Goal: Download file/media: Obtain a digital file from the website

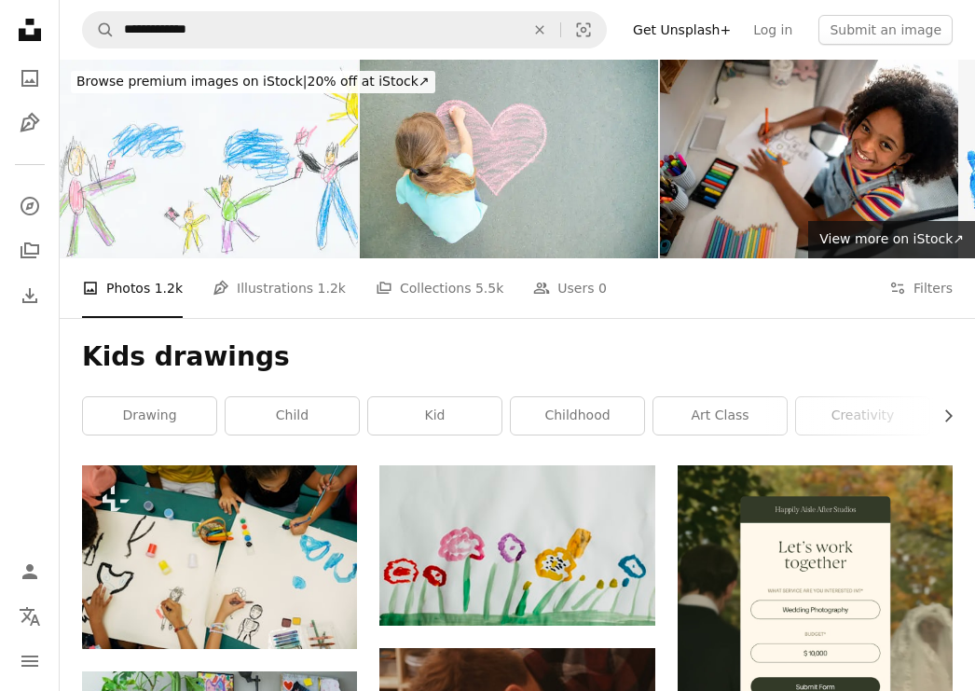
scroll to position [10820, 0]
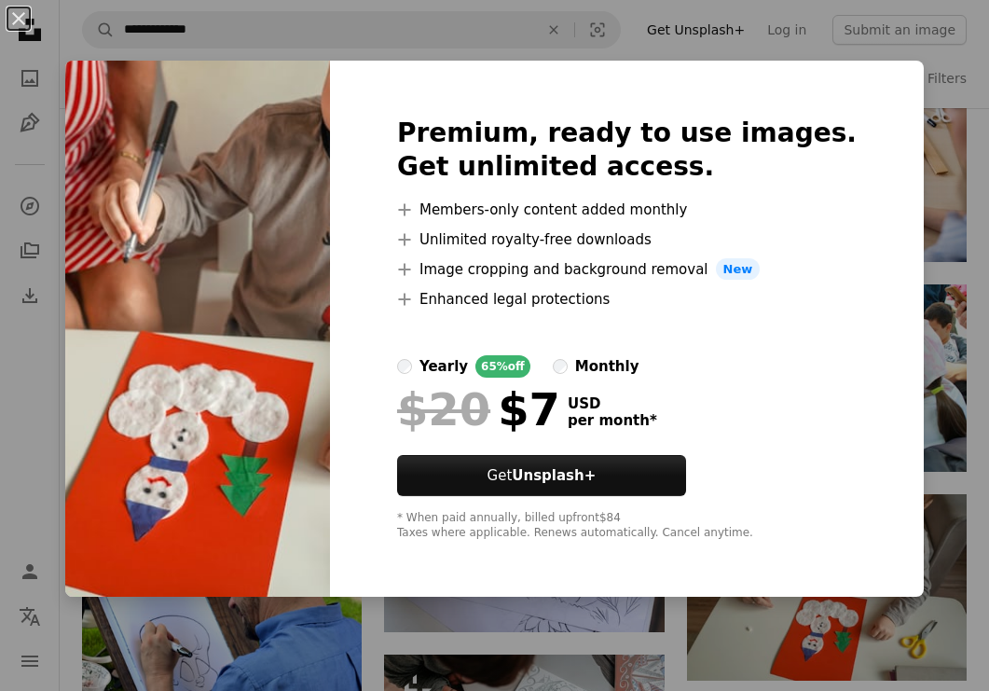
click at [942, 489] on div "An X shape Premium, ready to use images. Get unlimited access. A plus sign Memb…" at bounding box center [494, 345] width 989 height 691
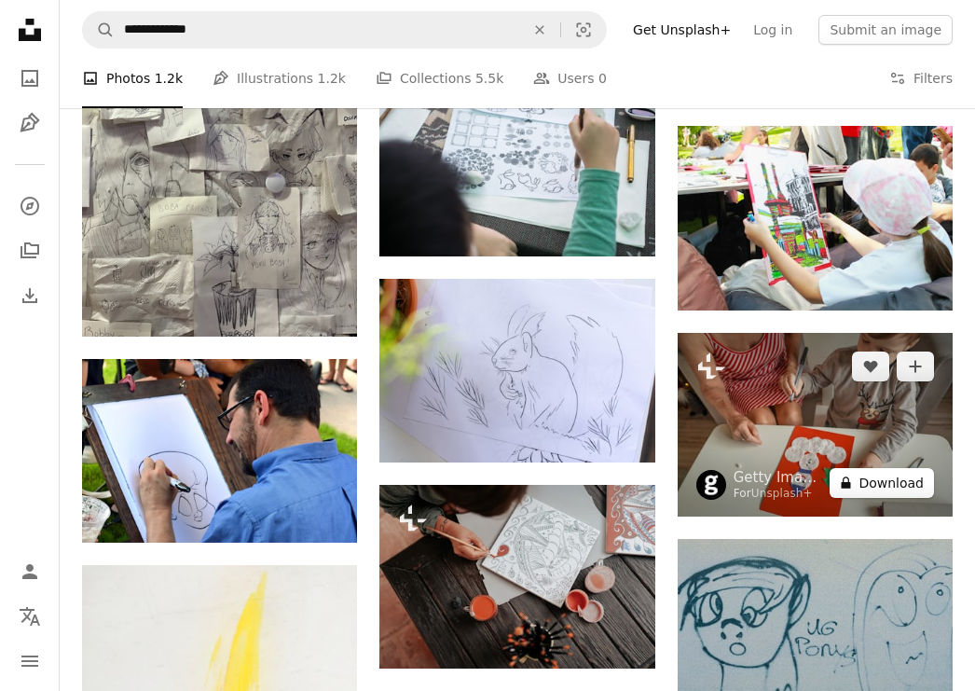
click at [893, 484] on button "A lock Download" at bounding box center [881, 483] width 104 height 30
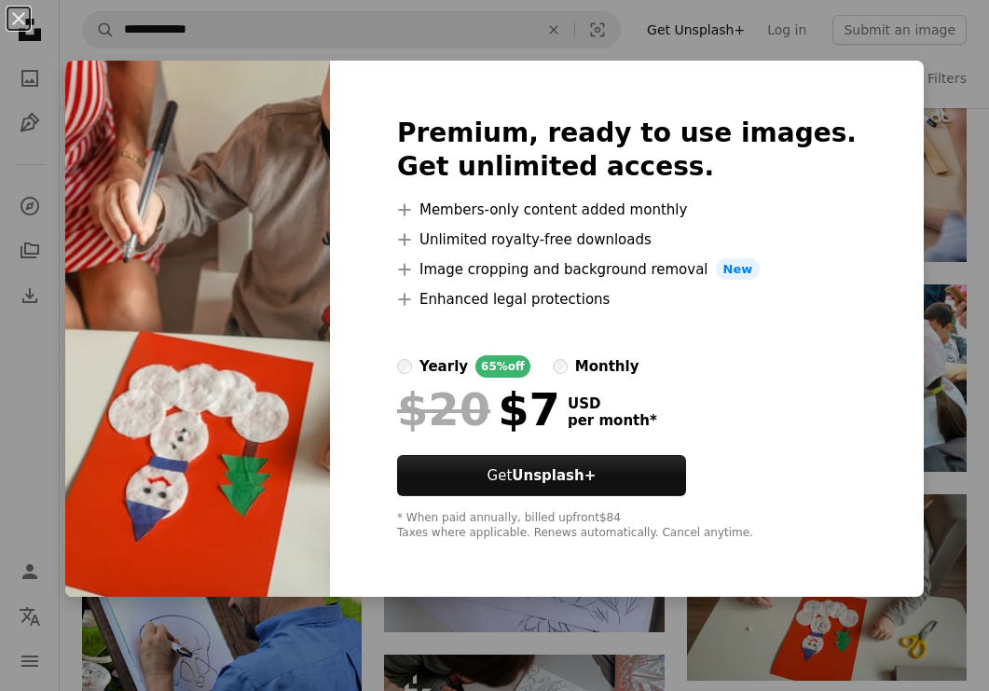
click at [957, 108] on div "An X shape Premium, ready to use images. Get unlimited access. A plus sign Memb…" at bounding box center [494, 345] width 989 height 691
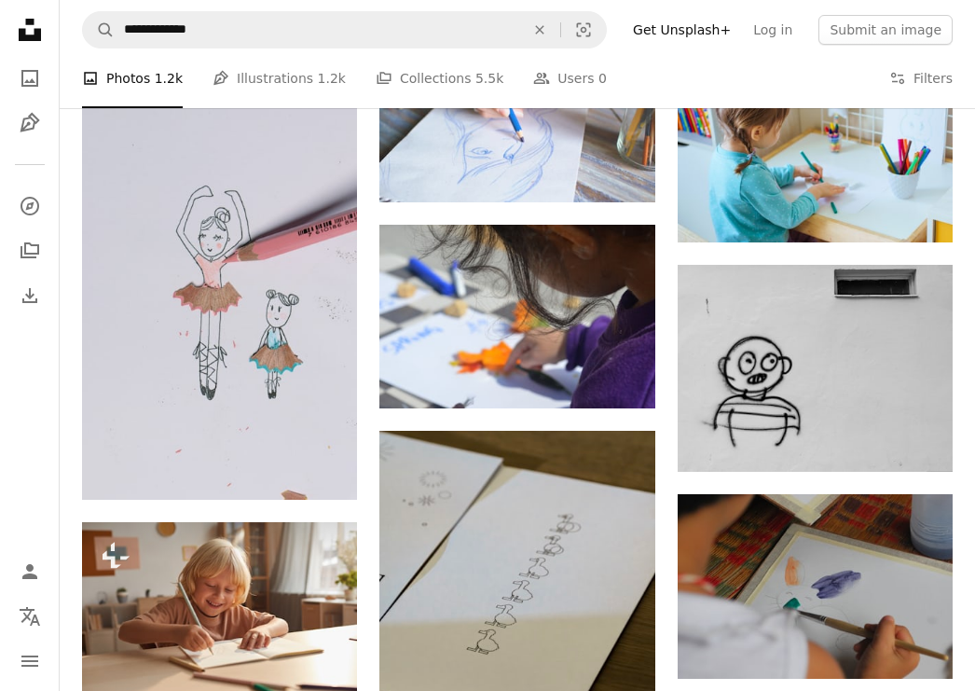
scroll to position [12139, 0]
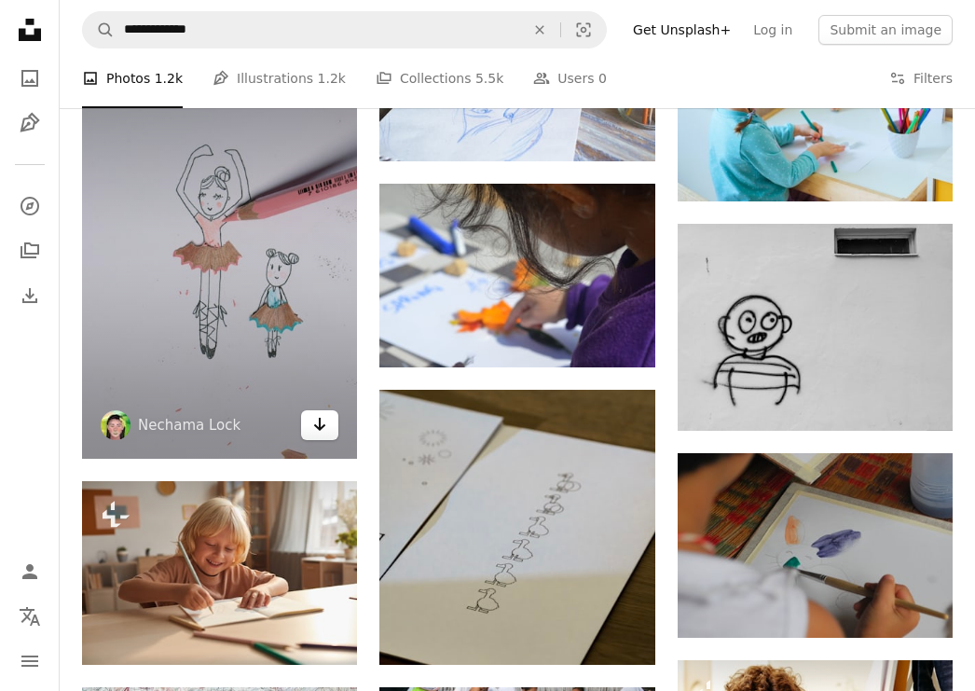
click at [317, 423] on icon "Arrow pointing down" at bounding box center [319, 424] width 15 height 22
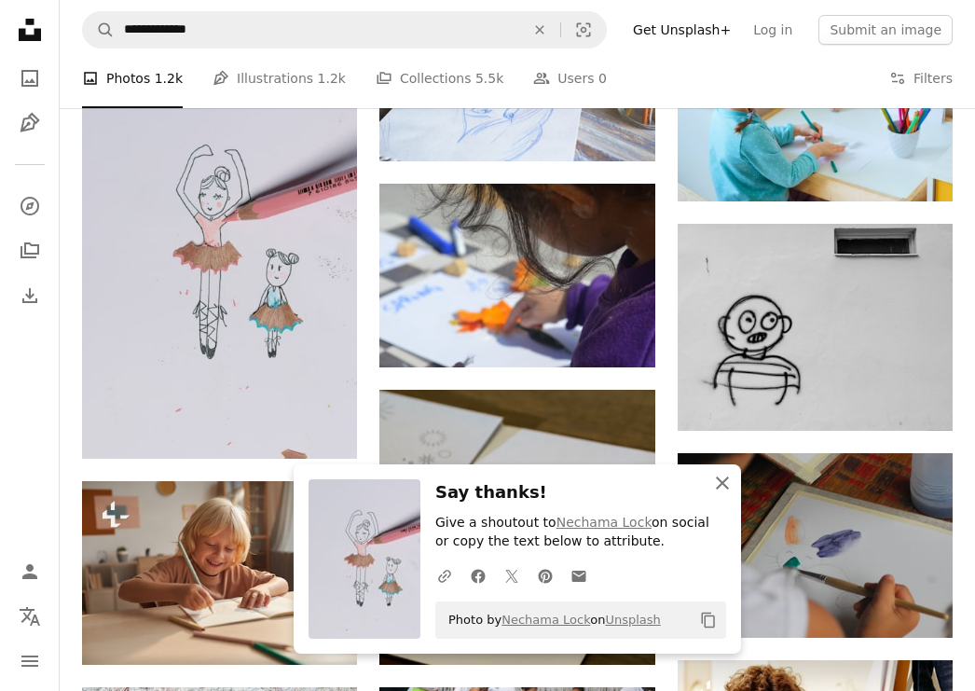
click at [724, 484] on icon "button" at bounding box center [722, 482] width 13 height 13
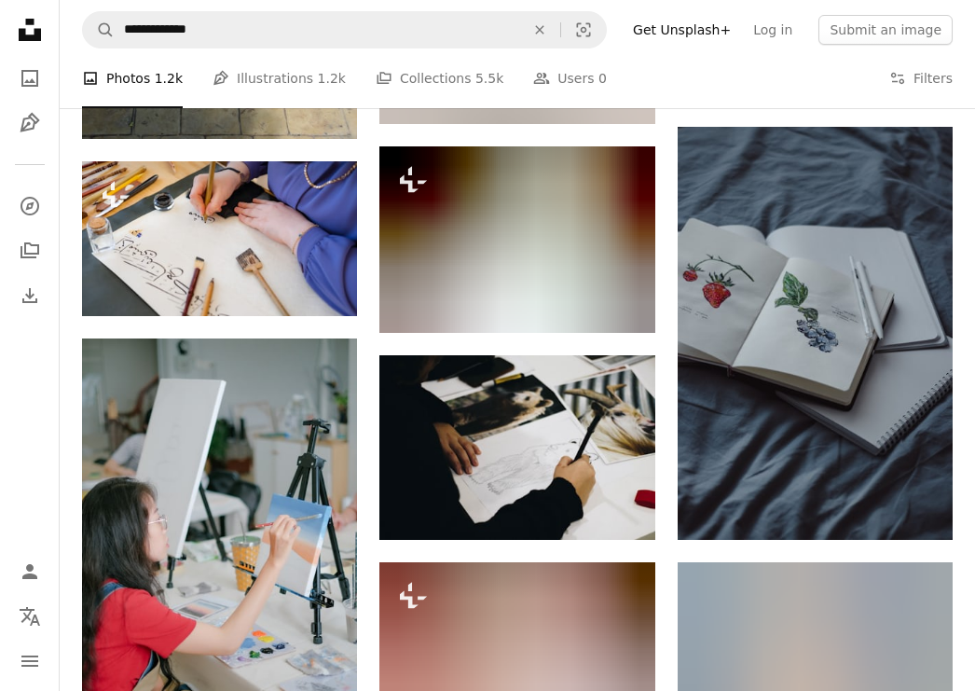
scroll to position [40158, 0]
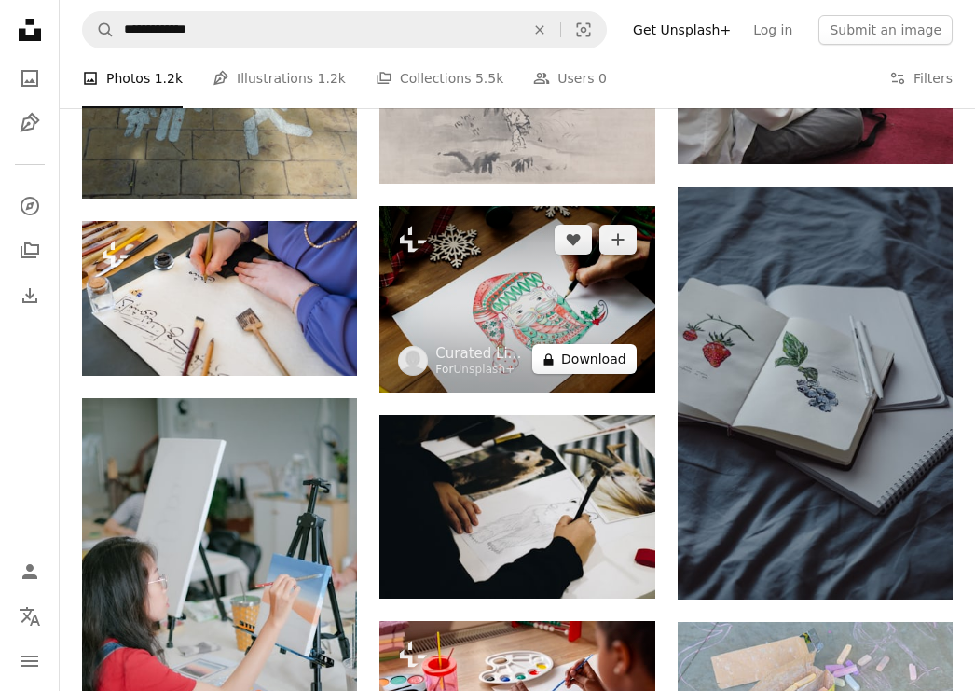
click at [587, 367] on button "A lock Download" at bounding box center [584, 359] width 104 height 30
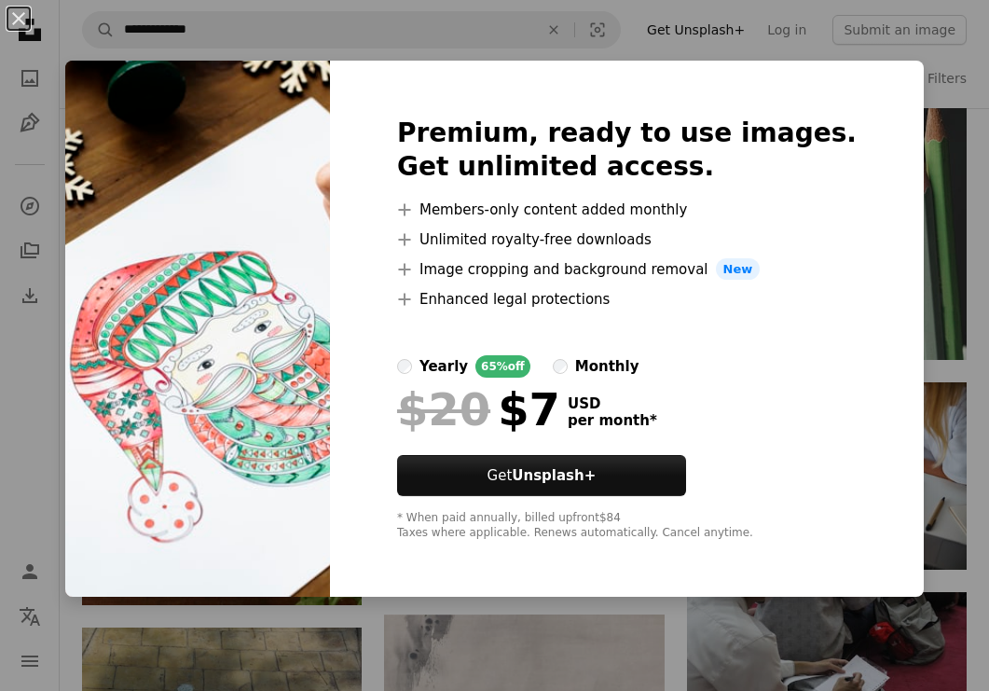
click at [924, 244] on div "An X shape Premium, ready to use images. Get unlimited access. A plus sign Memb…" at bounding box center [494, 345] width 989 height 691
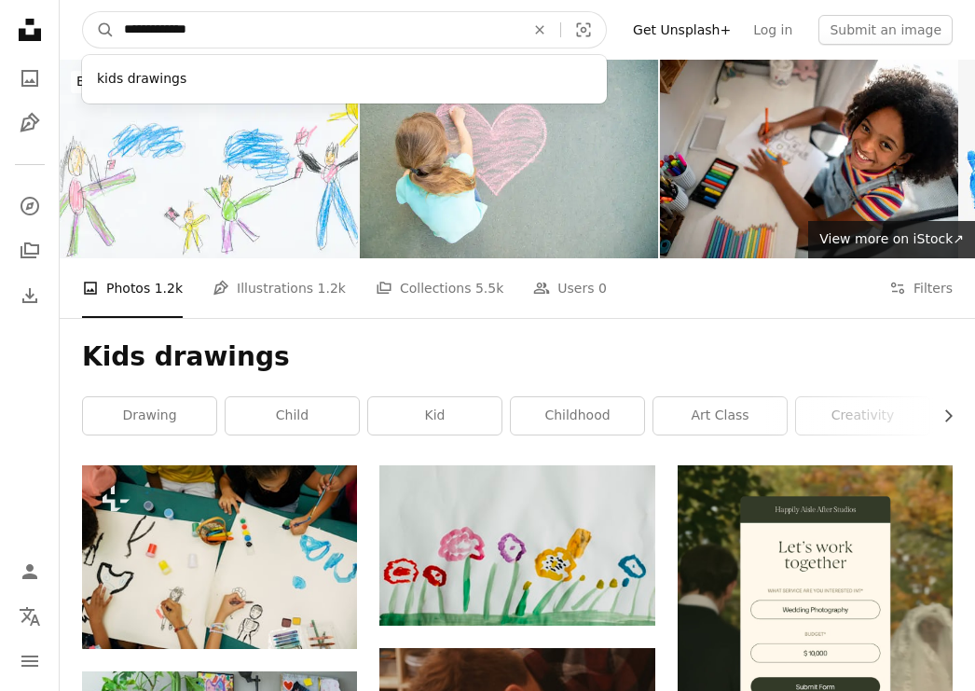
drag, startPoint x: 212, startPoint y: 29, endPoint x: 123, endPoint y: 29, distance: 88.5
click at [123, 29] on input "**********" at bounding box center [317, 29] width 404 height 35
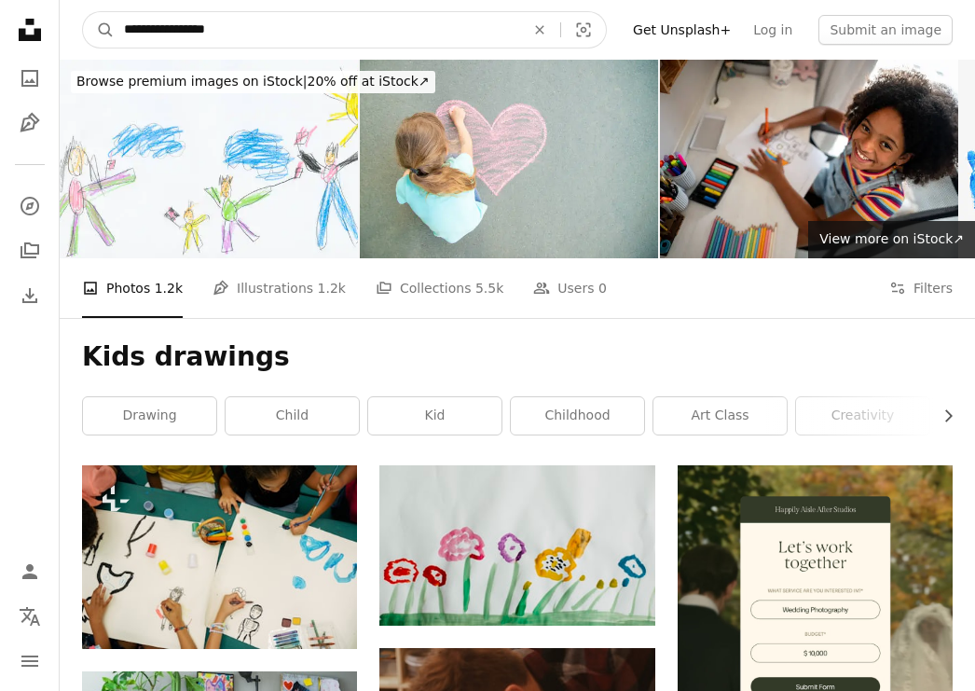
type input "**********"
click button "A magnifying glass" at bounding box center [99, 29] width 32 height 35
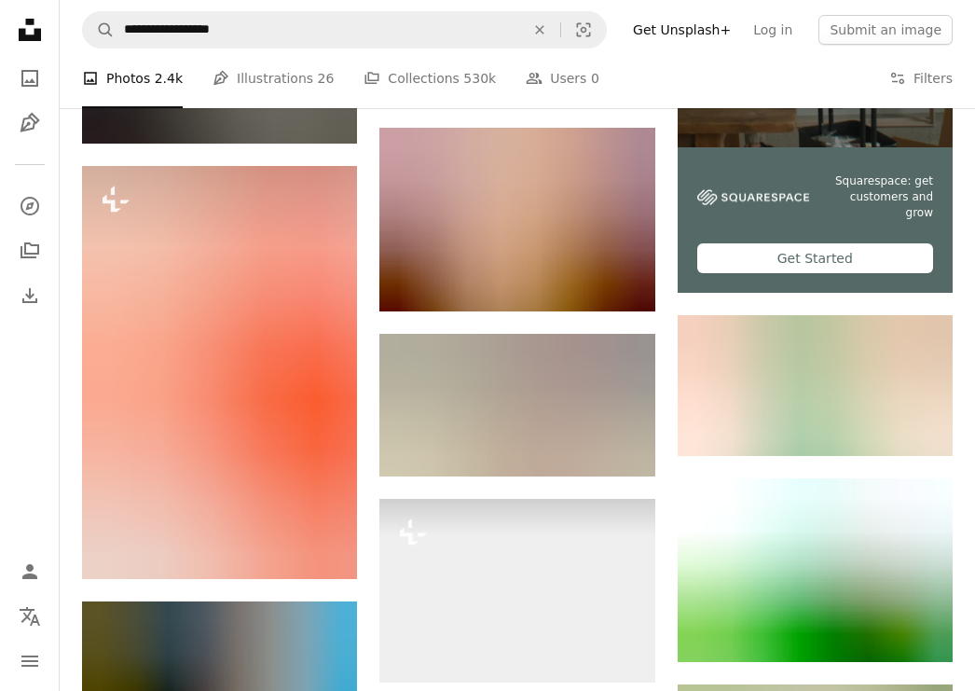
scroll to position [4685, 0]
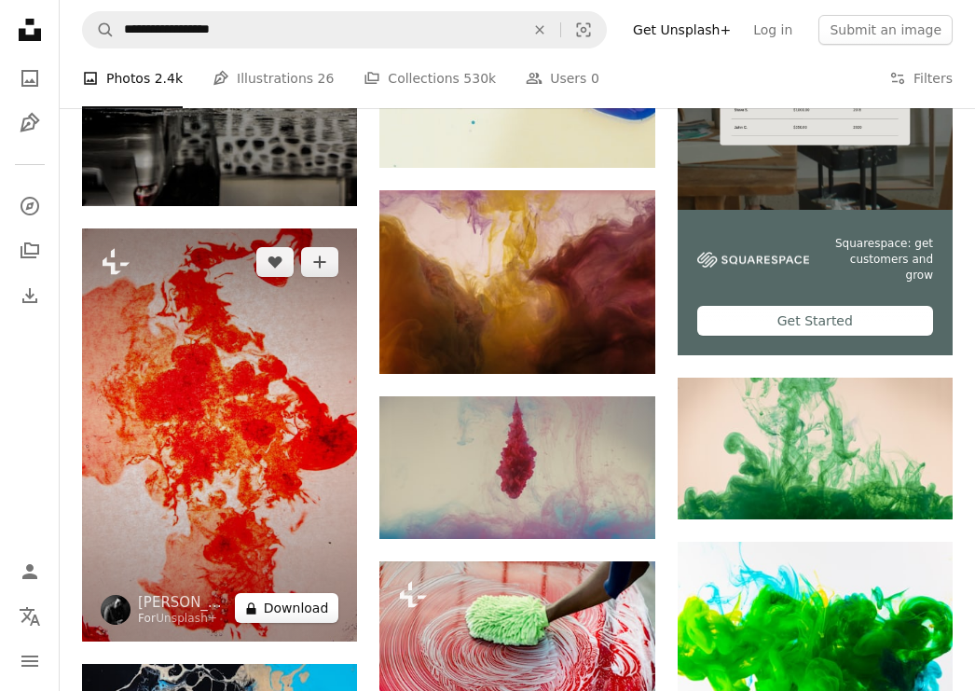
click at [290, 608] on button "A lock Download" at bounding box center [287, 608] width 104 height 30
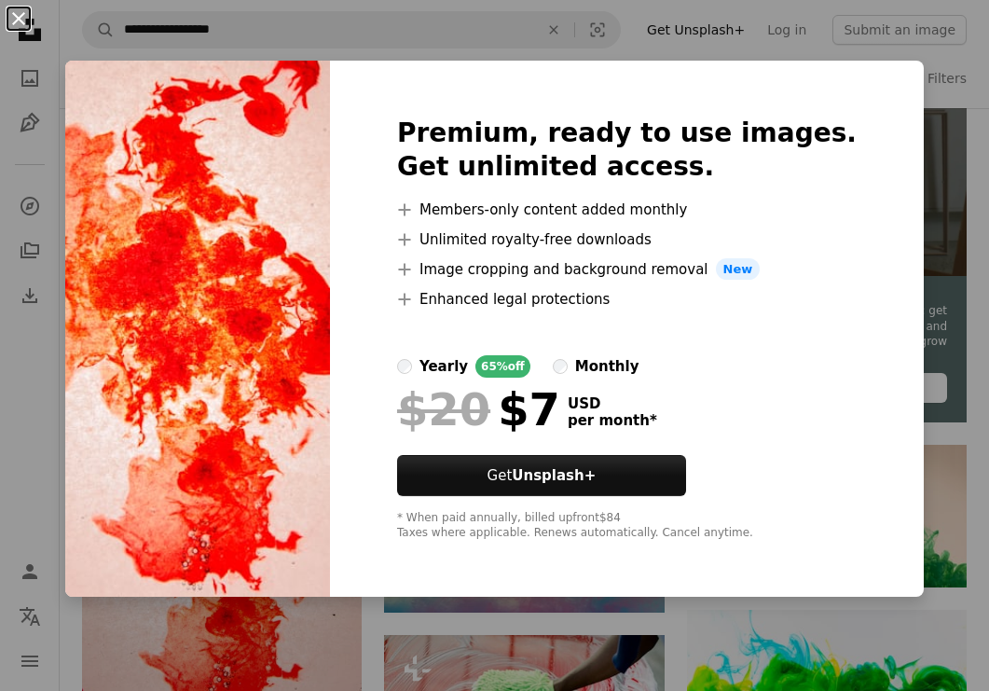
click at [20, 21] on button "An X shape" at bounding box center [18, 18] width 22 height 22
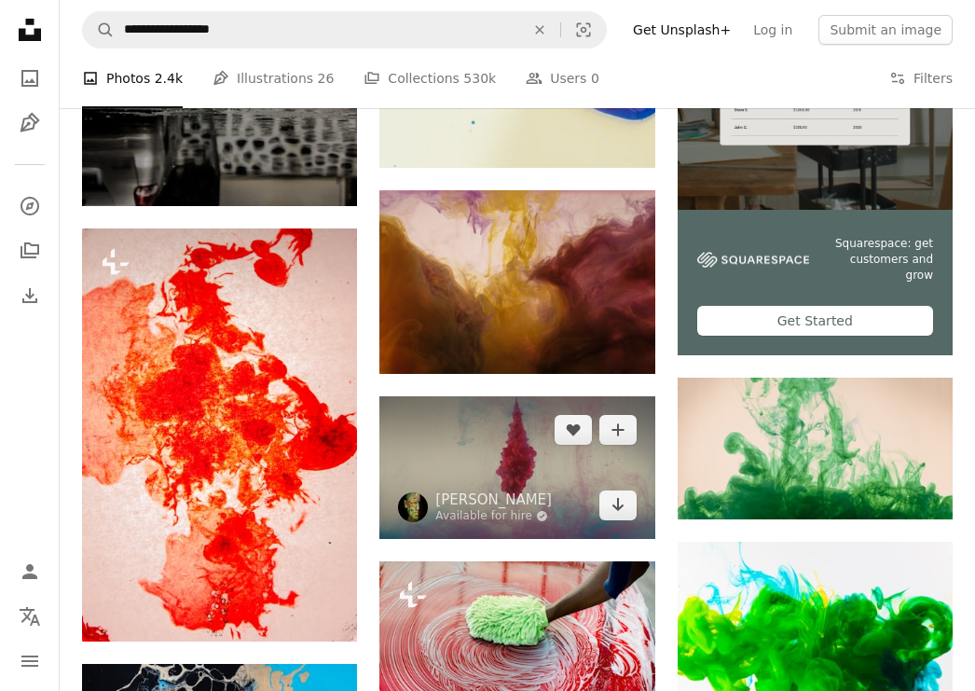
click at [542, 463] on img at bounding box center [516, 467] width 275 height 143
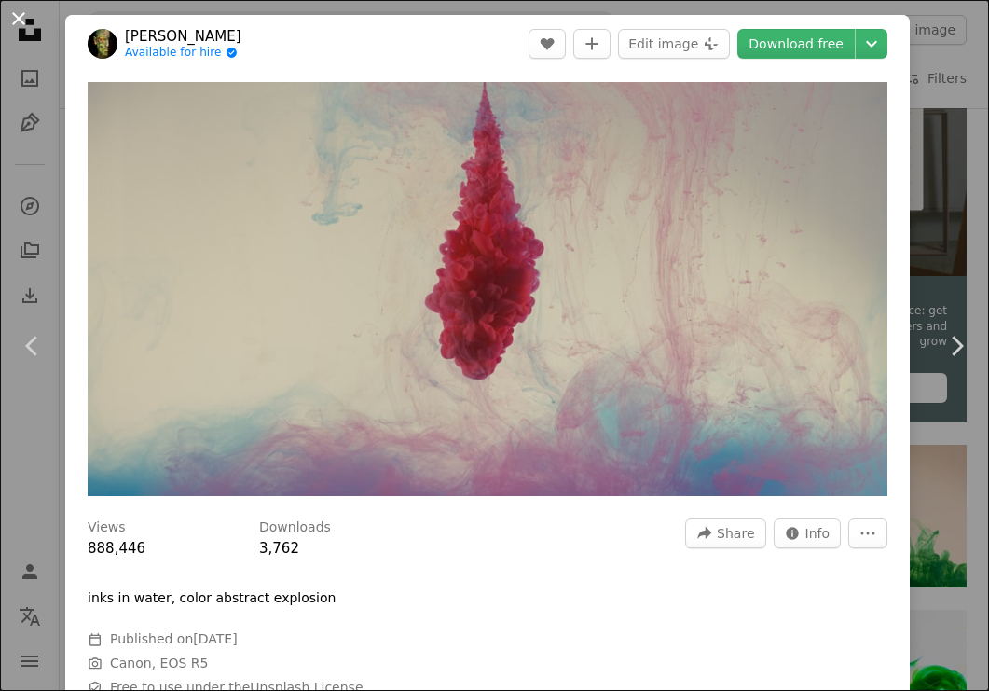
click at [17, 21] on button "An X shape" at bounding box center [18, 18] width 22 height 22
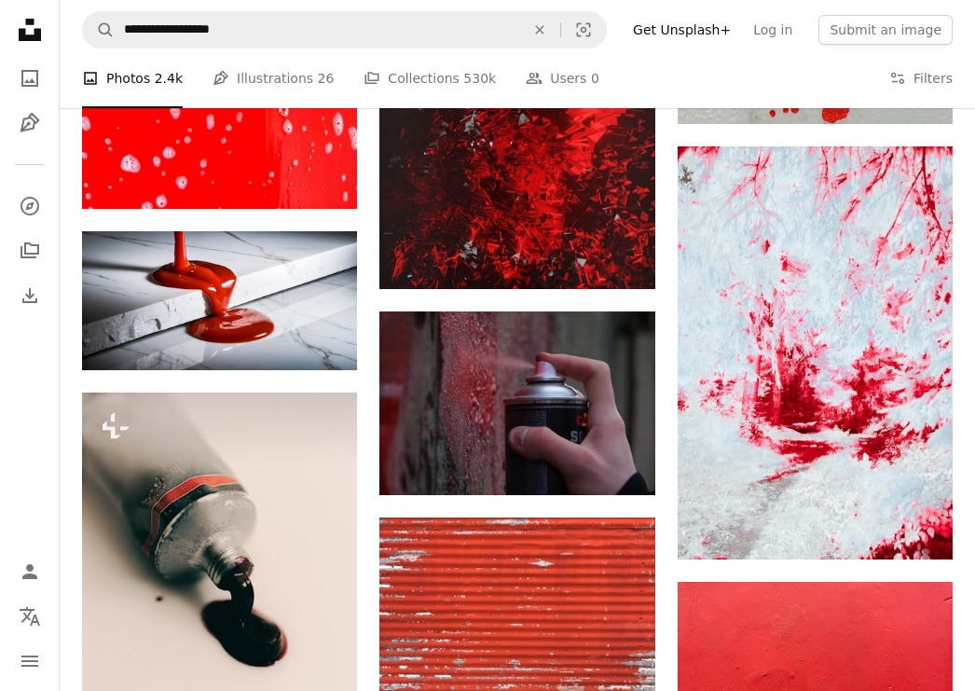
scroll to position [7153, 0]
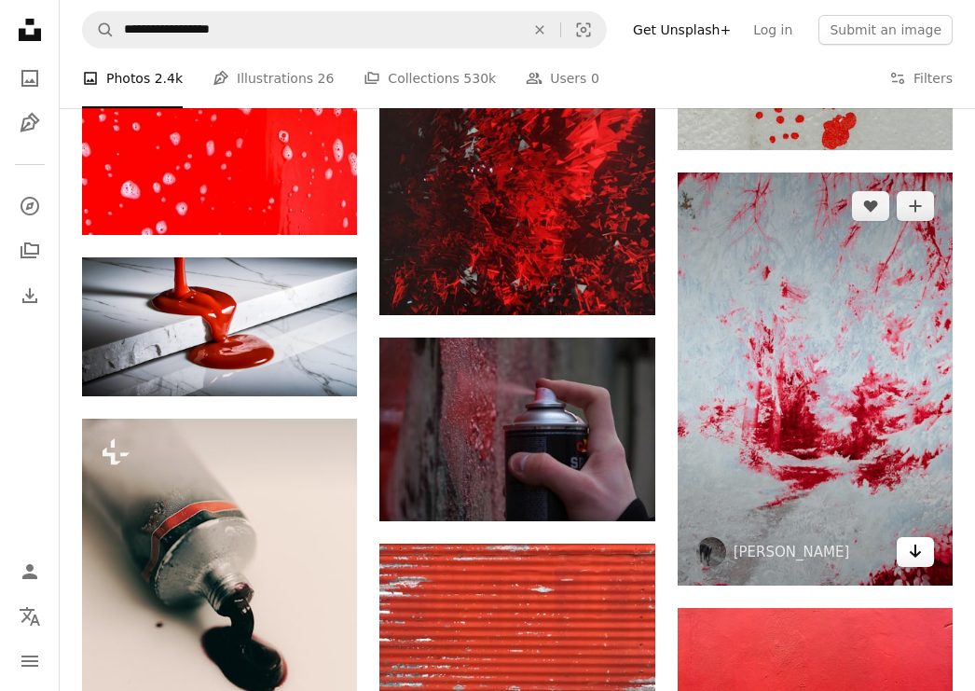
click at [915, 554] on icon "Download" at bounding box center [915, 550] width 12 height 13
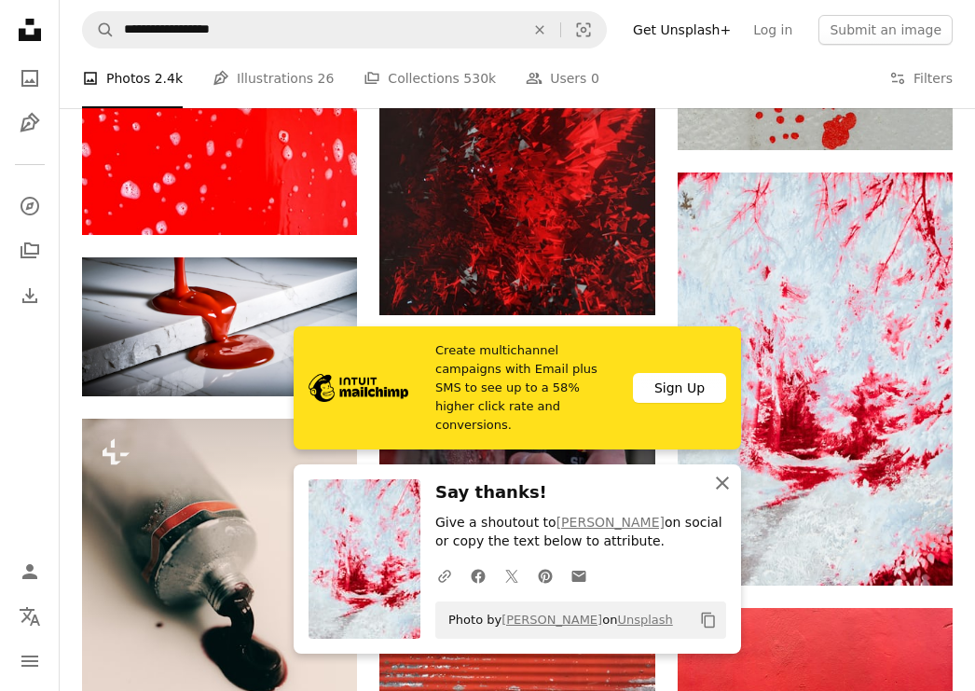
click at [724, 487] on icon "An X shape" at bounding box center [722, 483] width 22 height 22
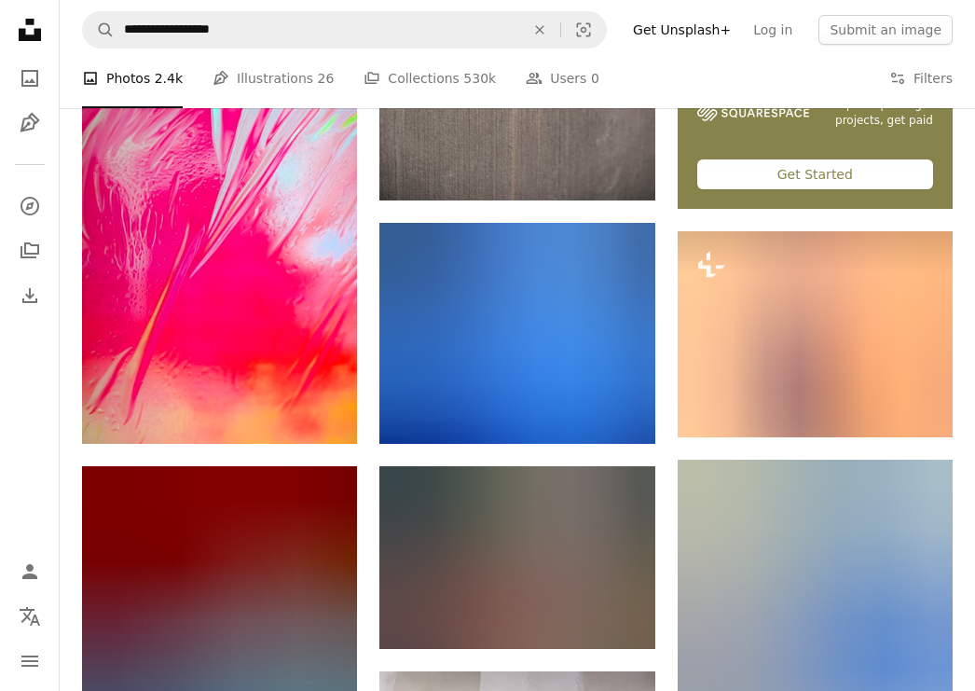
scroll to position [0, 0]
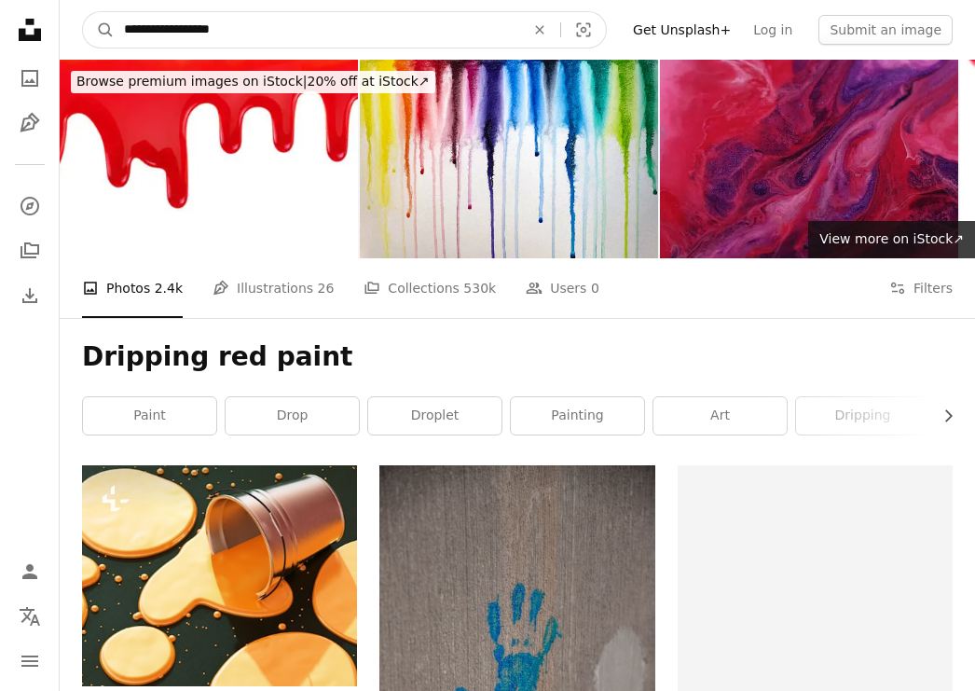
click at [252, 34] on input "**********" at bounding box center [317, 29] width 404 height 35
type input "*"
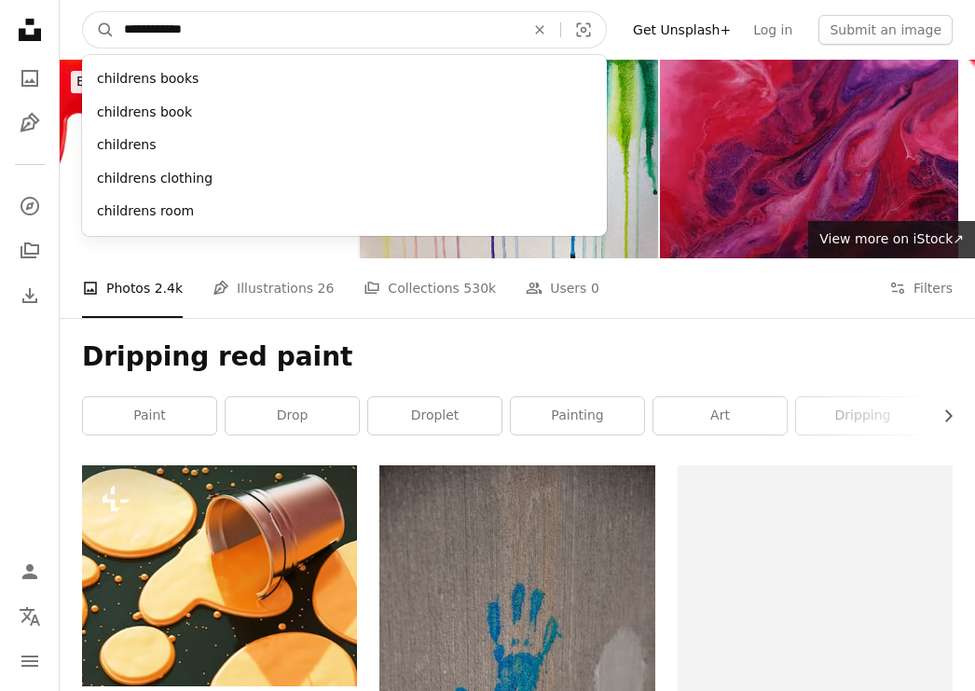
type input "**********"
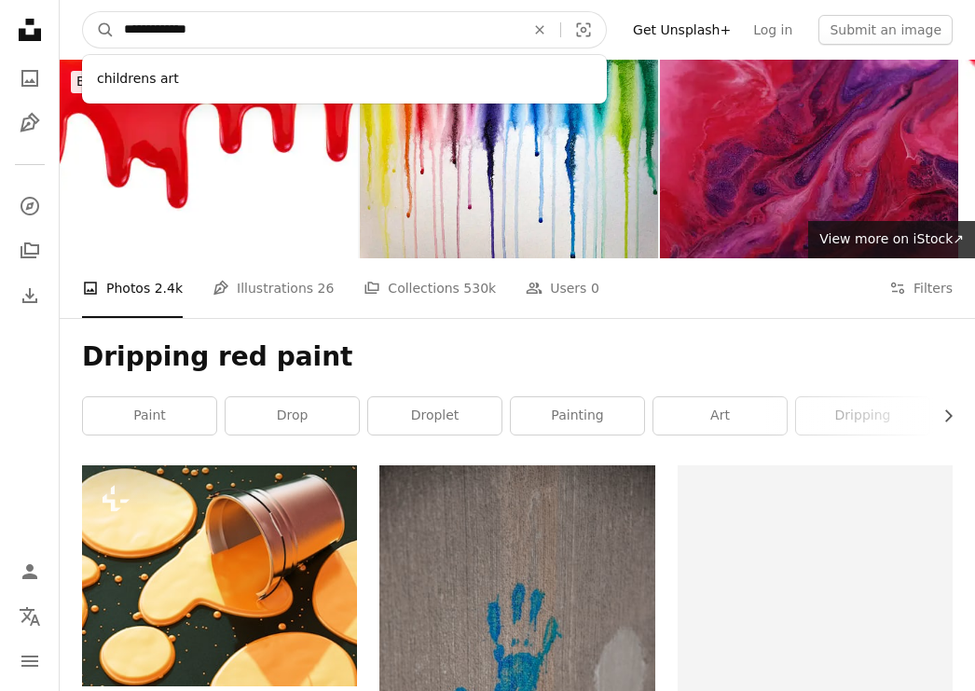
click button "A magnifying glass" at bounding box center [99, 29] width 32 height 35
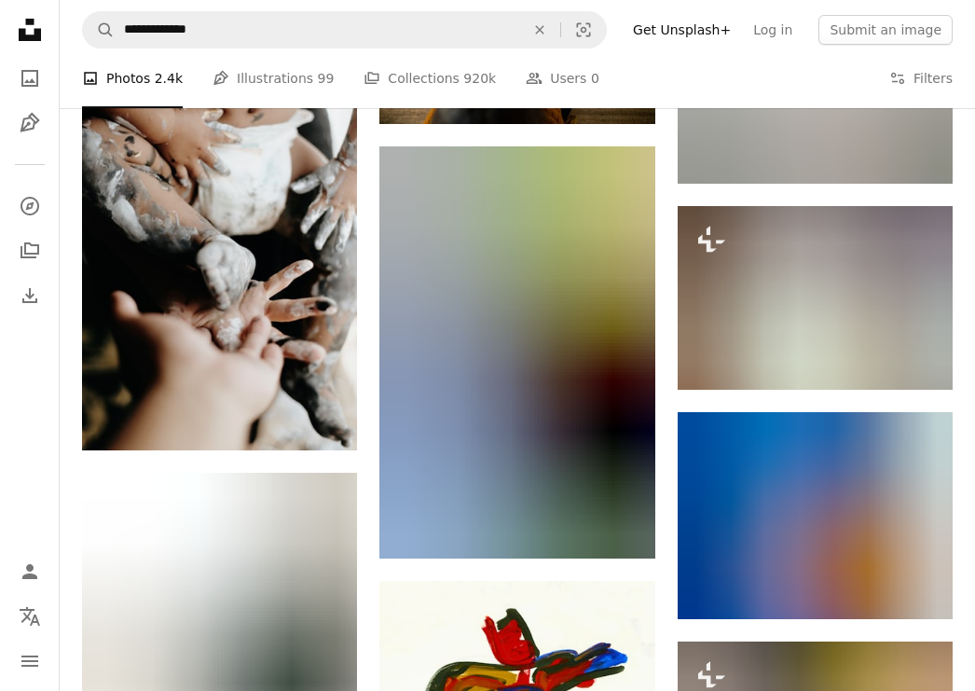
scroll to position [5680, 0]
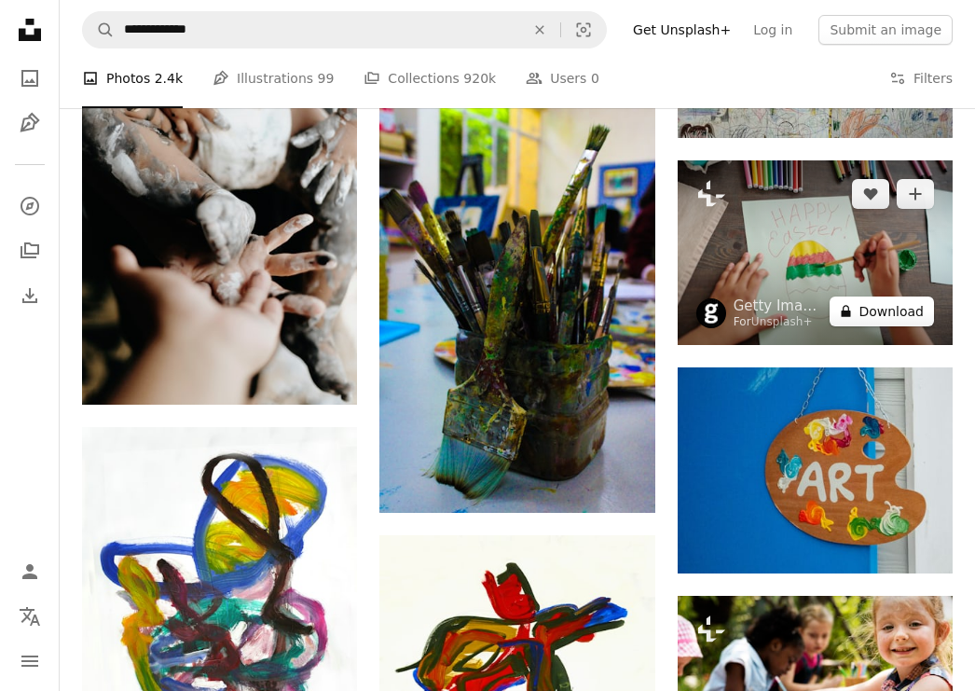
click at [895, 312] on button "A lock Download" at bounding box center [881, 311] width 104 height 30
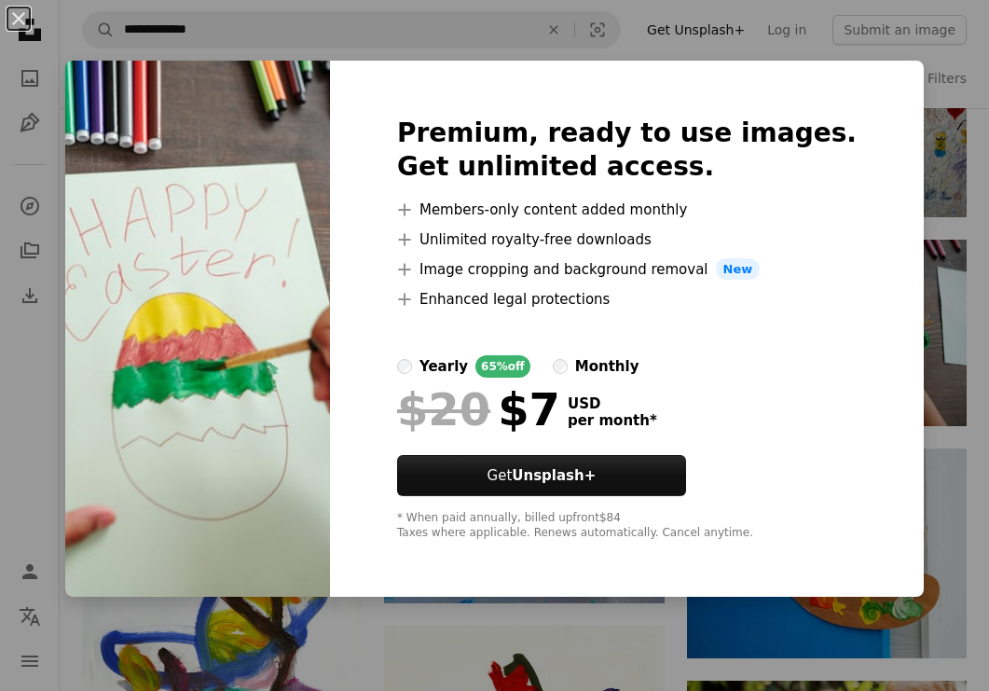
click at [937, 390] on div "An X shape Premium, ready to use images. Get unlimited access. A plus sign Memb…" at bounding box center [494, 345] width 989 height 691
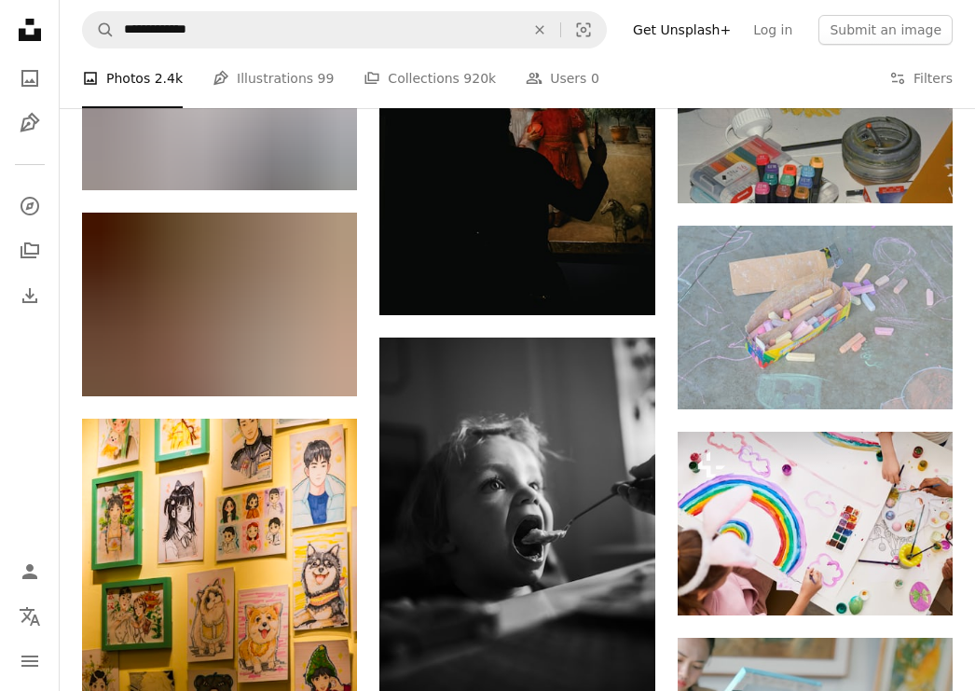
scroll to position [12868, 0]
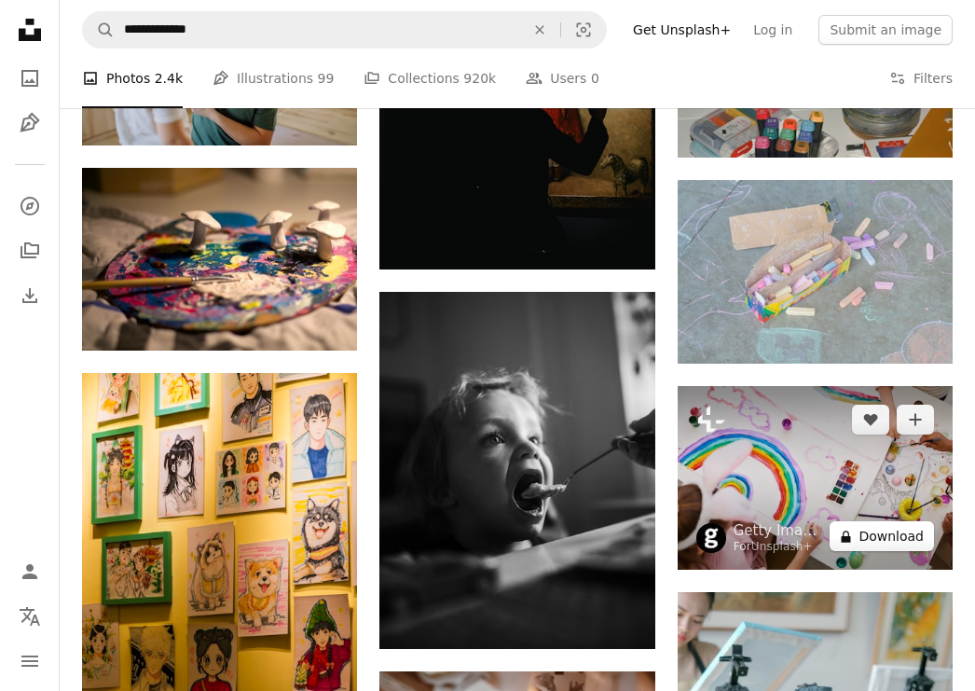
click at [894, 540] on button "A lock Download" at bounding box center [881, 536] width 104 height 30
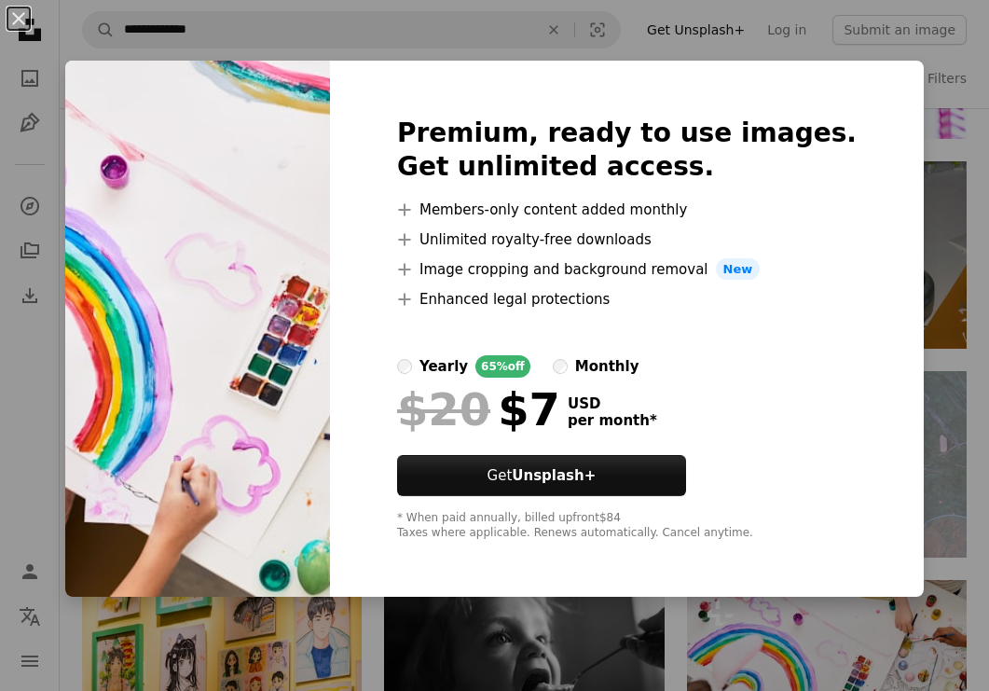
click at [927, 479] on div "An X shape Premium, ready to use images. Get unlimited access. A plus sign Memb…" at bounding box center [494, 345] width 989 height 691
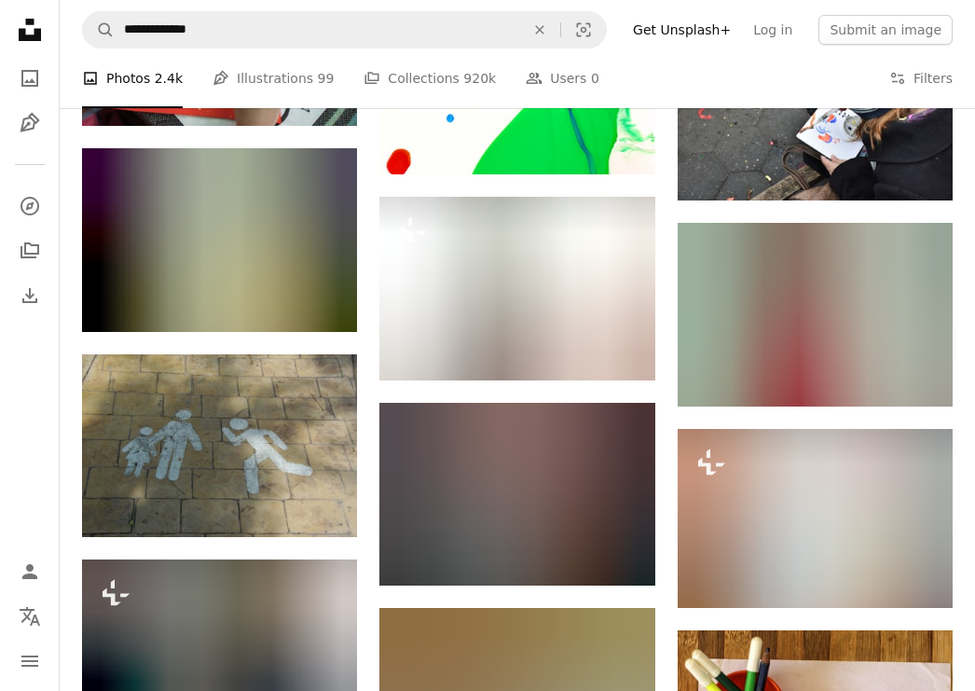
scroll to position [14429, 0]
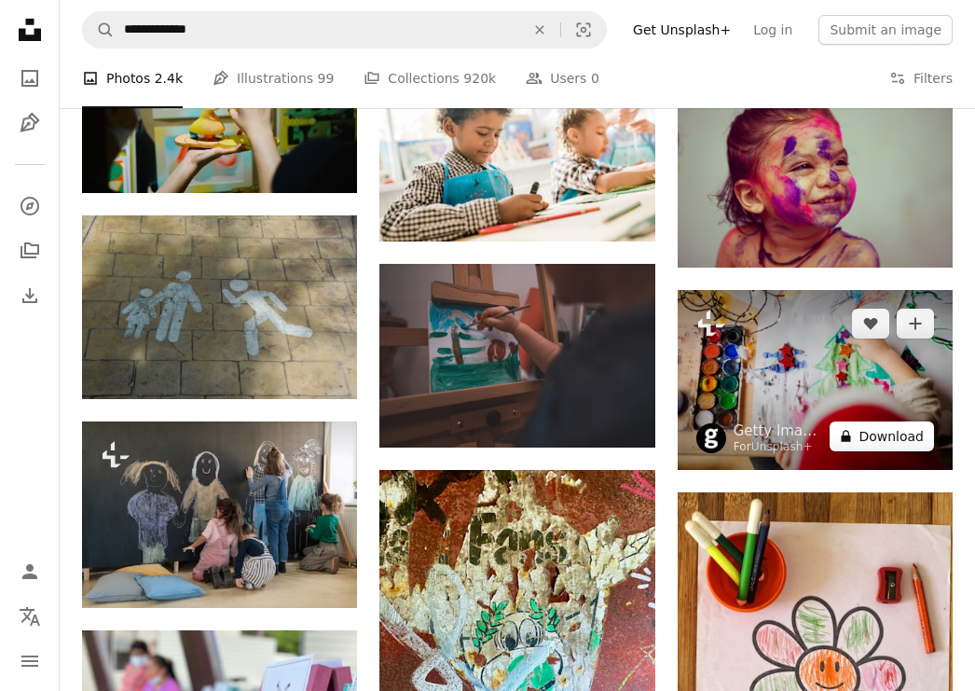
click at [900, 443] on button "A lock Download" at bounding box center [881, 436] width 104 height 30
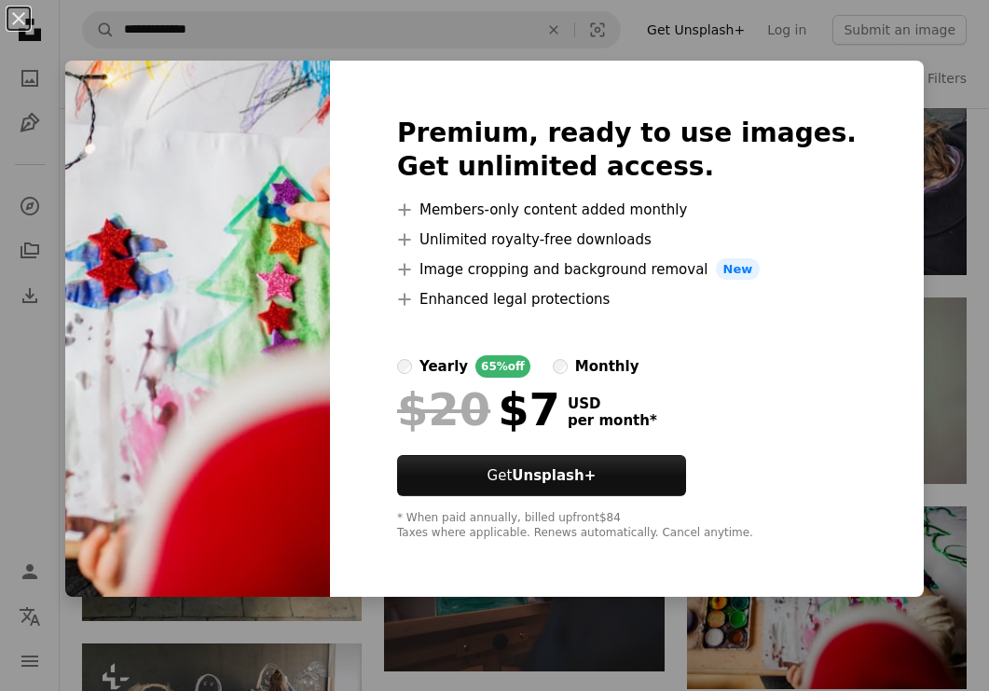
click at [949, 242] on div "An X shape Premium, ready to use images. Get unlimited access. A plus sign Memb…" at bounding box center [494, 345] width 989 height 691
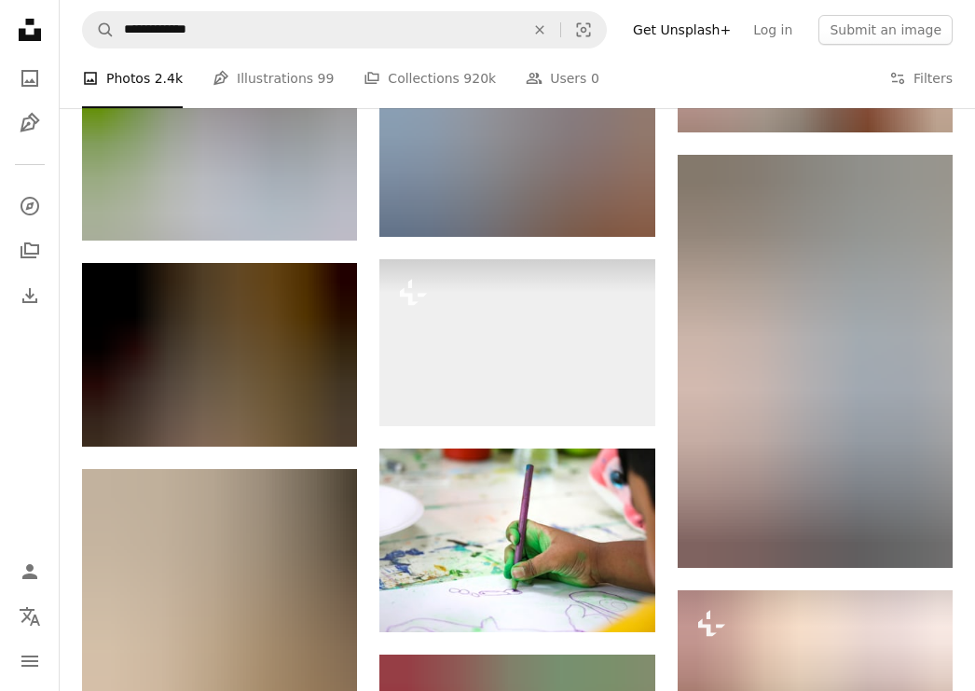
scroll to position [16102, 0]
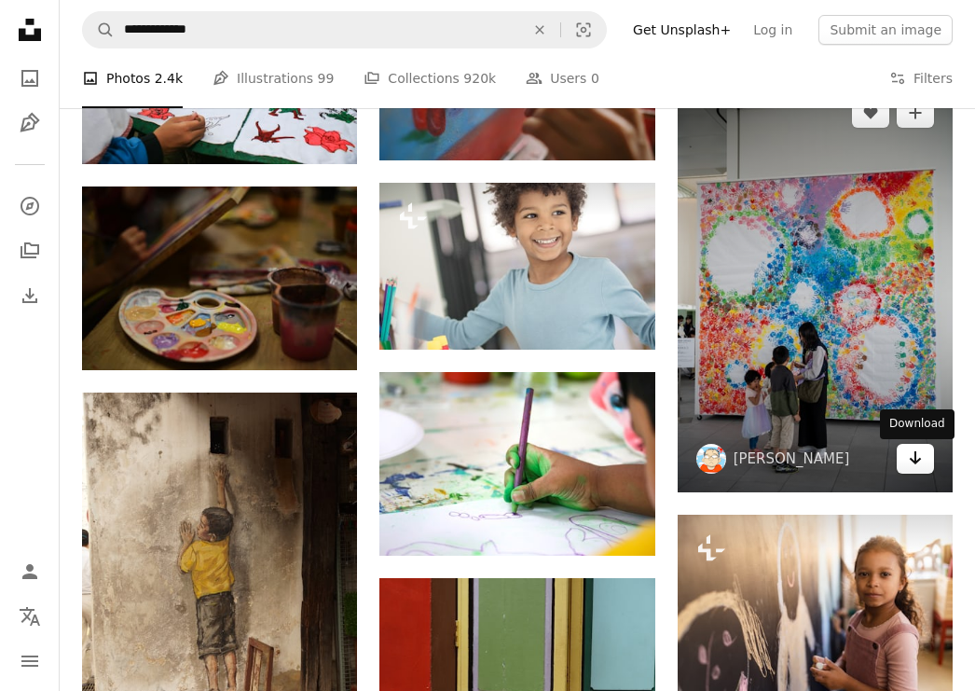
click at [916, 458] on icon "Arrow pointing down" at bounding box center [915, 457] width 15 height 22
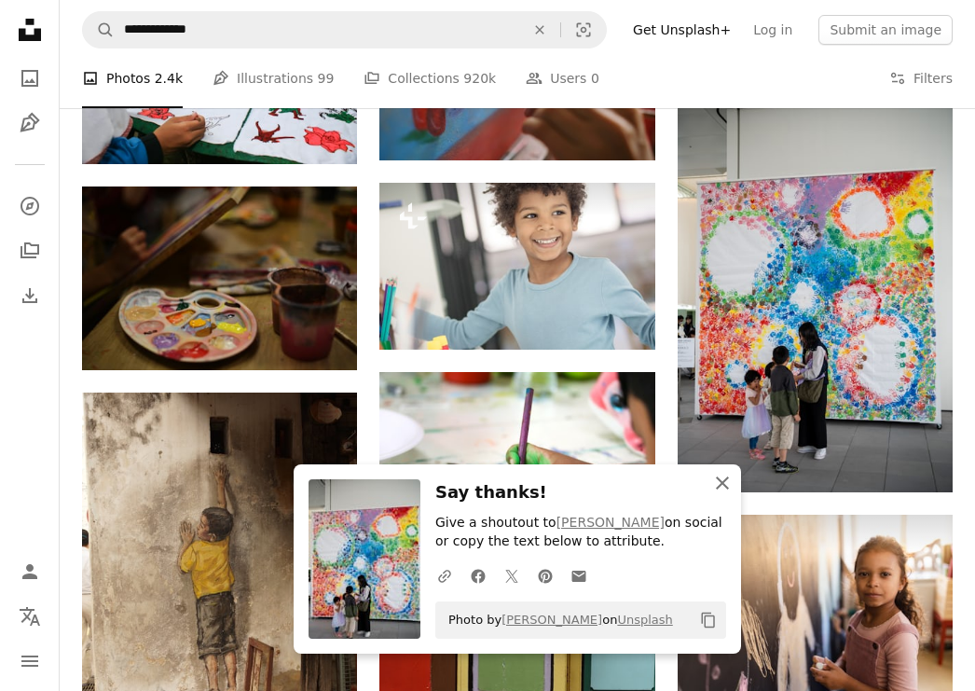
click at [723, 486] on icon "An X shape" at bounding box center [722, 483] width 22 height 22
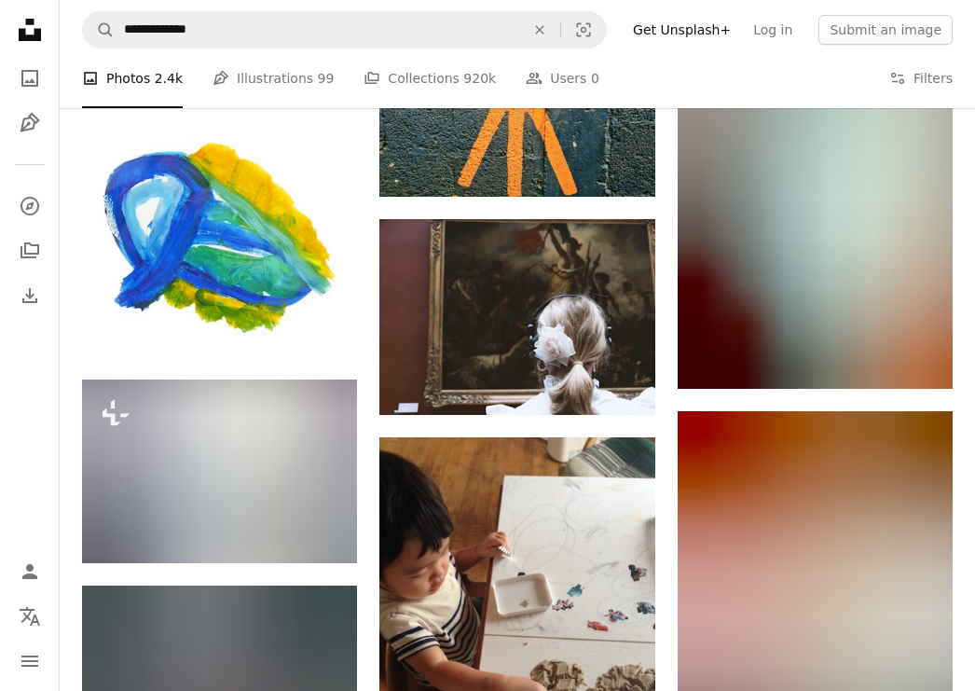
scroll to position [25708, 0]
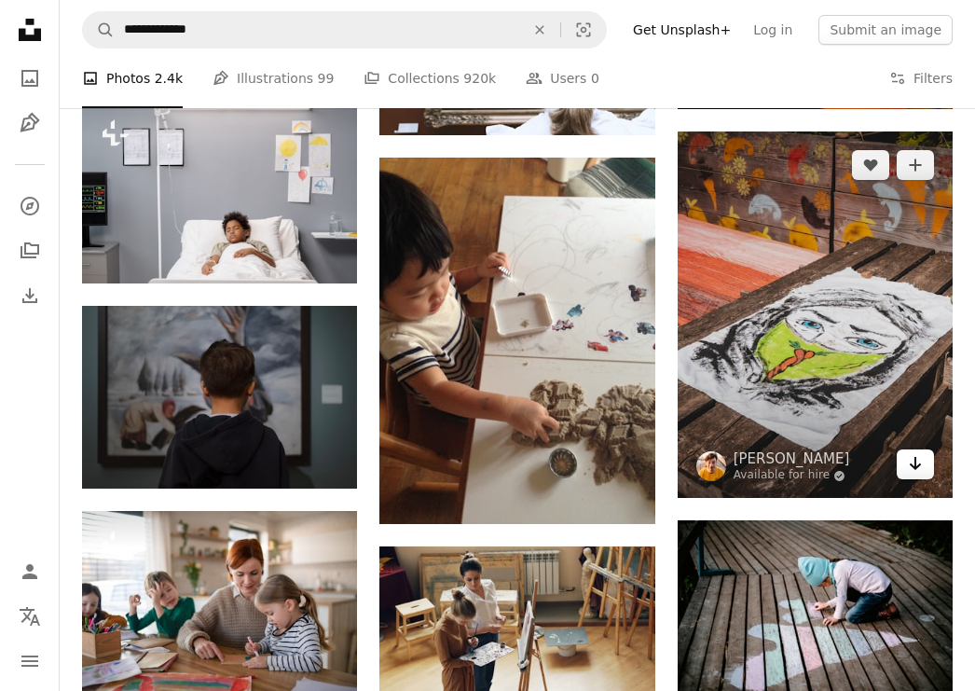
click at [914, 474] on icon "Arrow pointing down" at bounding box center [915, 463] width 15 height 22
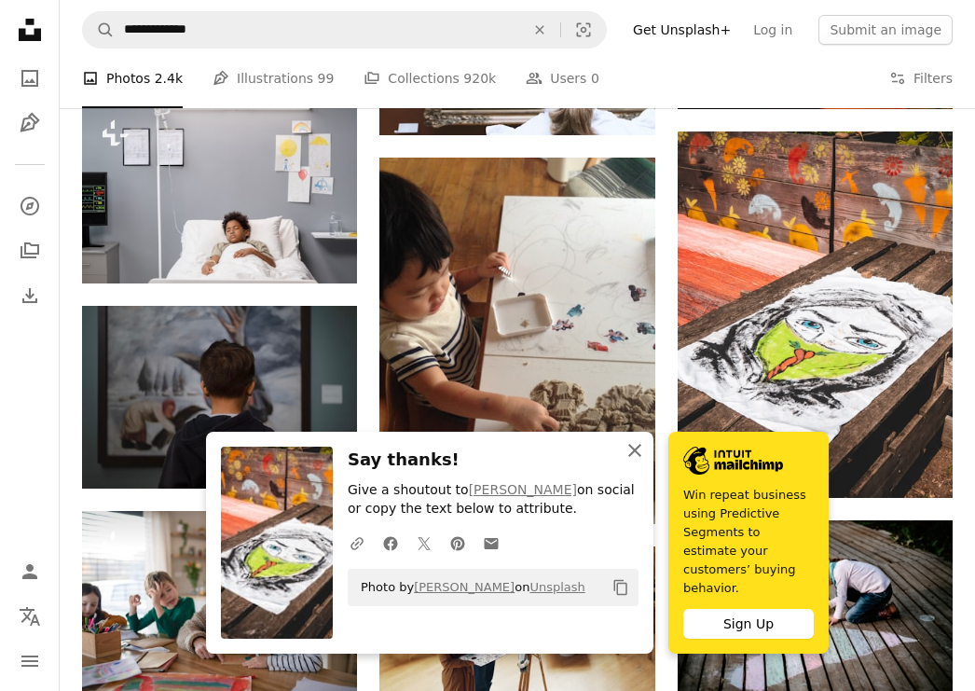
click at [635, 457] on icon "button" at bounding box center [634, 450] width 13 height 13
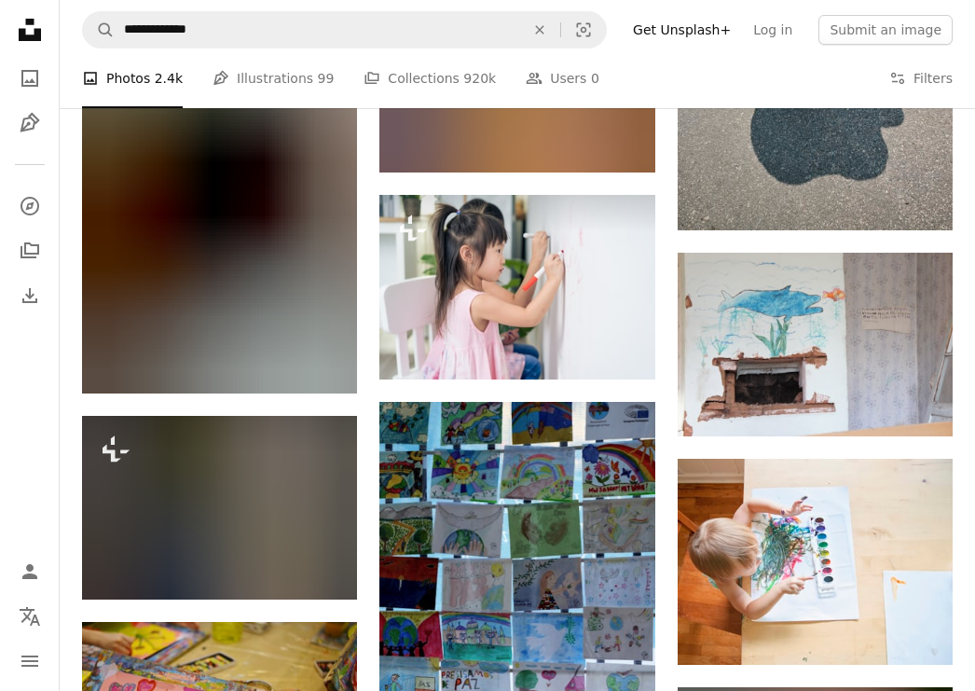
scroll to position [39846, 0]
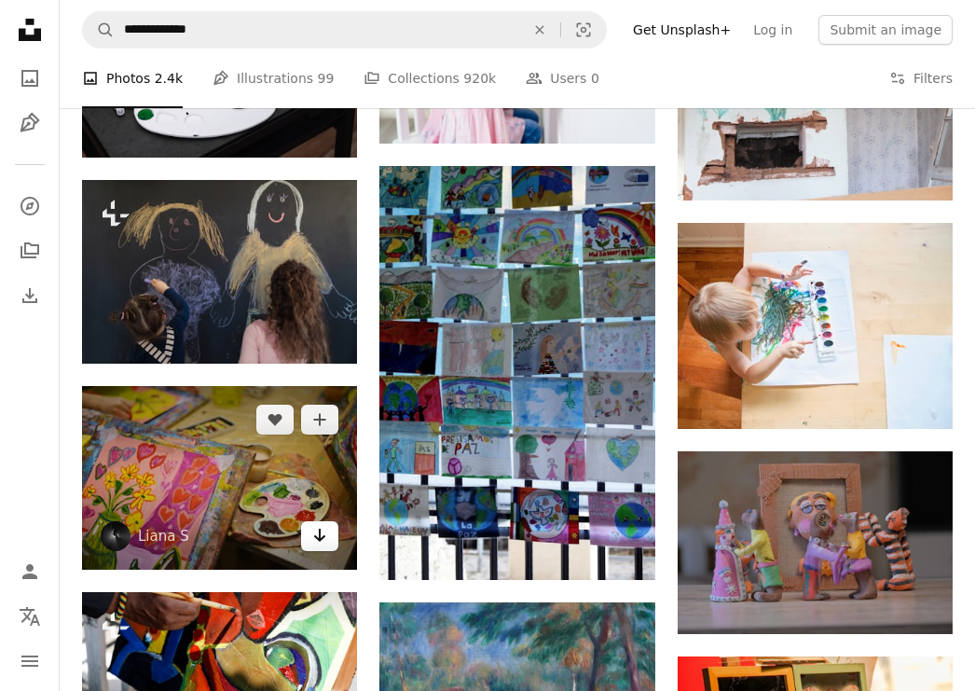
click at [321, 546] on icon "Arrow pointing down" at bounding box center [319, 535] width 15 height 22
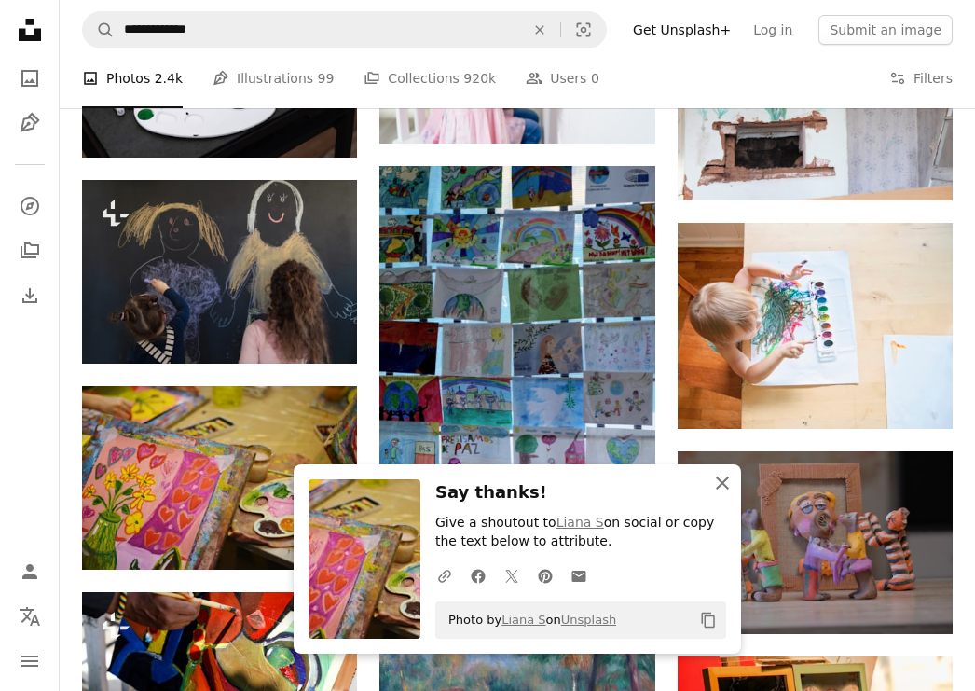
click at [725, 484] on icon "An X shape" at bounding box center [722, 483] width 22 height 22
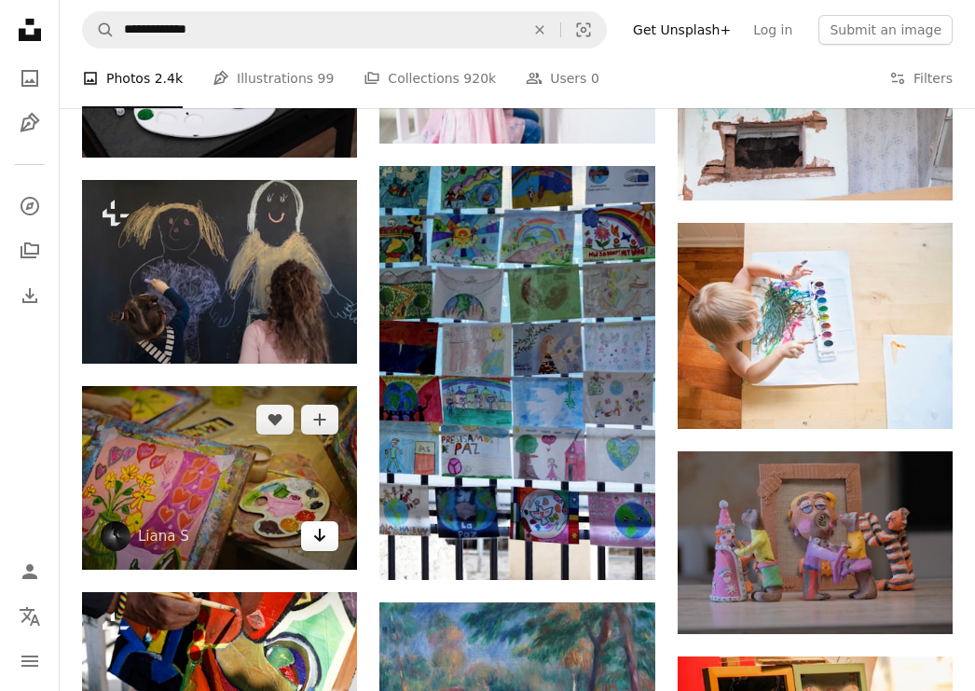
click at [315, 541] on icon "Download" at bounding box center [320, 534] width 12 height 13
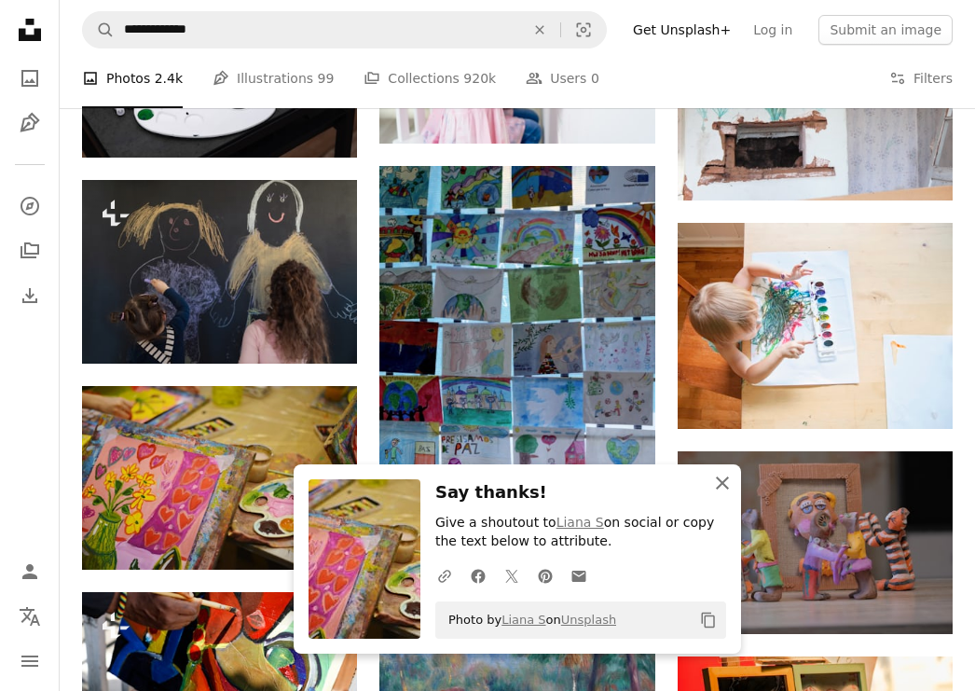
click at [723, 486] on icon "An X shape" at bounding box center [722, 483] width 22 height 22
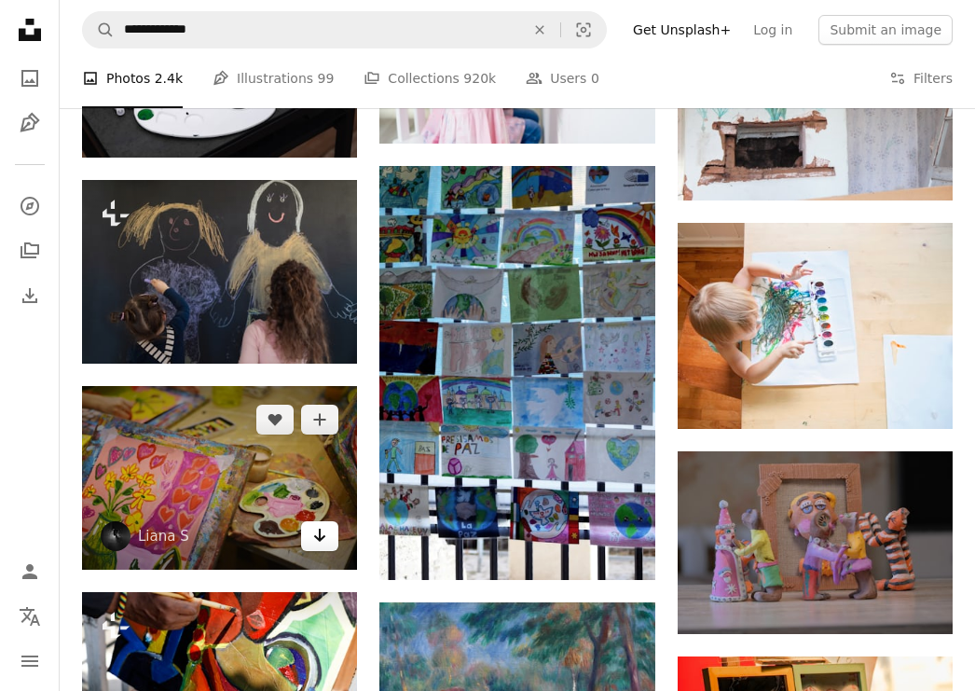
click at [318, 541] on icon "Download" at bounding box center [320, 534] width 12 height 13
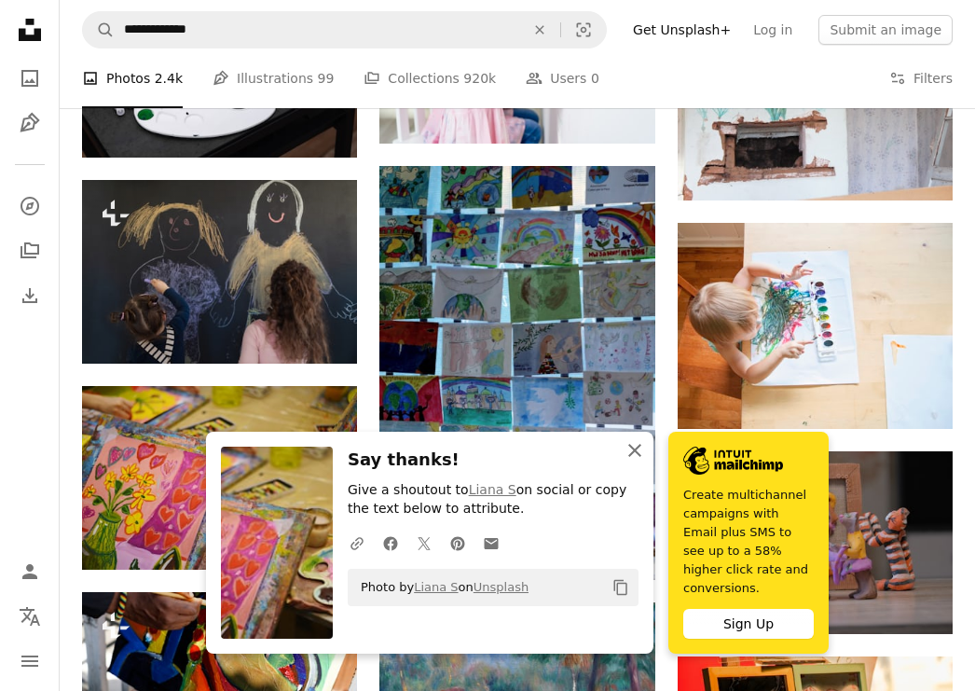
click at [634, 461] on icon "An X shape" at bounding box center [634, 450] width 22 height 22
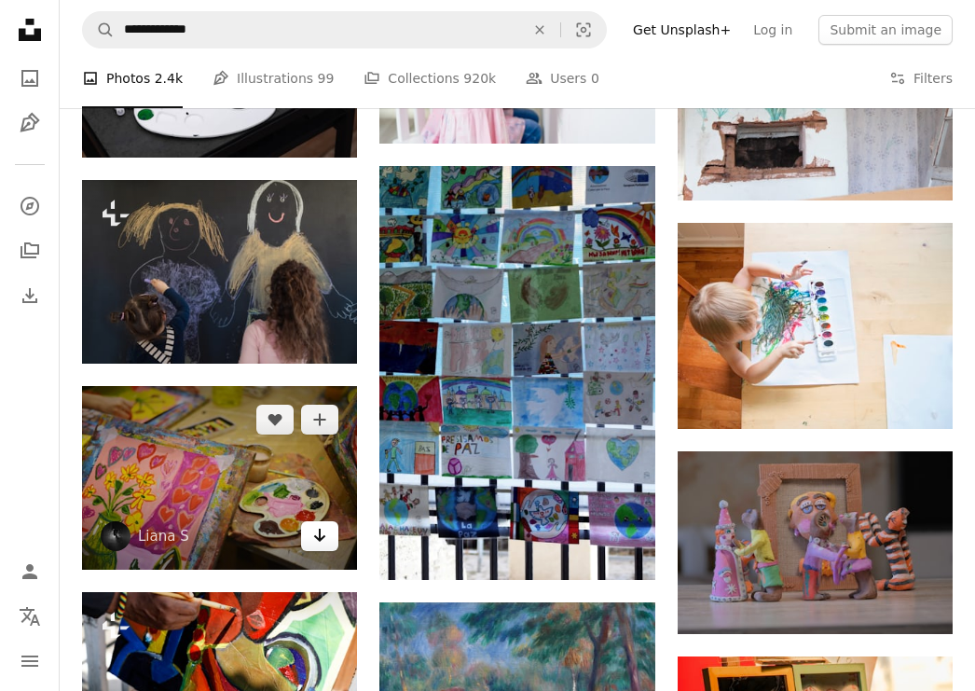
click at [322, 546] on icon "Arrow pointing down" at bounding box center [319, 535] width 15 height 22
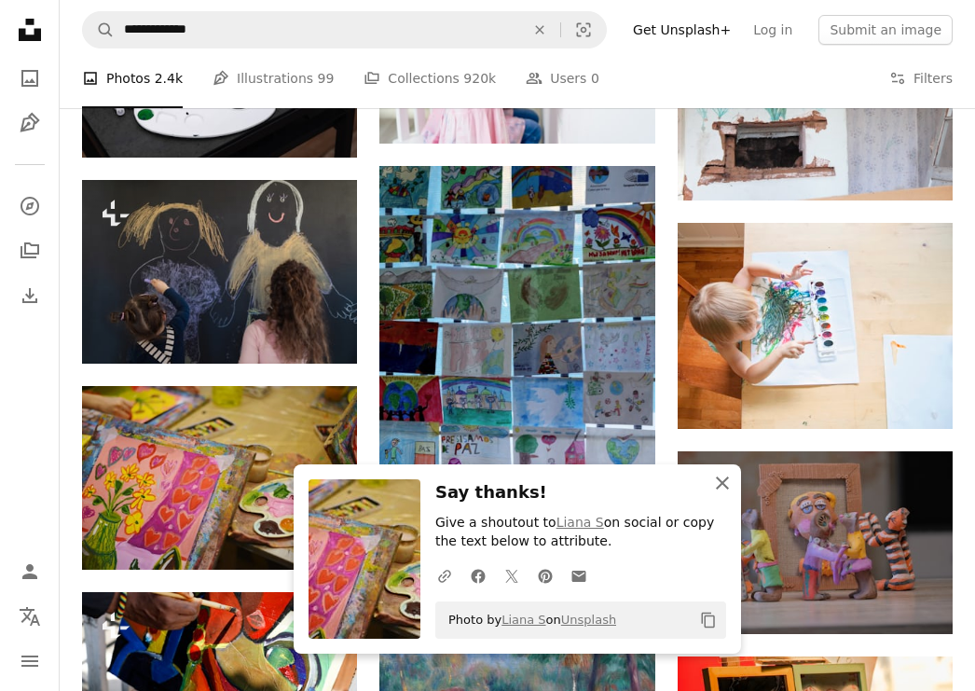
click at [724, 484] on icon "button" at bounding box center [722, 482] width 13 height 13
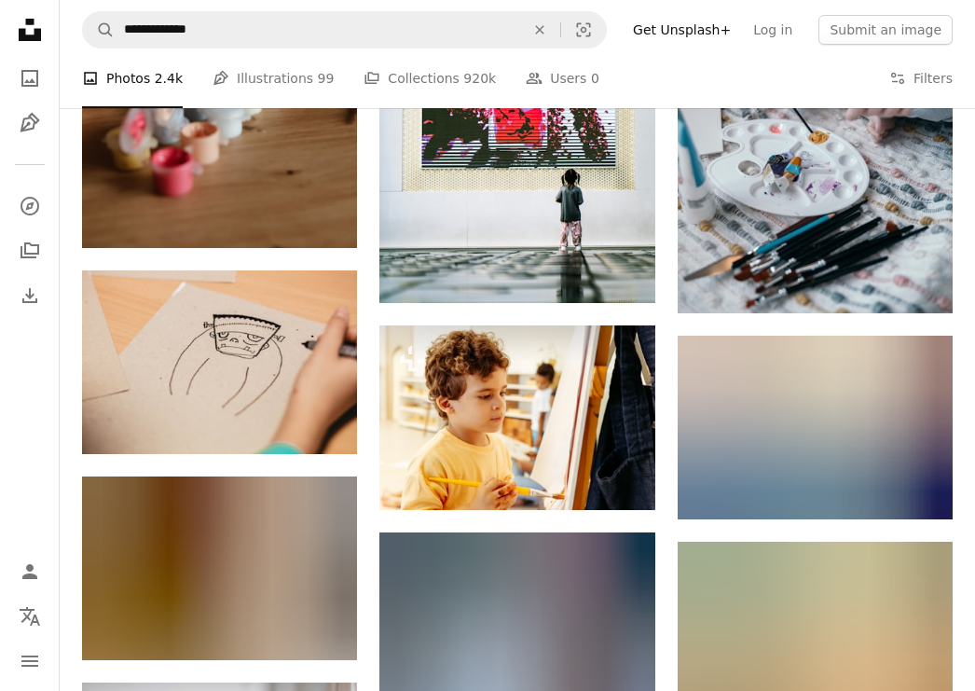
scroll to position [41695, 0]
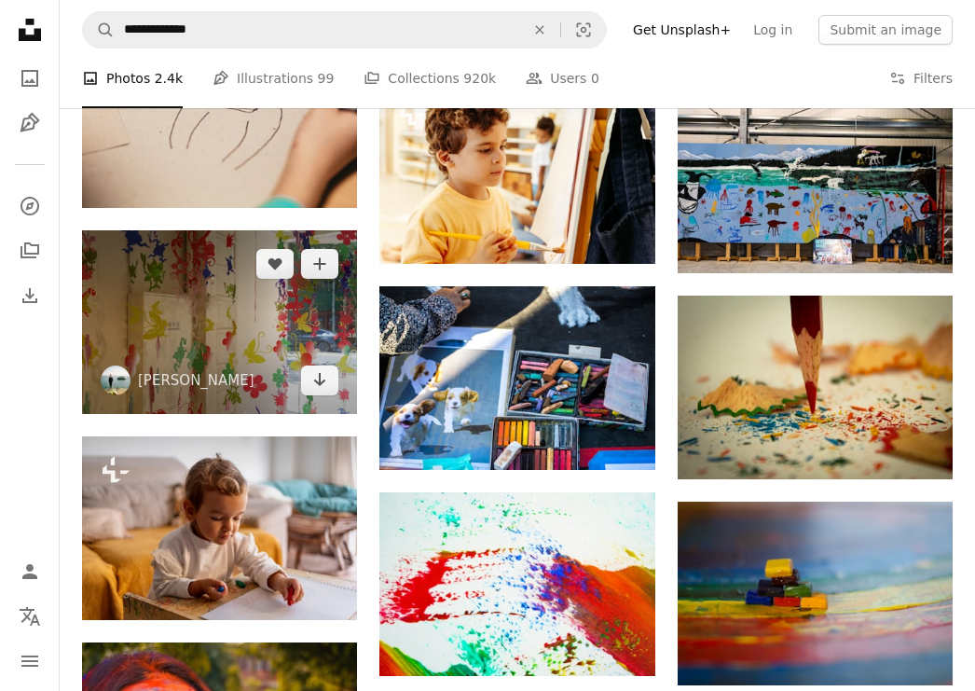
click at [223, 377] on img at bounding box center [219, 322] width 275 height 184
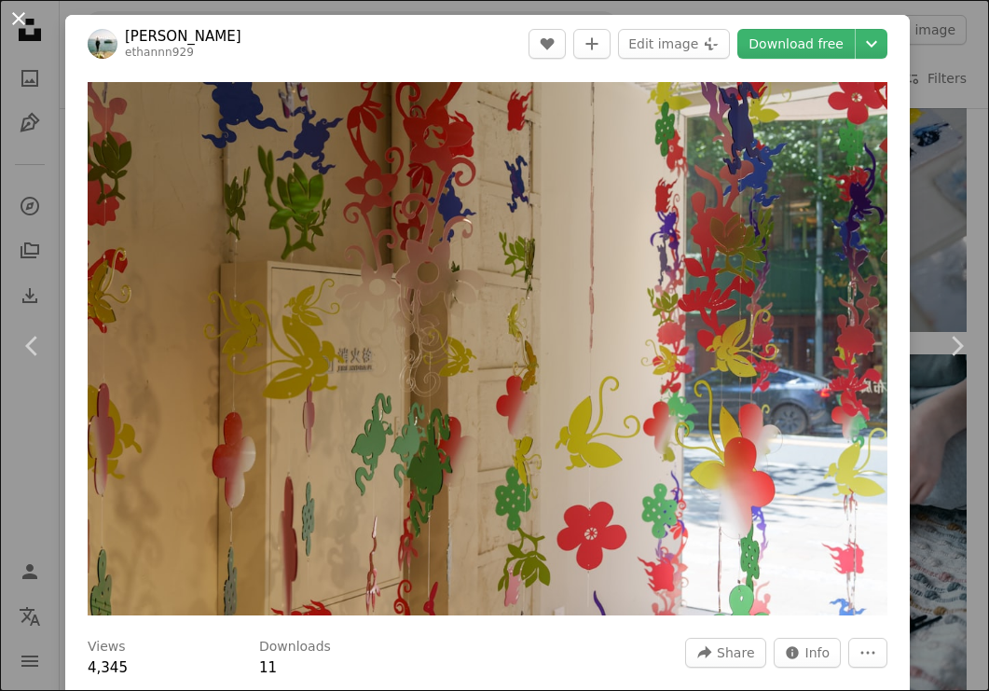
click at [20, 18] on button "An X shape" at bounding box center [18, 18] width 22 height 22
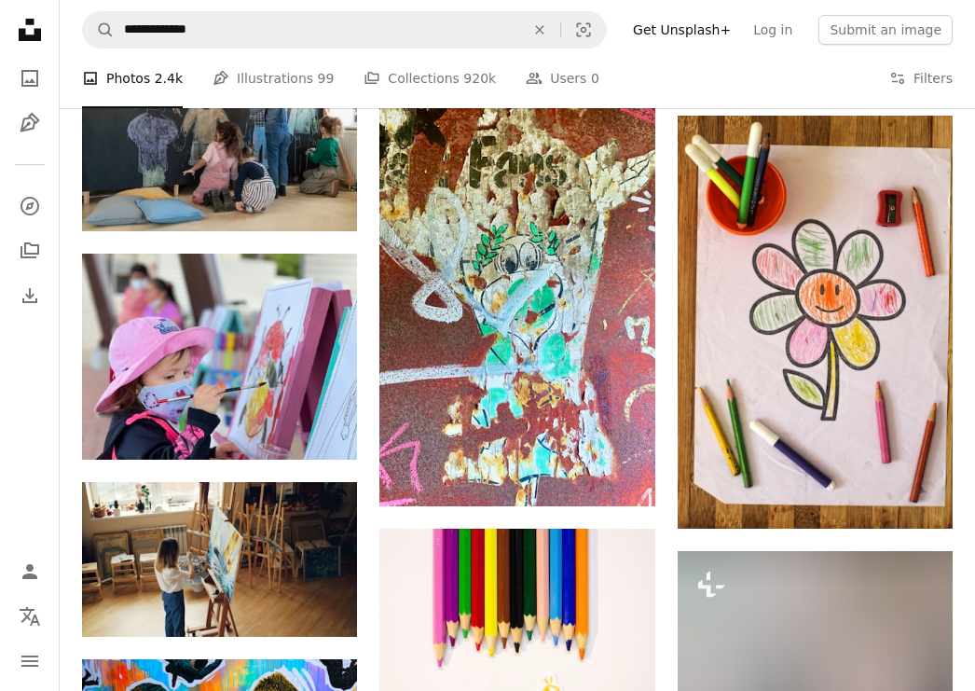
scroll to position [14939, 0]
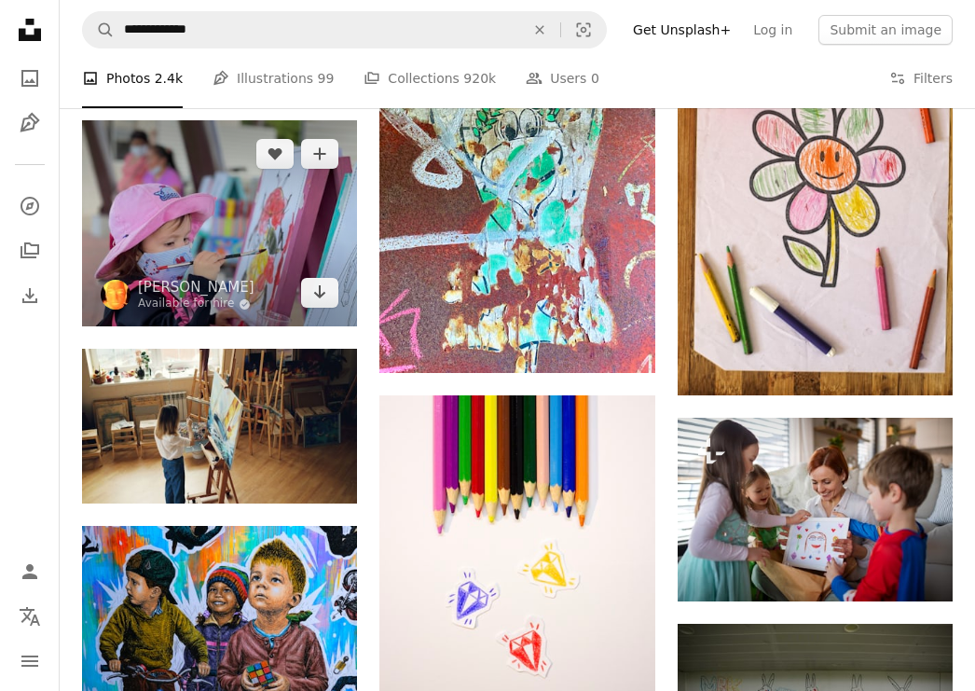
click at [267, 226] on img at bounding box center [219, 223] width 275 height 206
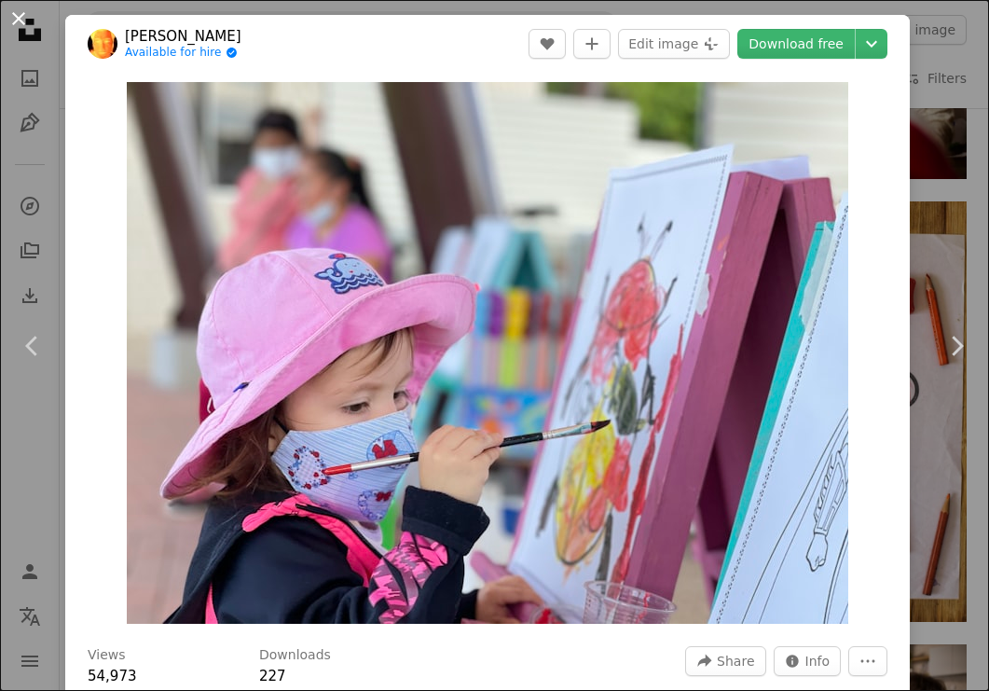
click at [12, 21] on button "An X shape" at bounding box center [18, 18] width 22 height 22
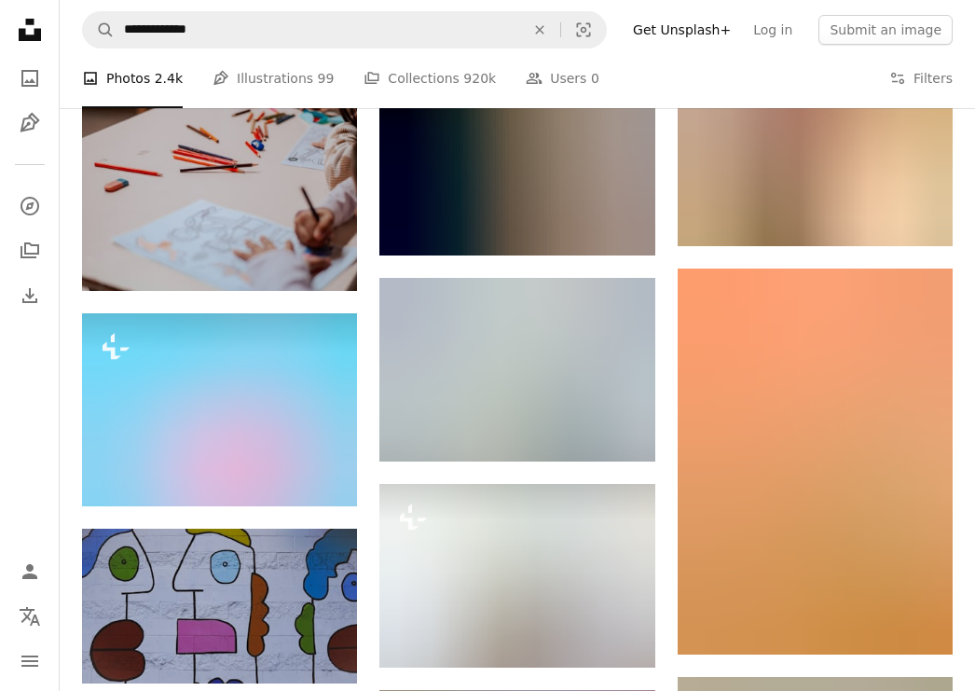
scroll to position [22108, 0]
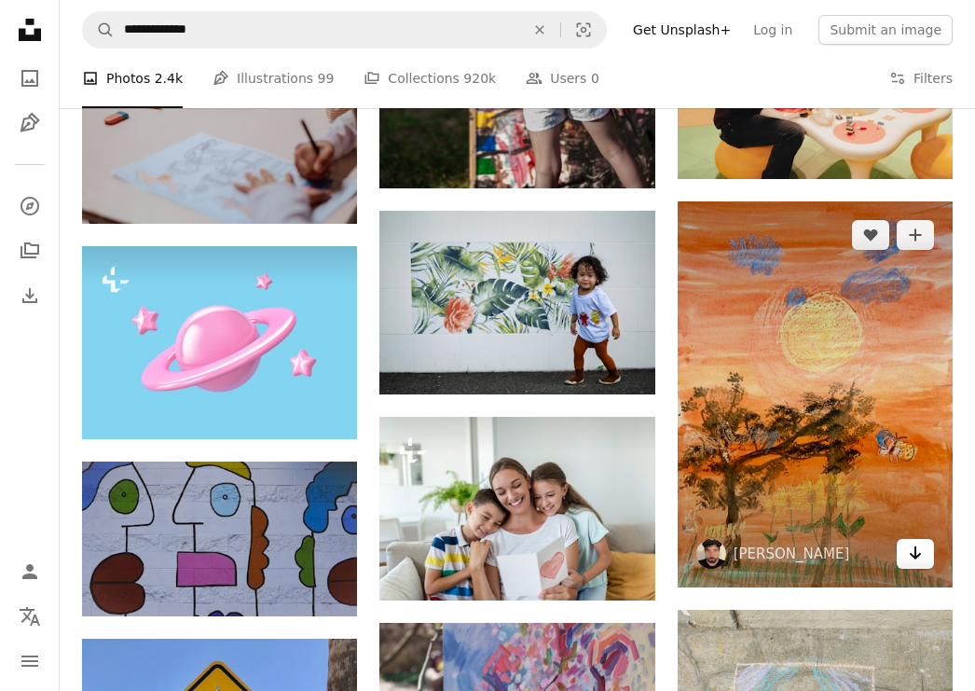
click at [916, 554] on icon "Arrow pointing down" at bounding box center [915, 552] width 15 height 22
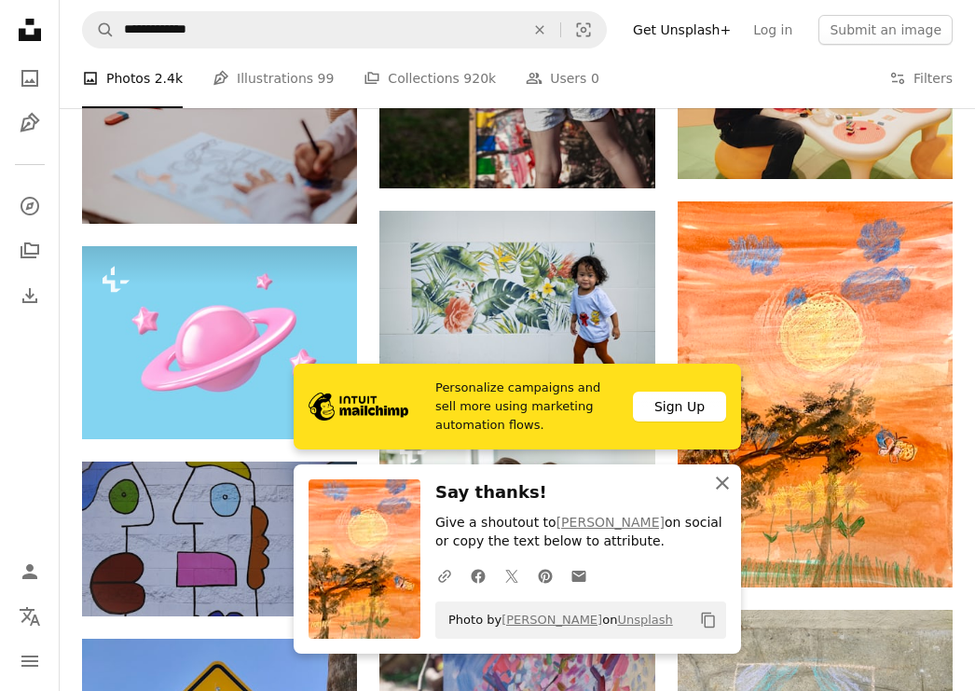
click at [720, 486] on icon "button" at bounding box center [722, 482] width 13 height 13
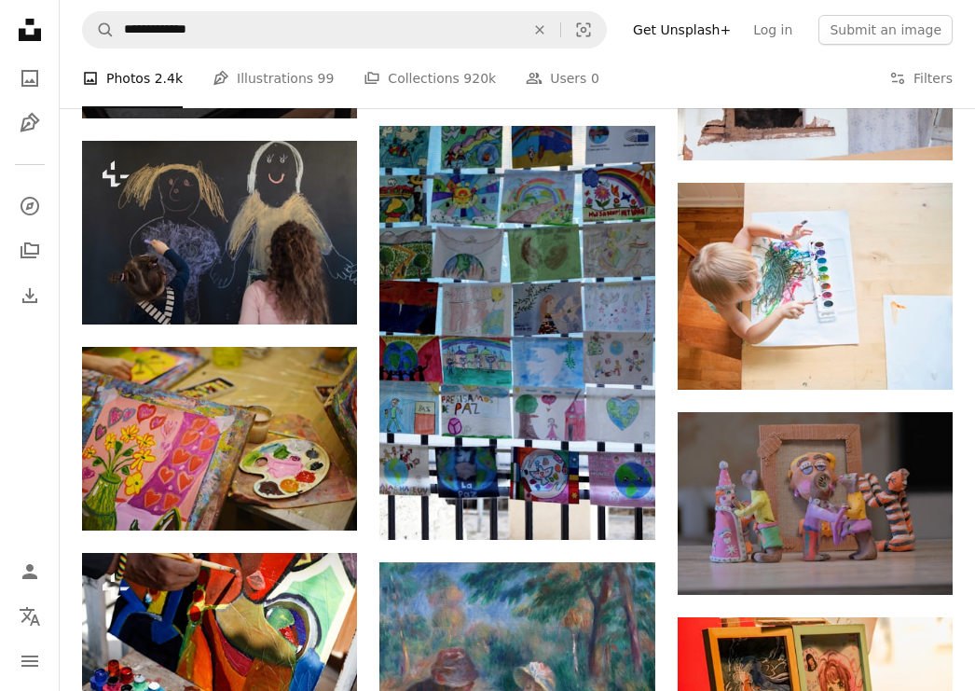
scroll to position [39952, 0]
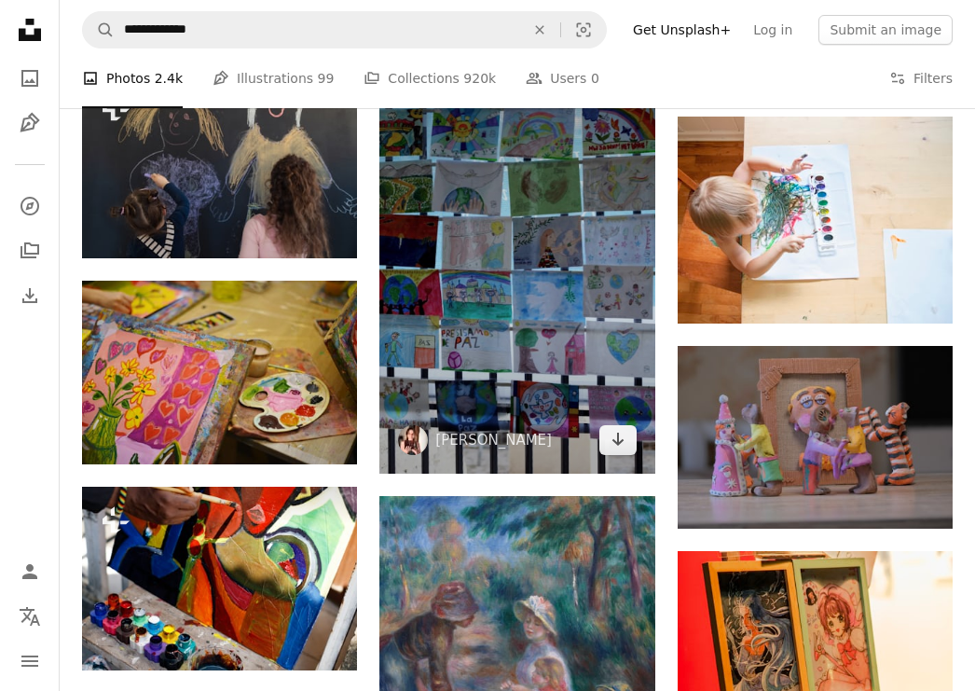
click at [517, 338] on img at bounding box center [516, 267] width 275 height 414
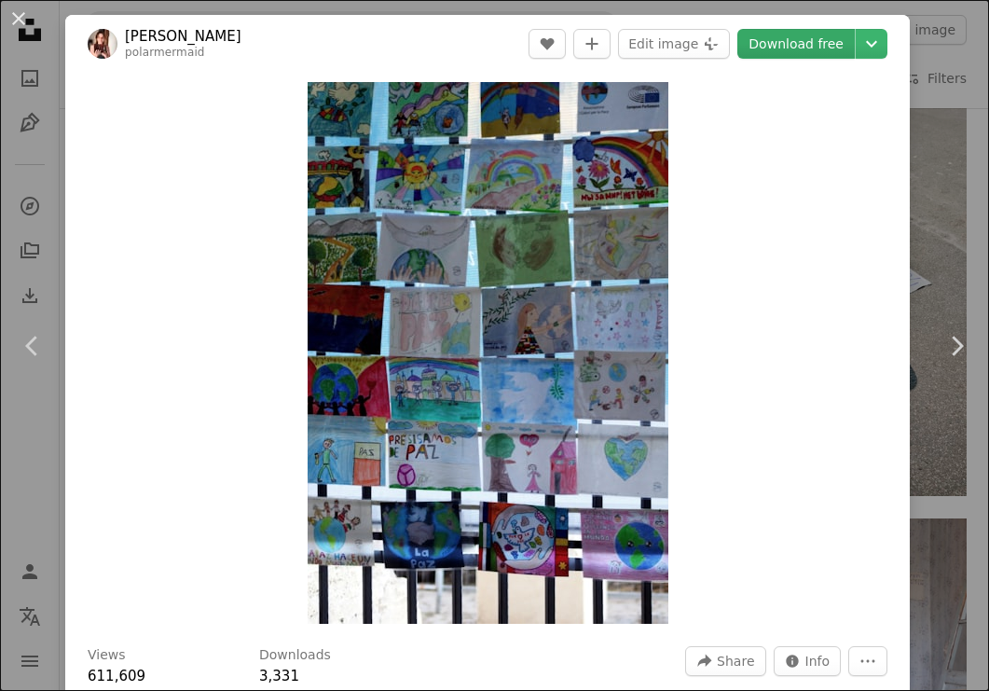
click at [823, 42] on link "Download free" at bounding box center [795, 44] width 117 height 30
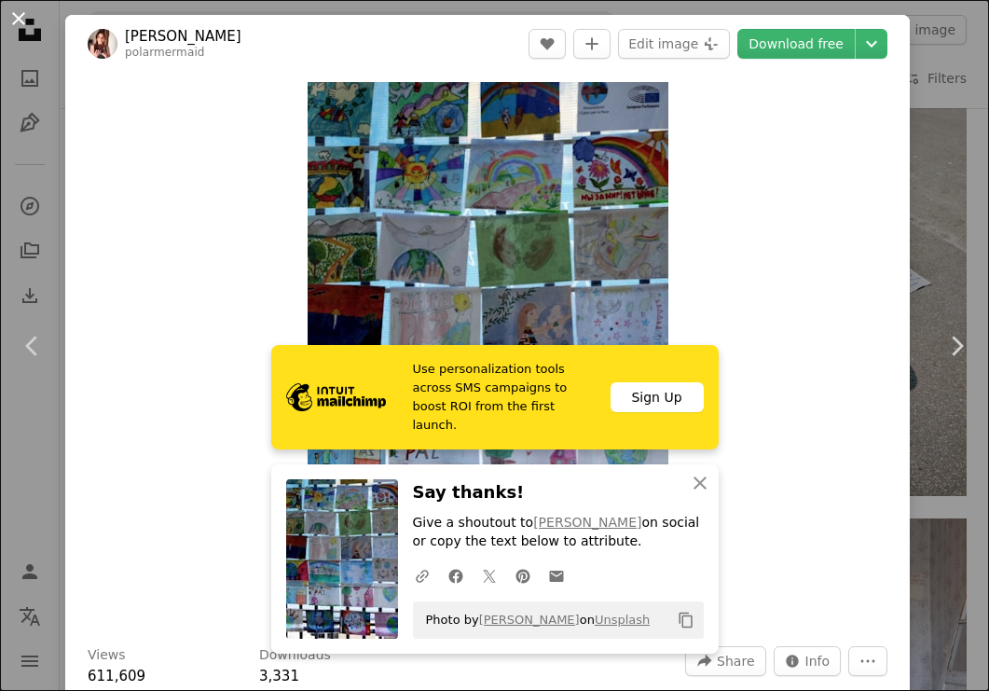
click at [20, 19] on button "An X shape" at bounding box center [18, 18] width 22 height 22
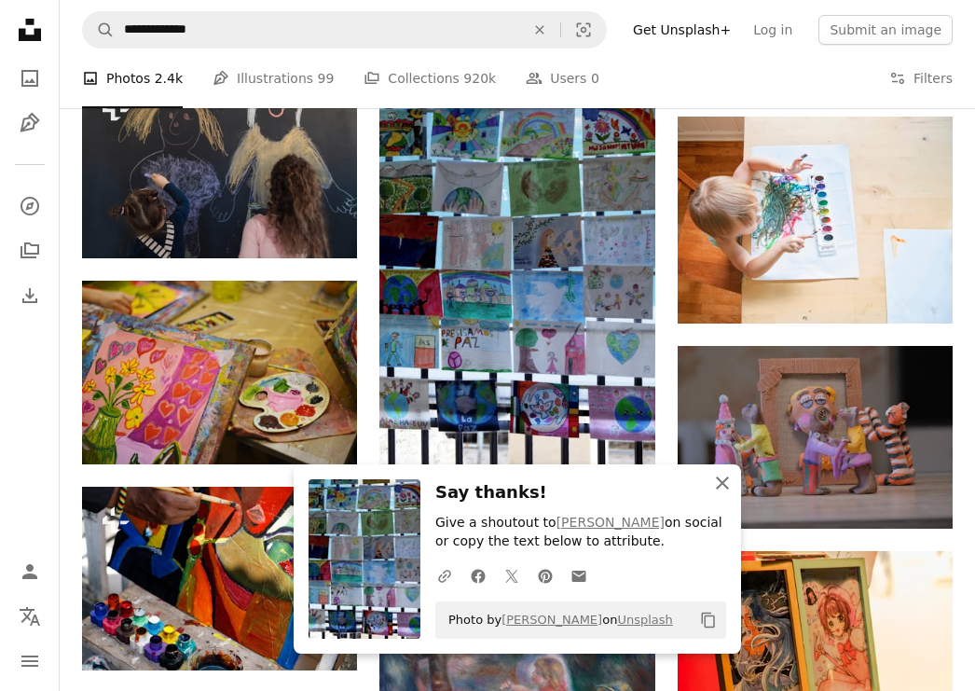
click at [720, 484] on icon "button" at bounding box center [722, 482] width 13 height 13
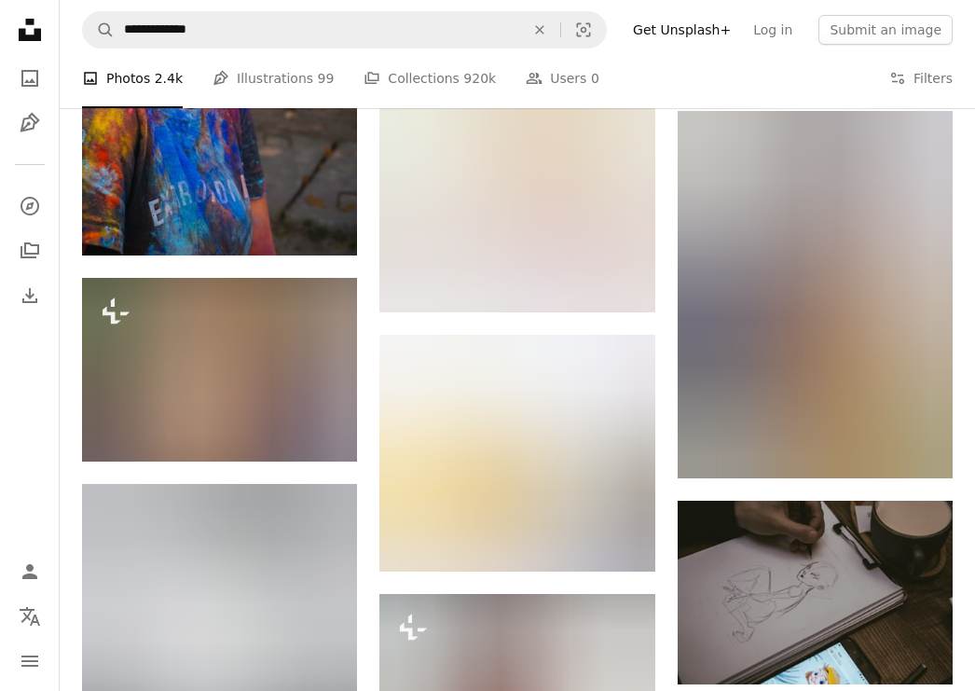
scroll to position [42431, 0]
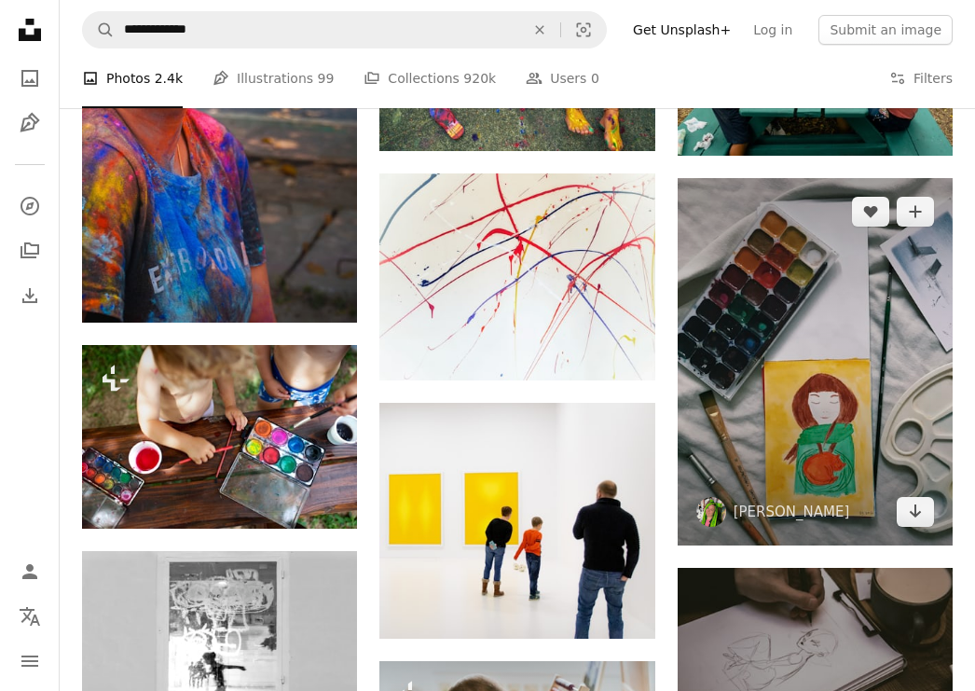
click at [803, 484] on img at bounding box center [814, 361] width 275 height 367
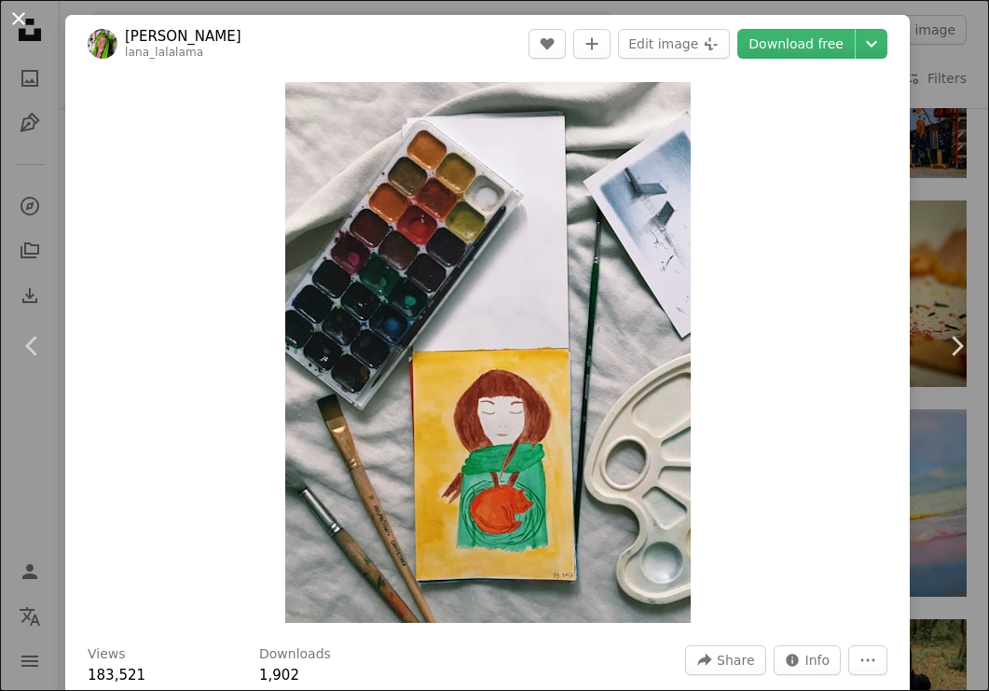
click at [22, 16] on button "An X shape" at bounding box center [18, 18] width 22 height 22
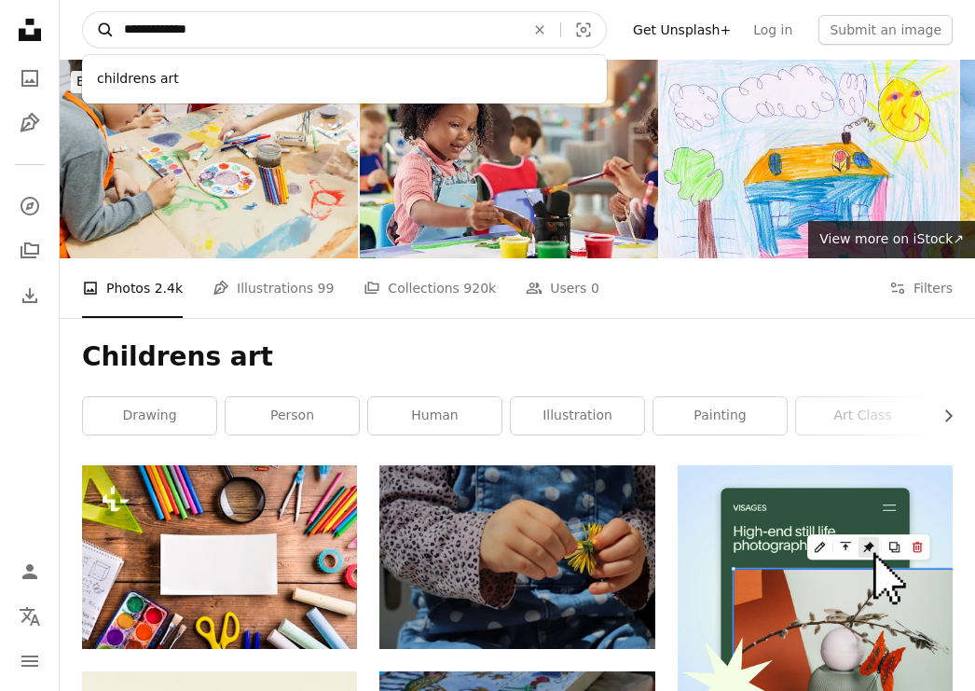
drag, startPoint x: 181, startPoint y: 27, endPoint x: 106, endPoint y: 32, distance: 74.7
click at [106, 32] on form "**********" at bounding box center [344, 29] width 525 height 37
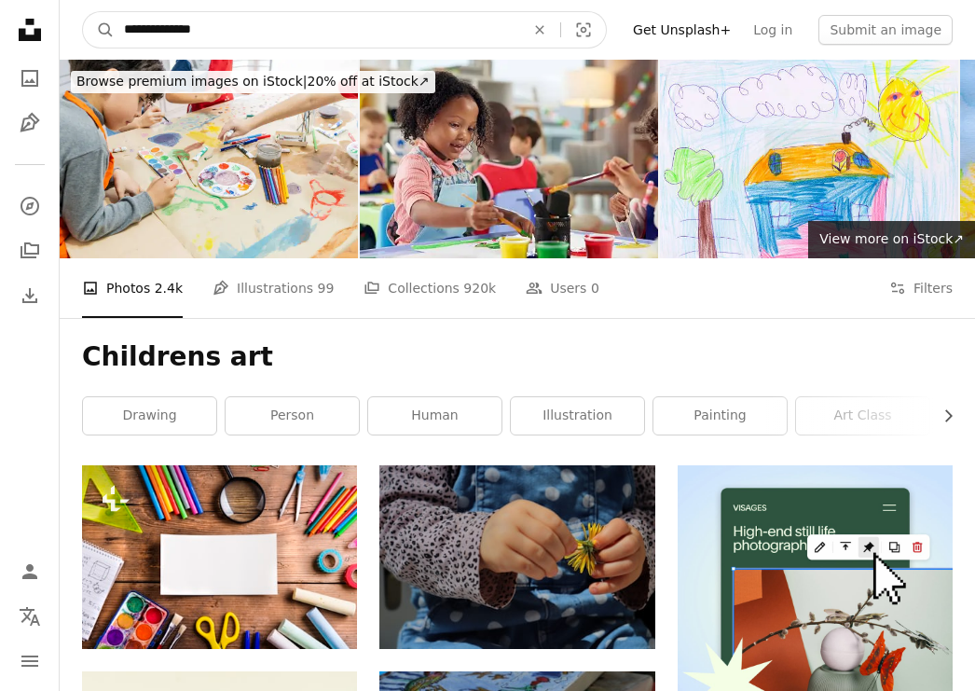
click at [223, 36] on input "**********" at bounding box center [317, 29] width 404 height 35
type input "**********"
click button "A magnifying glass" at bounding box center [99, 29] width 32 height 35
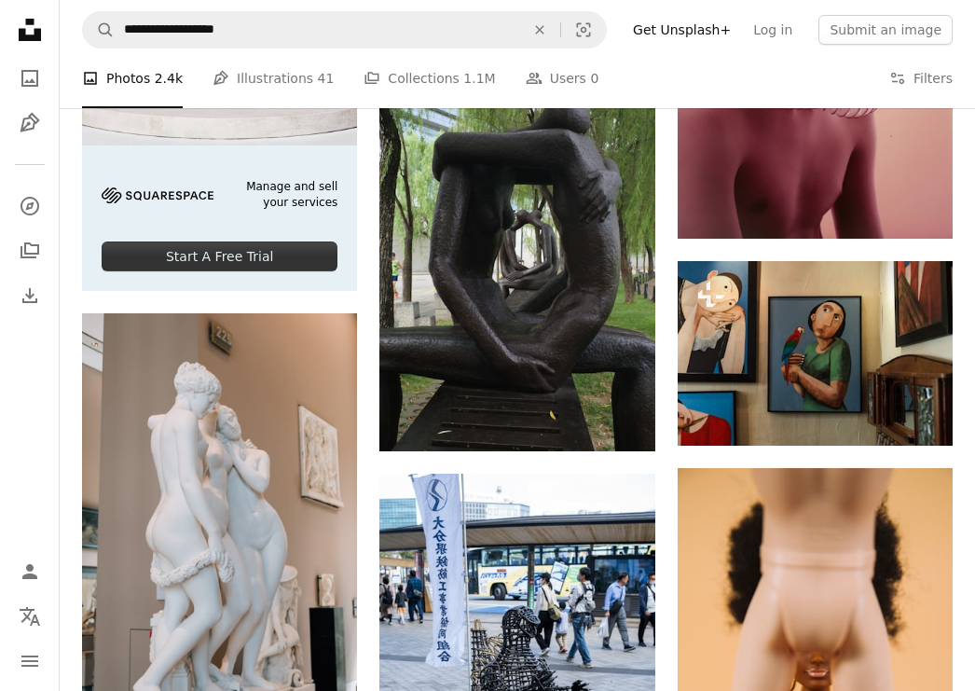
scroll to position [3404, 0]
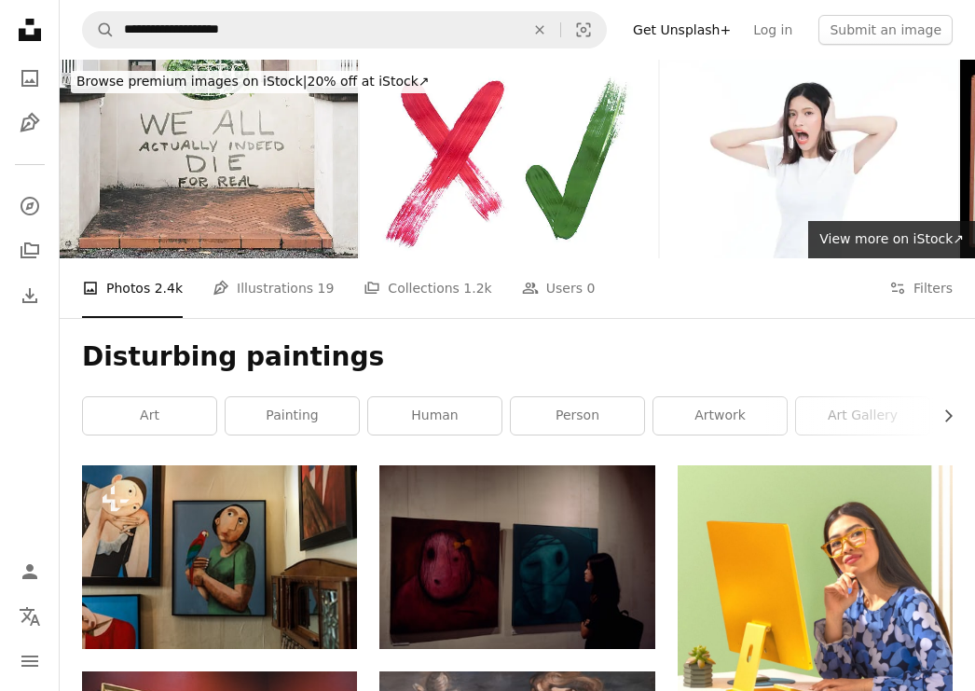
scroll to position [10711, 0]
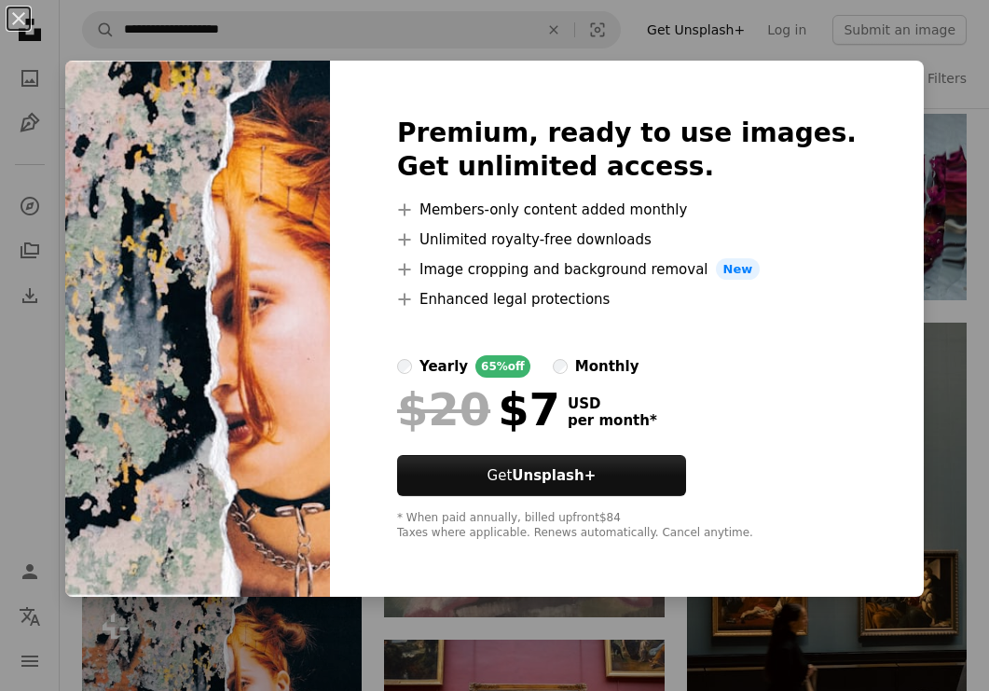
click at [912, 137] on div "An X shape Premium, ready to use images. Get unlimited access. A plus sign Memb…" at bounding box center [494, 345] width 989 height 691
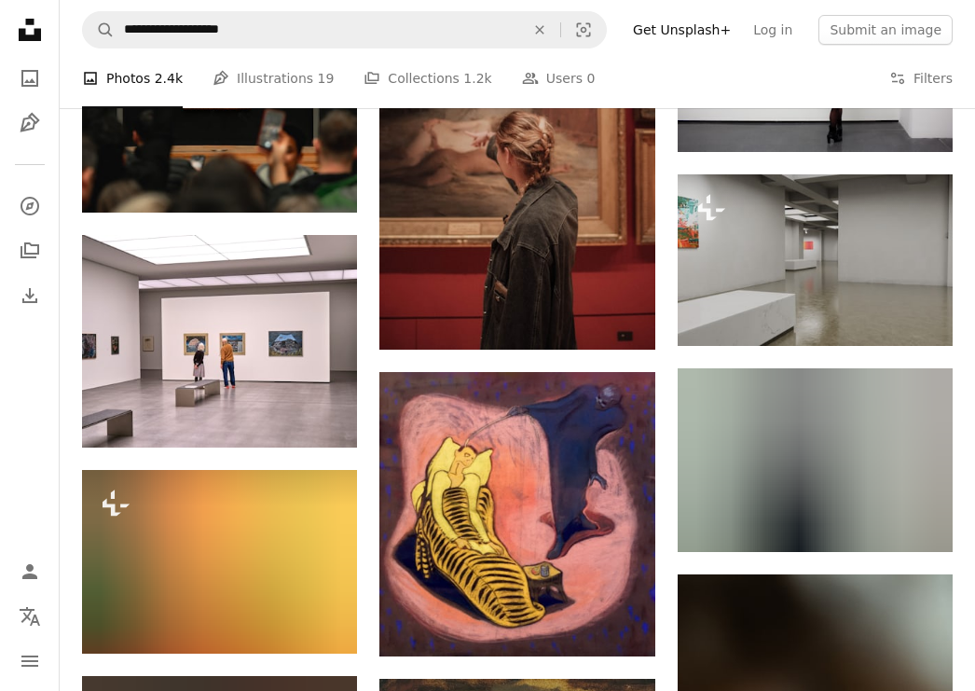
scroll to position [15587, 0]
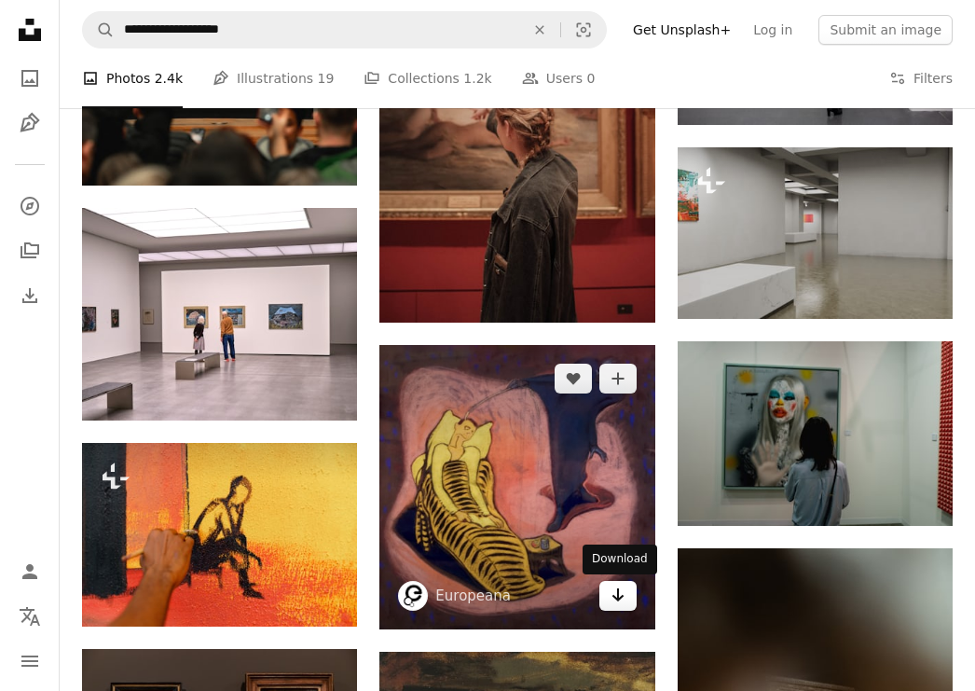
click at [616, 599] on icon "Download" at bounding box center [617, 594] width 12 height 13
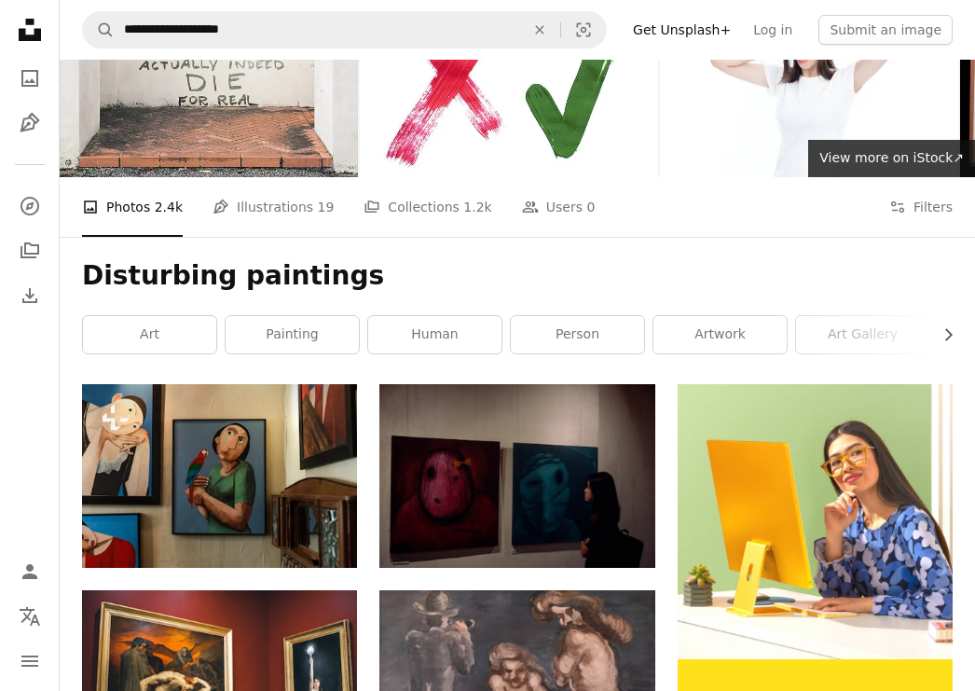
scroll to position [0, 0]
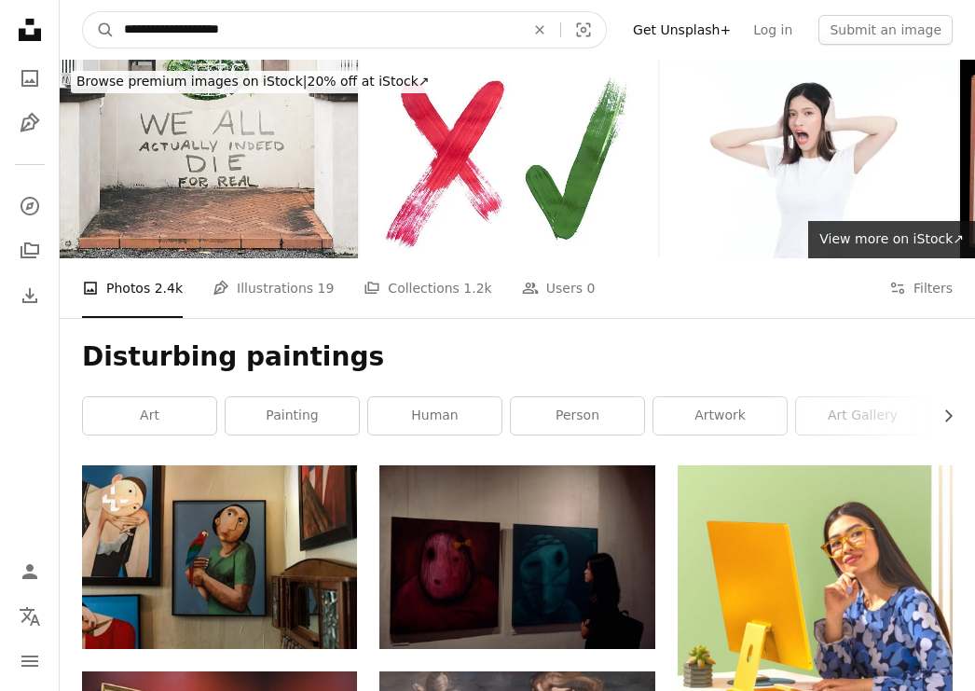
click at [186, 32] on input "**********" at bounding box center [317, 29] width 404 height 35
drag, startPoint x: 186, startPoint y: 32, endPoint x: 138, endPoint y: 34, distance: 48.5
click at [138, 34] on input "**********" at bounding box center [317, 29] width 404 height 35
click at [136, 35] on input "**********" at bounding box center [317, 29] width 404 height 35
drag, startPoint x: 184, startPoint y: 31, endPoint x: 190, endPoint y: 20, distance: 12.9
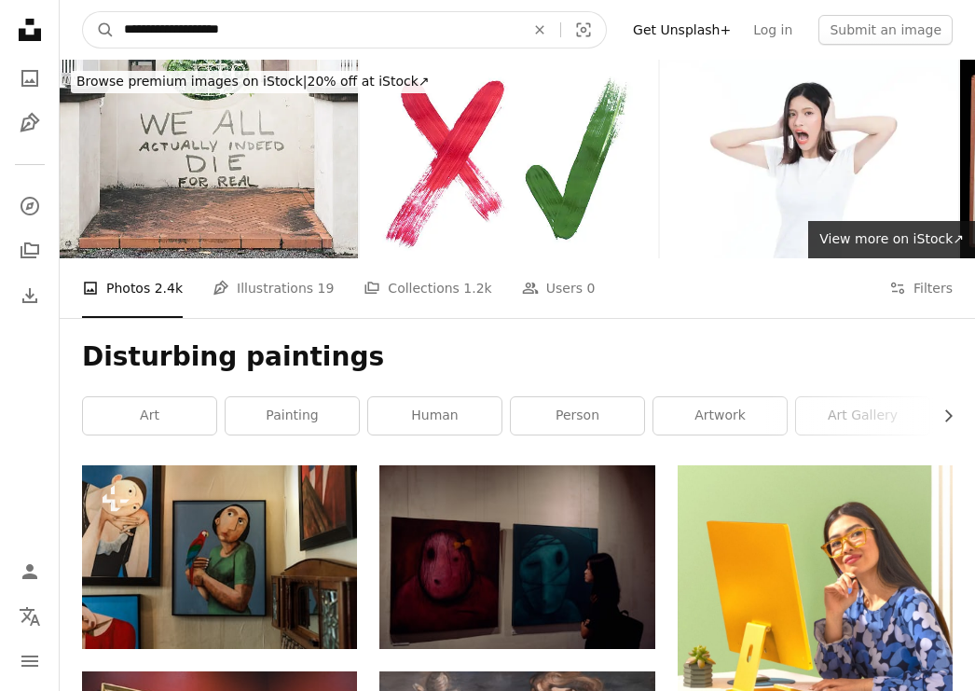
click at [119, 30] on input "**********" at bounding box center [317, 29] width 404 height 35
click at [188, 32] on input "**********" at bounding box center [317, 29] width 404 height 35
type input "**********"
click button "A magnifying glass" at bounding box center [99, 29] width 32 height 35
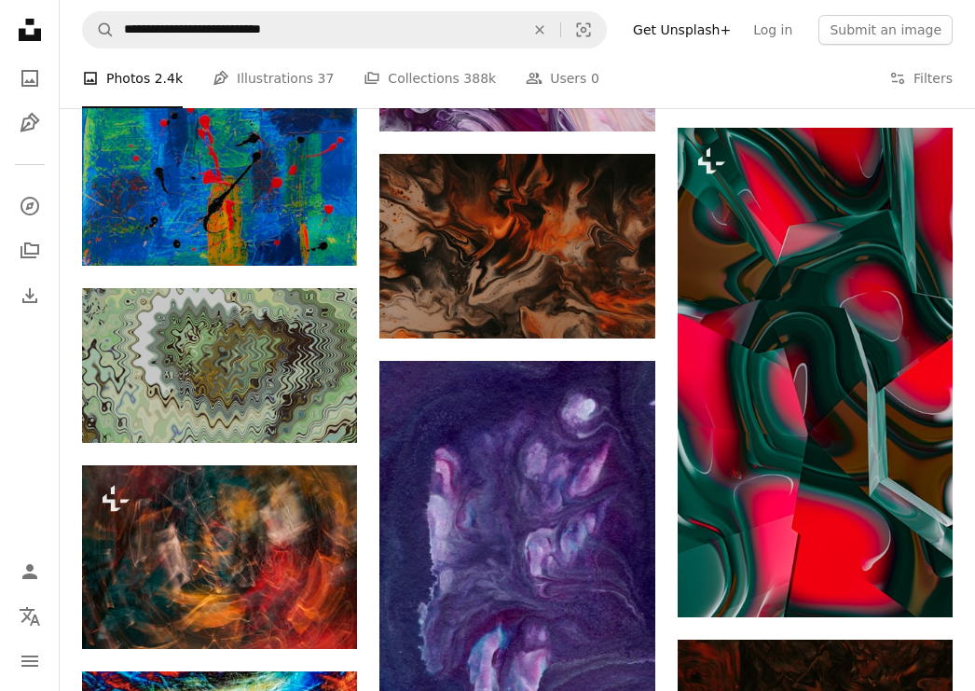
scroll to position [6219, 0]
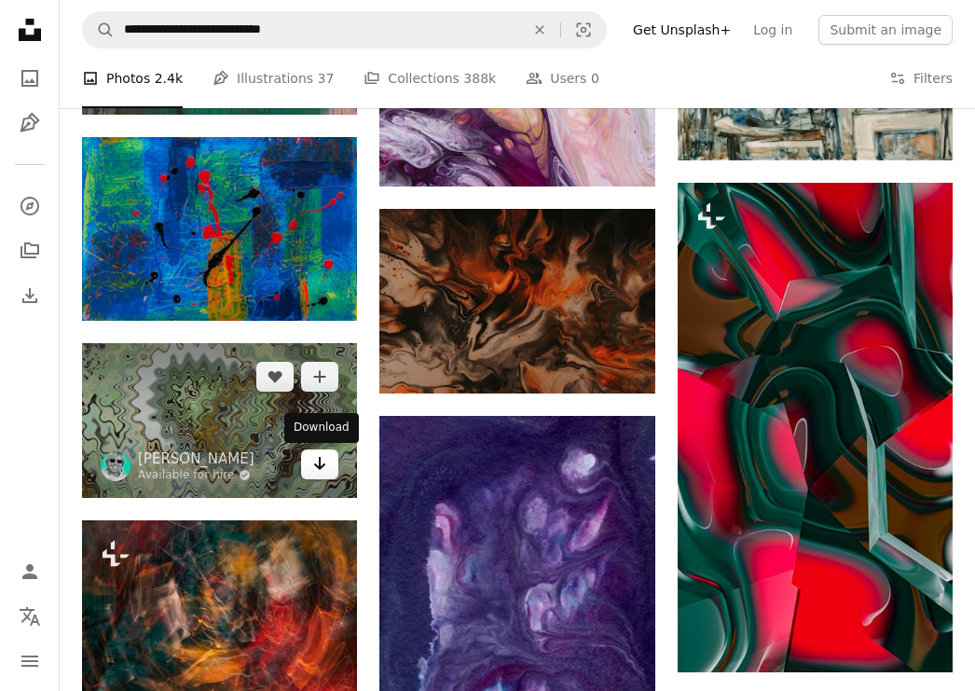
click at [321, 465] on icon "Arrow pointing down" at bounding box center [319, 463] width 15 height 22
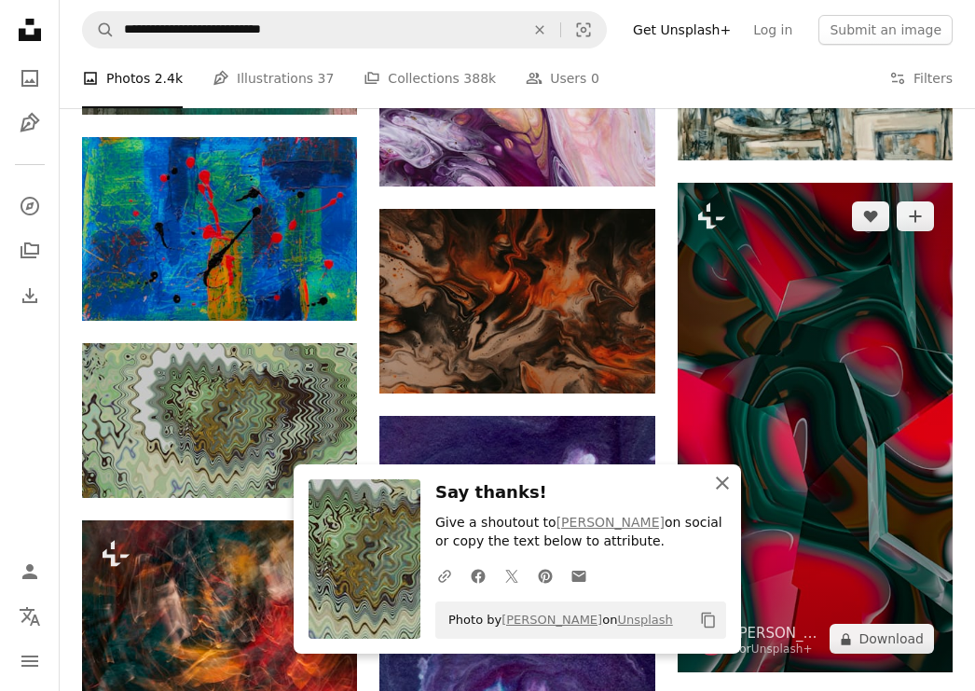
drag, startPoint x: 722, startPoint y: 485, endPoint x: 781, endPoint y: 444, distance: 71.1
click at [724, 483] on icon "An X shape" at bounding box center [722, 483] width 22 height 22
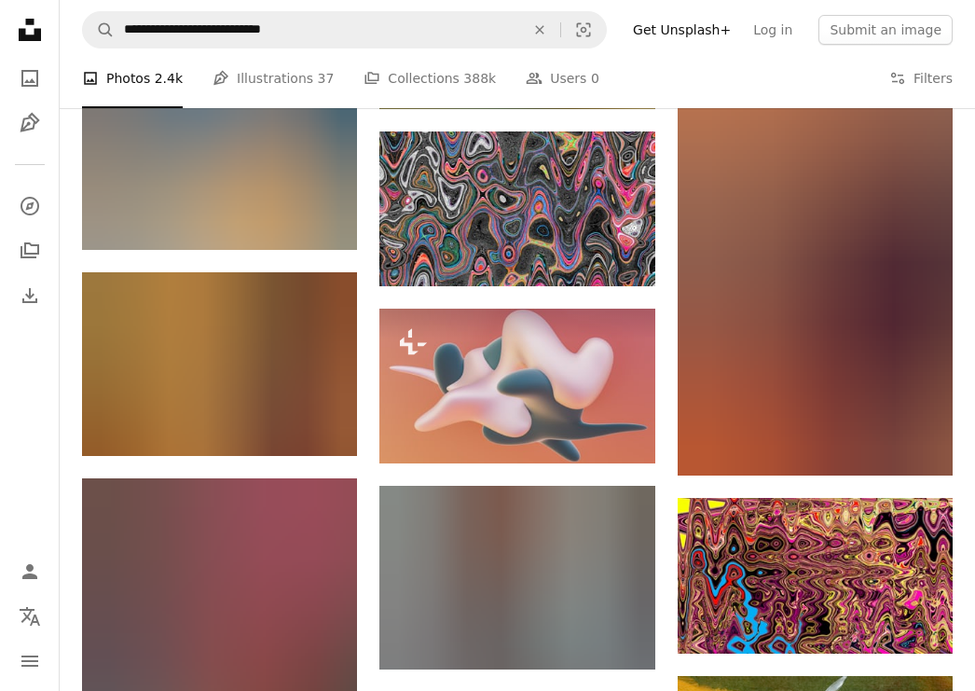
scroll to position [0, 0]
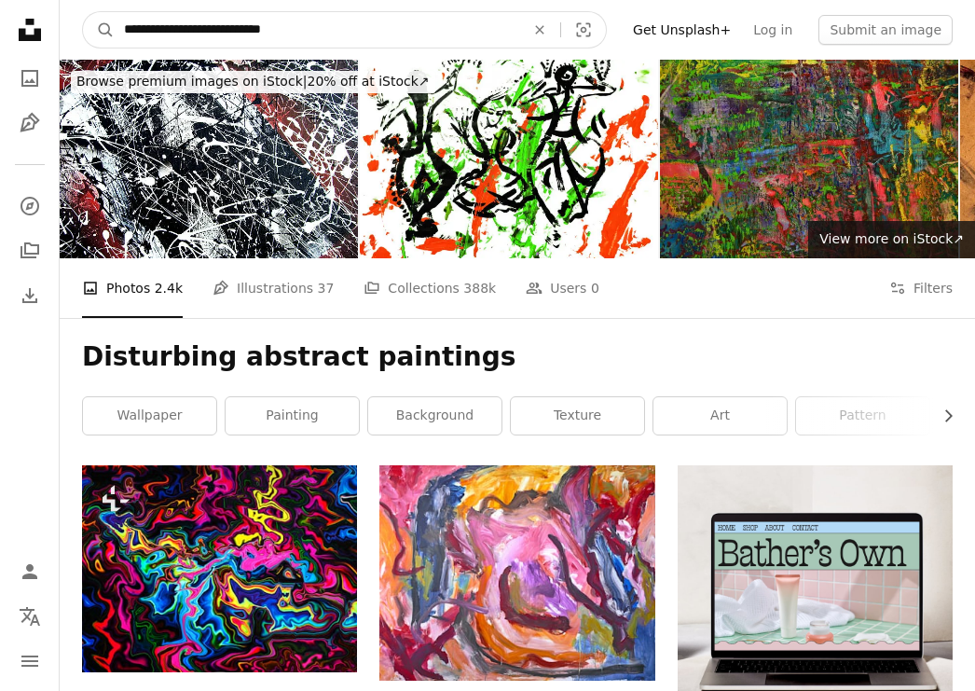
drag, startPoint x: 185, startPoint y: 30, endPoint x: 153, endPoint y: 26, distance: 32.8
click at [151, 29] on input "**********" at bounding box center [317, 29] width 404 height 35
click at [188, 31] on input "**********" at bounding box center [317, 29] width 404 height 35
drag, startPoint x: 185, startPoint y: 30, endPoint x: 137, endPoint y: 13, distance: 50.4
click at [123, 26] on input "**********" at bounding box center [317, 29] width 404 height 35
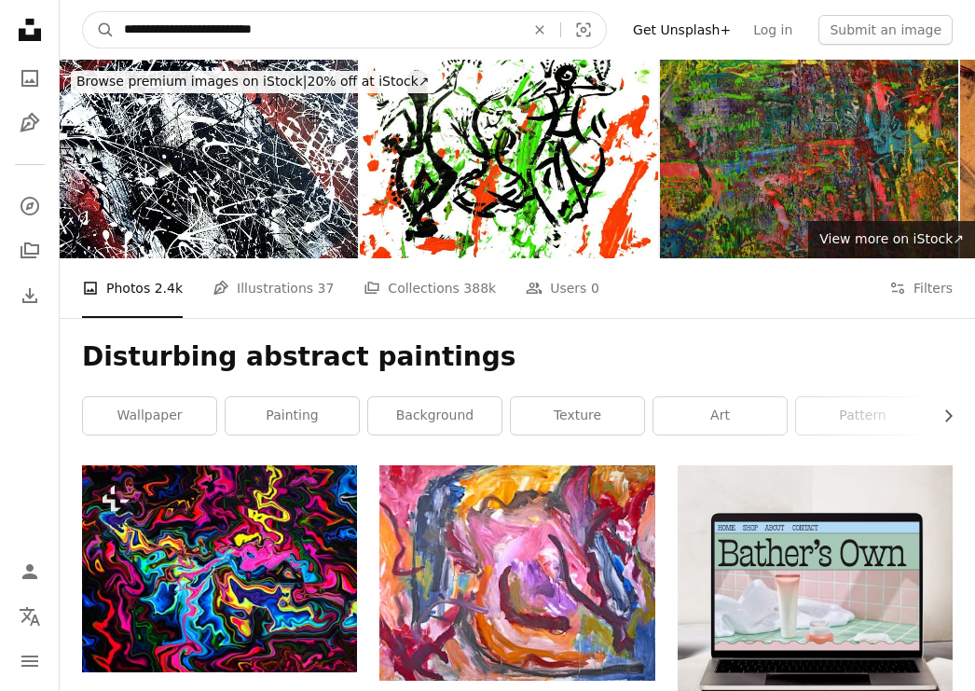
type input "**********"
click button "A magnifying glass" at bounding box center [99, 29] width 32 height 35
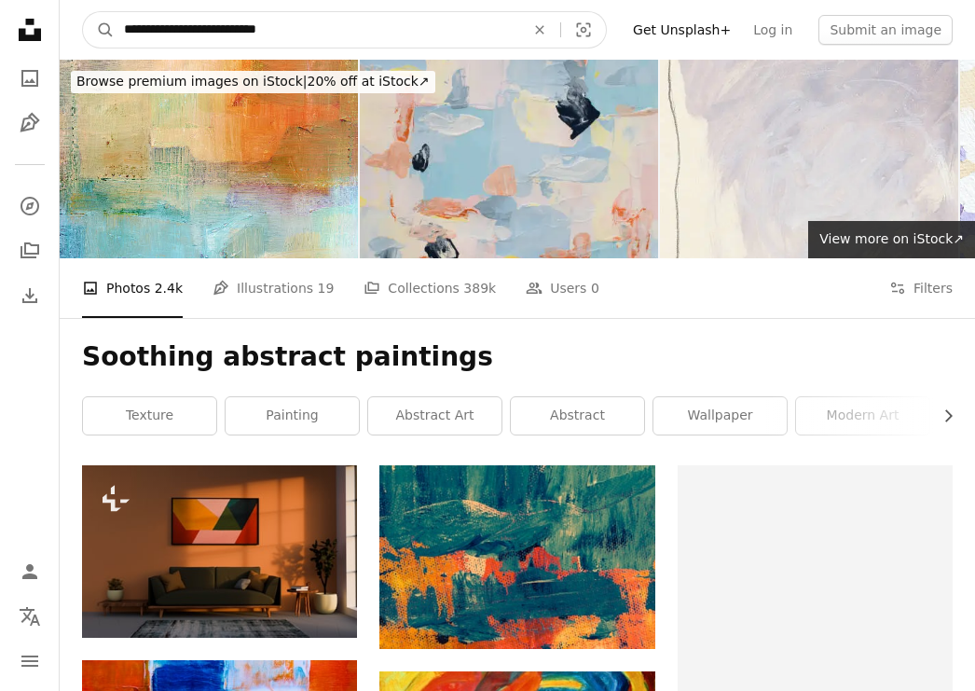
drag, startPoint x: 182, startPoint y: 28, endPoint x: 237, endPoint y: 24, distance: 55.1
click at [237, 24] on input "**********" at bounding box center [317, 29] width 404 height 35
type input "**********"
click button "A magnifying glass" at bounding box center [99, 29] width 32 height 35
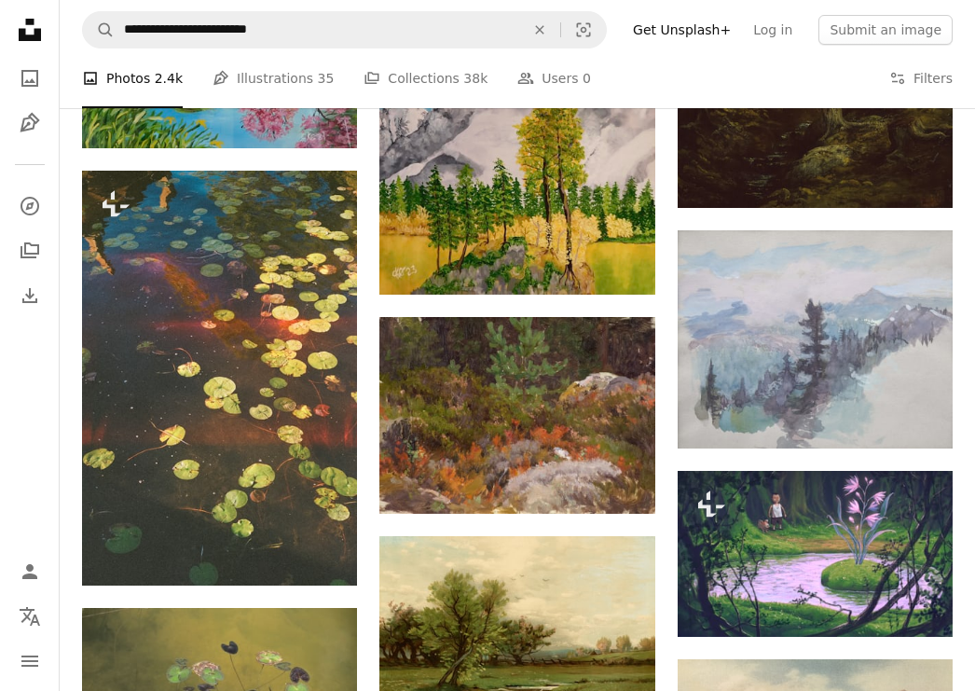
scroll to position [5275, 0]
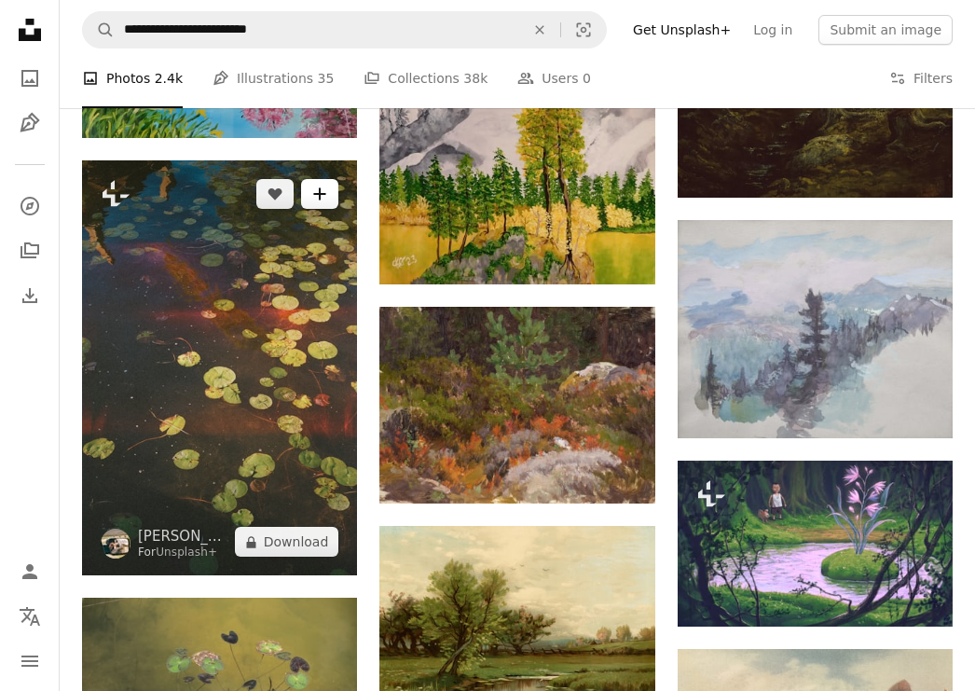
click at [321, 197] on icon "A plus sign" at bounding box center [319, 193] width 15 height 15
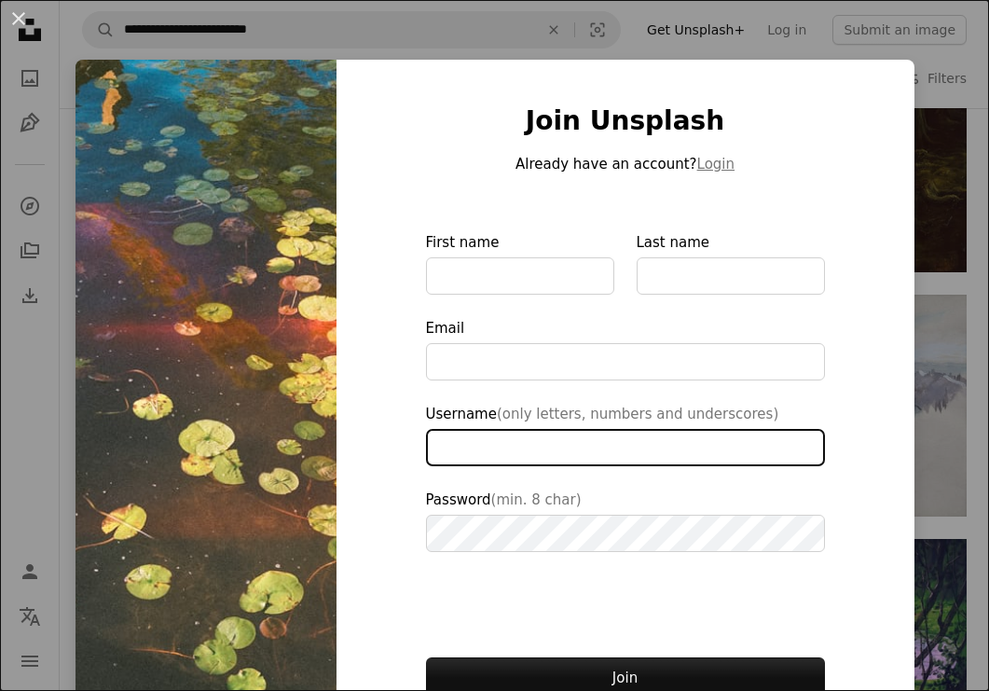
type input "**********"
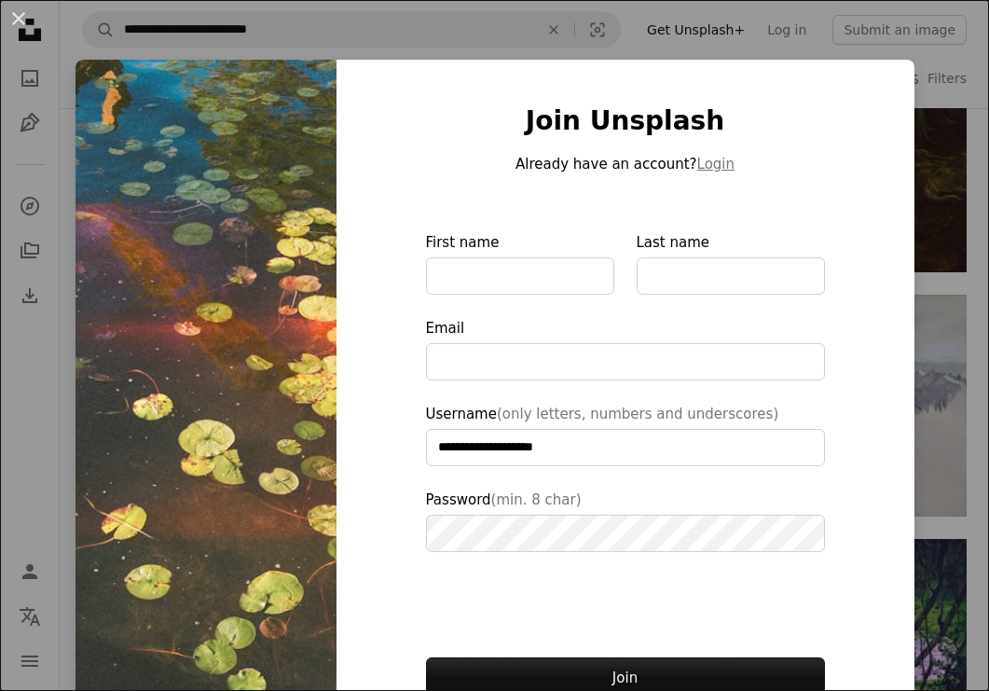
type input "**********"
click at [303, 156] on img at bounding box center [205, 422] width 261 height 724
click at [938, 399] on div "**********" at bounding box center [494, 345] width 989 height 691
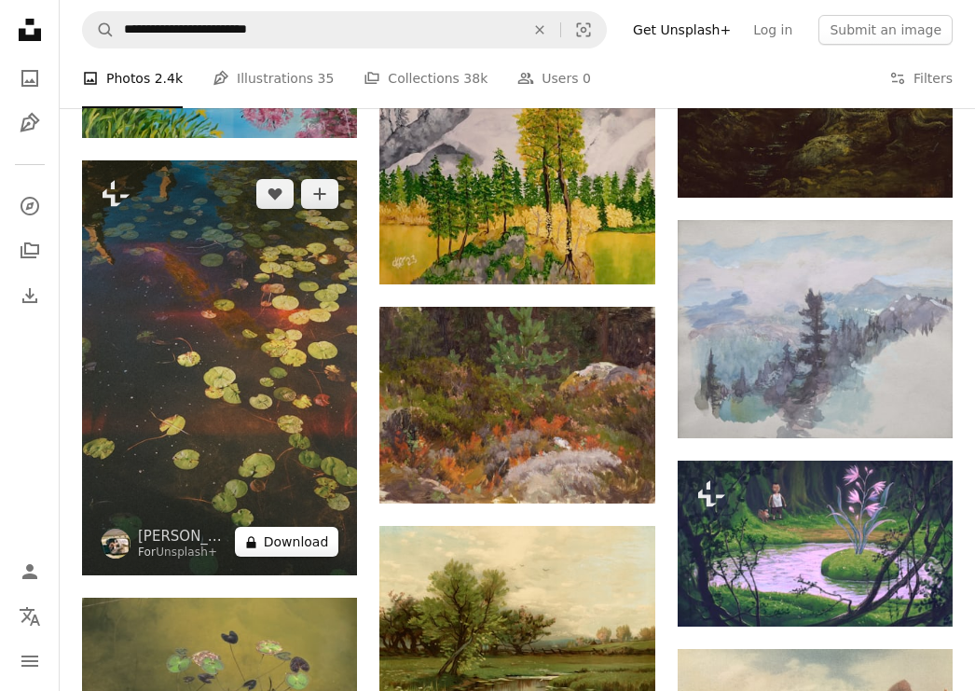
click at [321, 548] on button "A lock Download" at bounding box center [287, 542] width 104 height 30
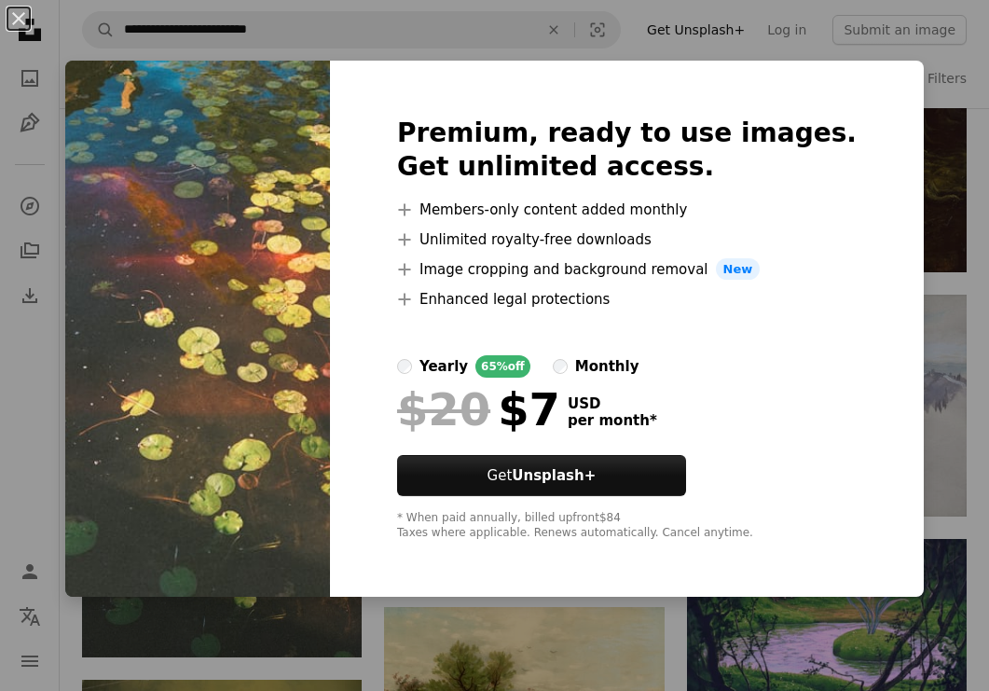
click at [947, 410] on div "An X shape Premium, ready to use images. Get unlimited access. A plus sign Memb…" at bounding box center [494, 345] width 989 height 691
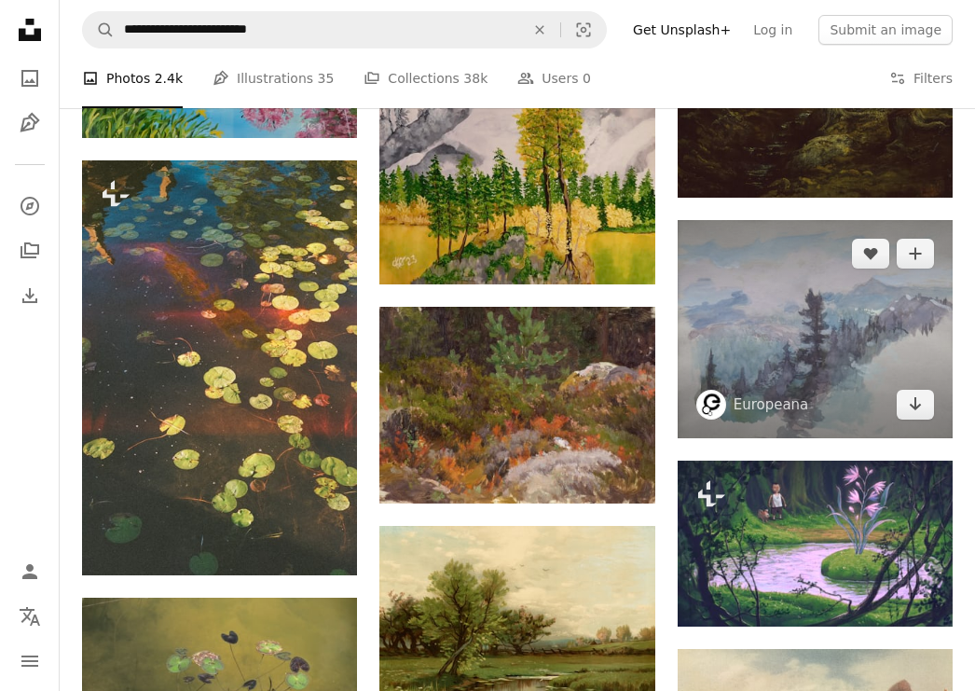
click at [882, 399] on img at bounding box center [814, 329] width 275 height 218
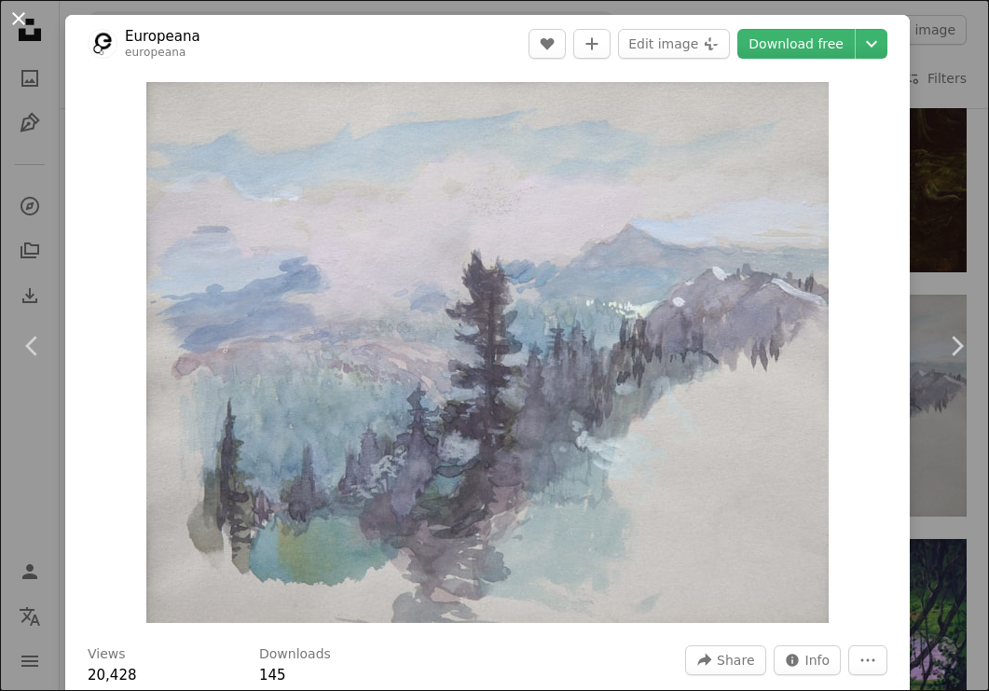
click at [17, 21] on button "An X shape" at bounding box center [18, 18] width 22 height 22
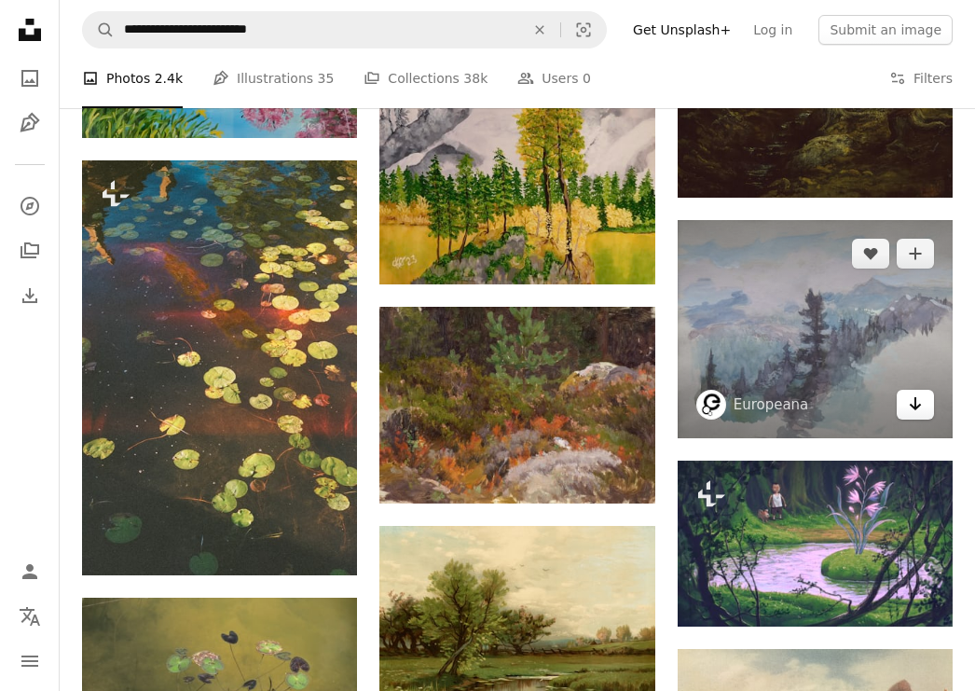
click at [908, 403] on icon "Arrow pointing down" at bounding box center [915, 403] width 15 height 22
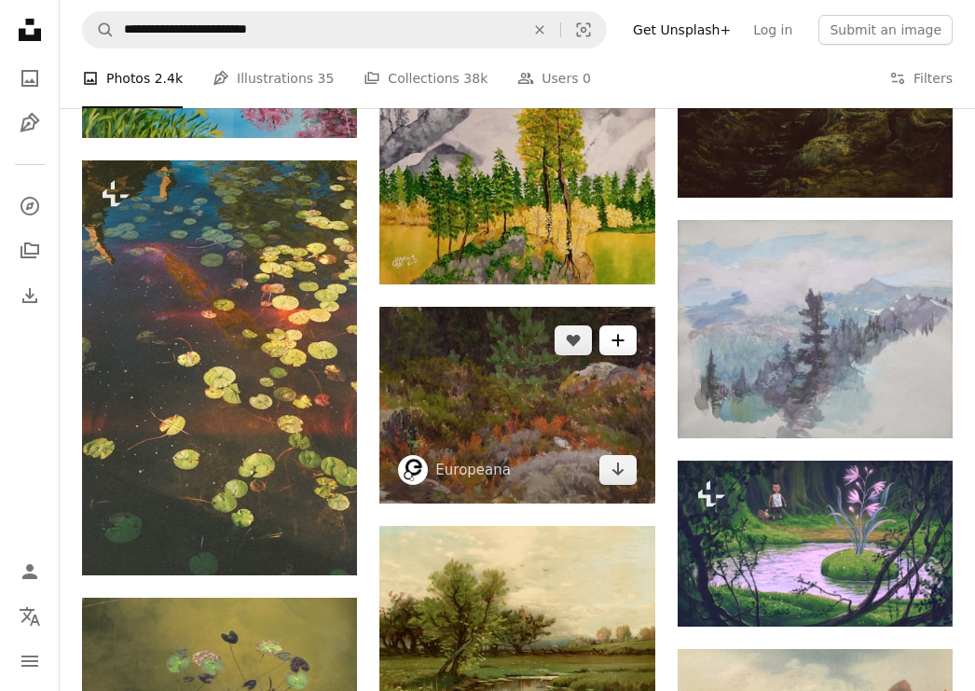
click at [619, 340] on icon "Add to Collection" at bounding box center [617, 340] width 12 height 12
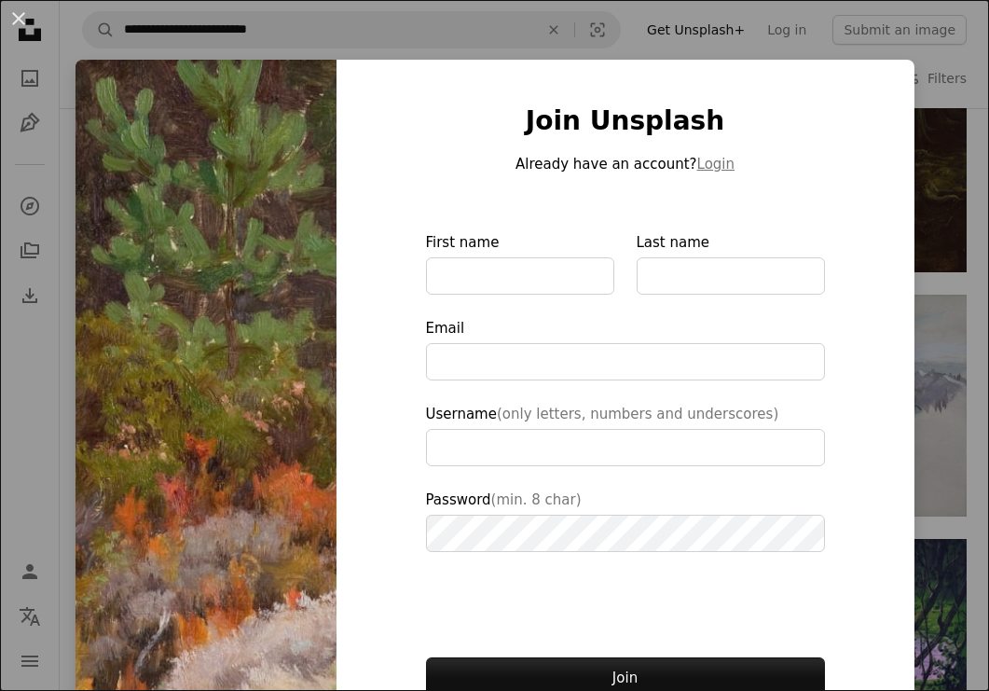
type input "**********"
click at [920, 263] on div "**********" at bounding box center [494, 345] width 989 height 691
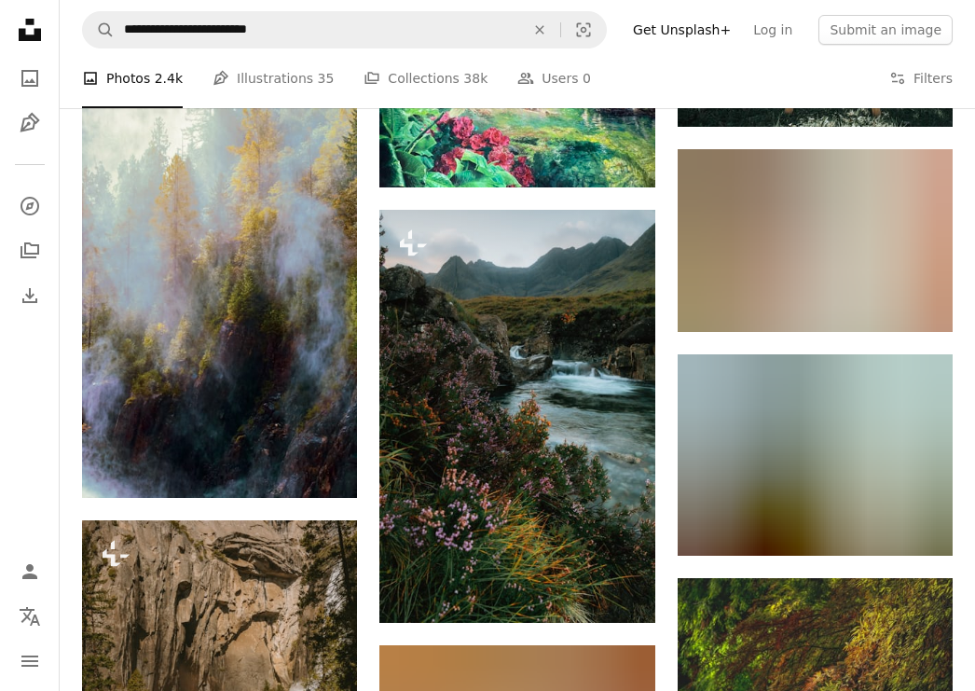
scroll to position [8035, 0]
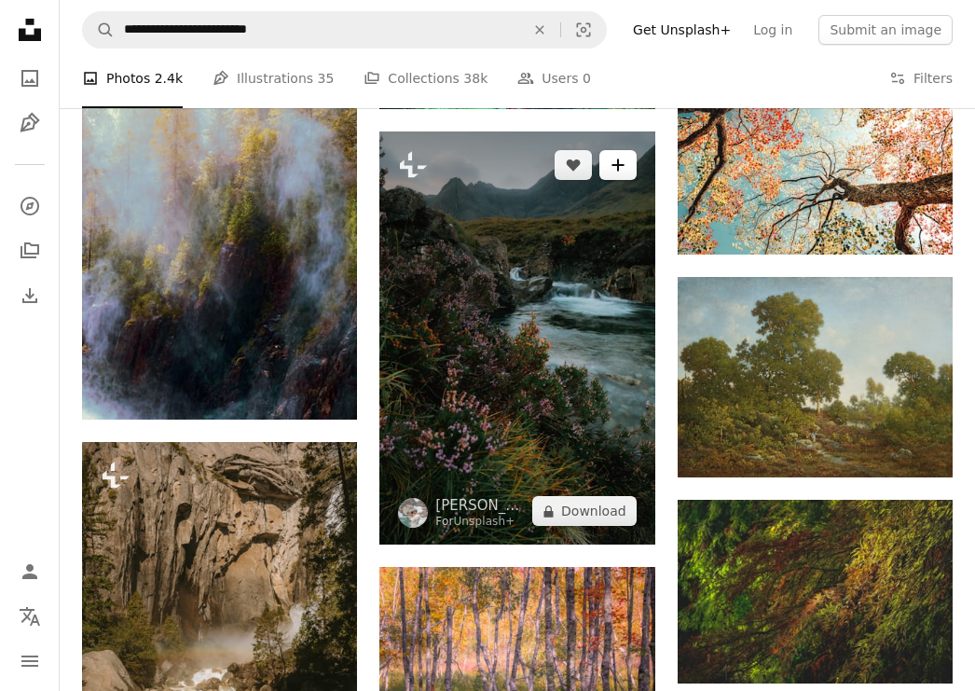
click at [617, 175] on button "A plus sign" at bounding box center [617, 165] width 37 height 30
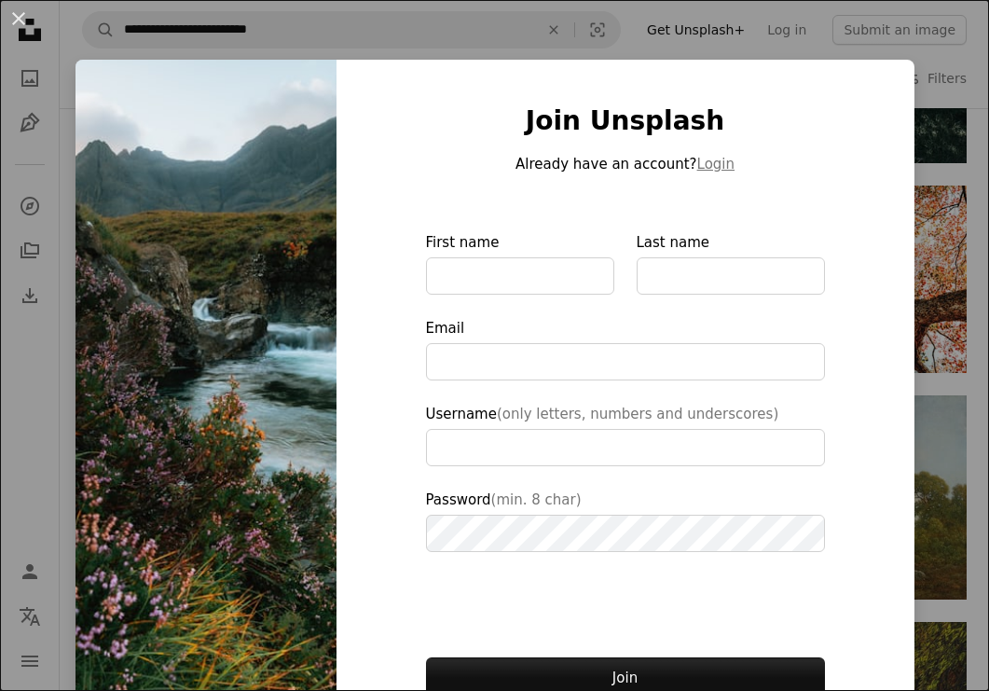
type input "**********"
click at [937, 308] on div "**********" at bounding box center [494, 345] width 989 height 691
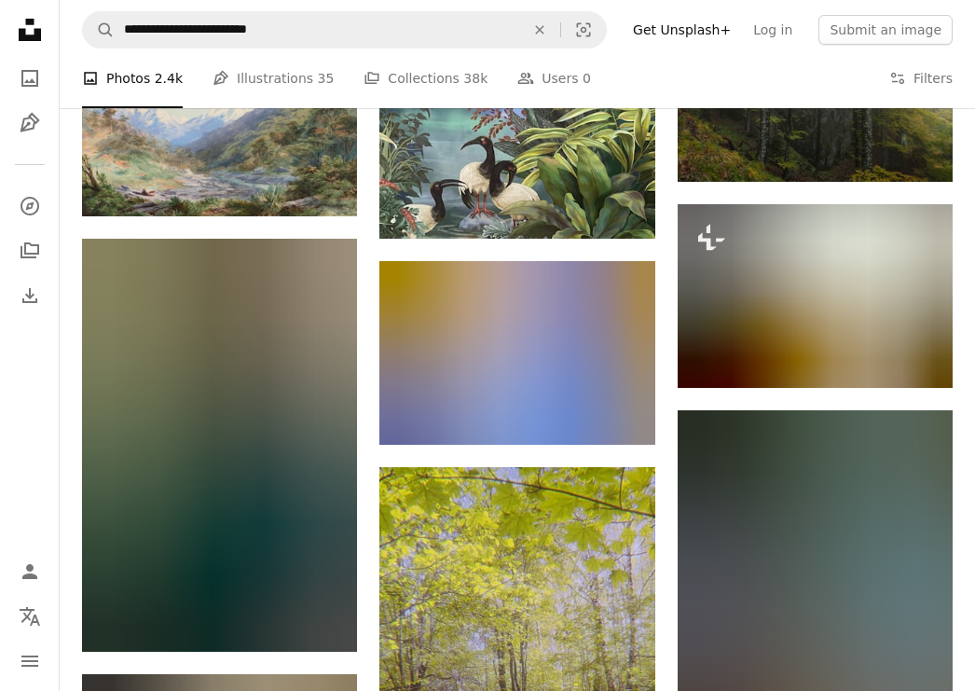
scroll to position [10656, 0]
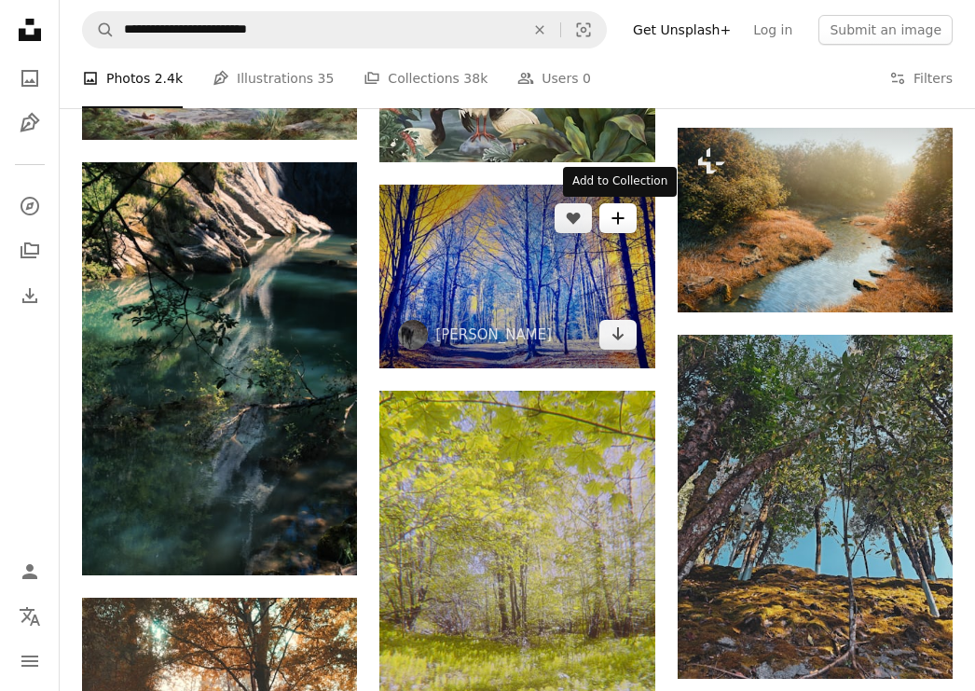
click at [618, 223] on icon "Add to Collection" at bounding box center [617, 218] width 12 height 12
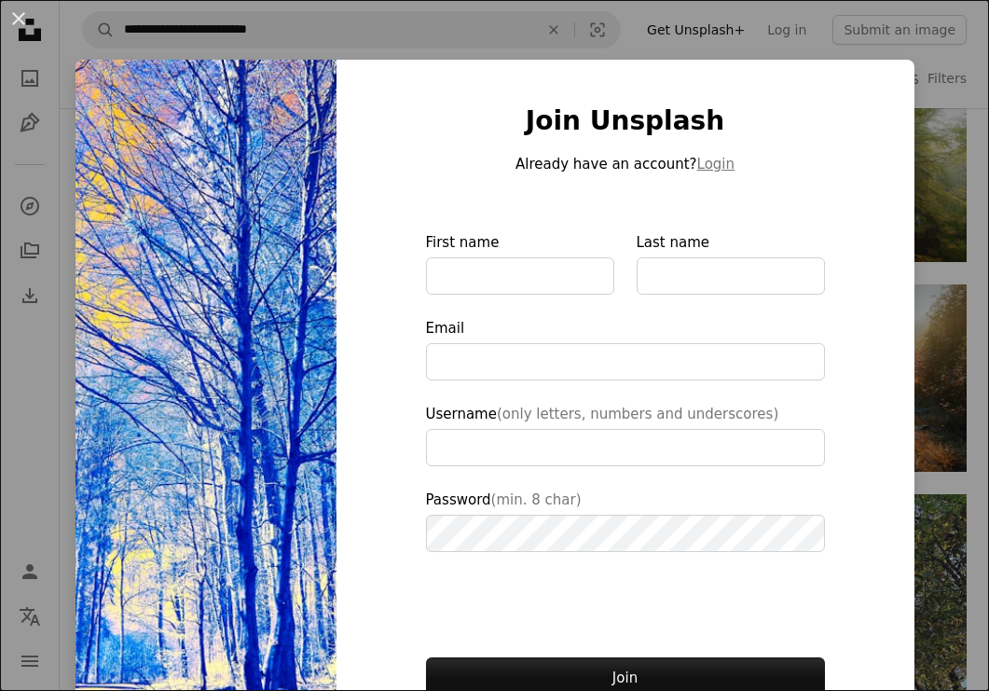
type input "**********"
click at [908, 376] on div "**********" at bounding box center [494, 345] width 989 height 691
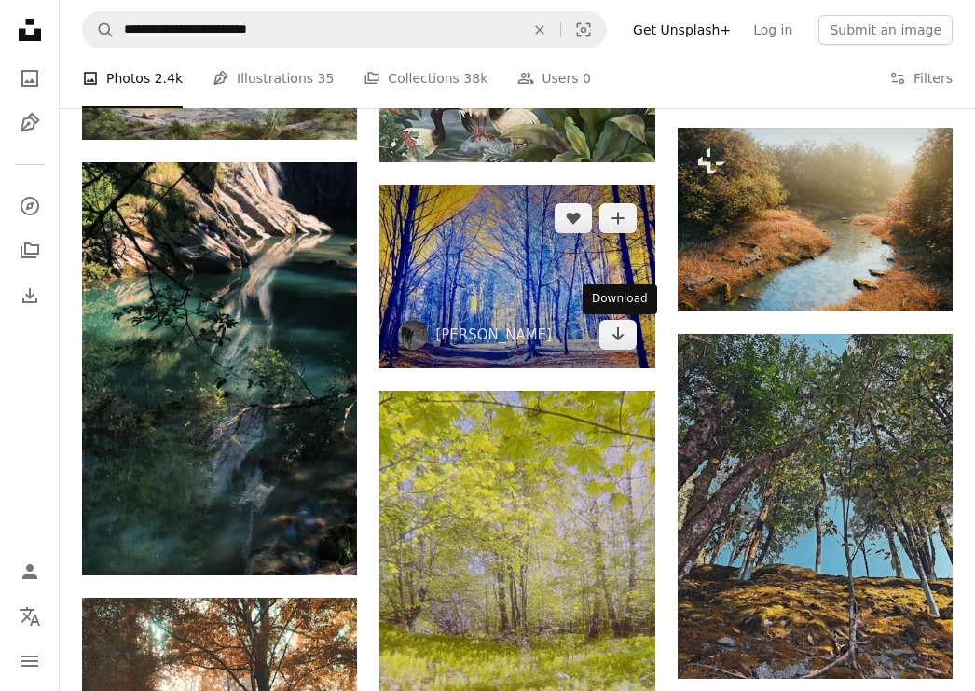
click at [603, 306] on div "Download" at bounding box center [619, 299] width 75 height 30
click at [620, 337] on icon "Download" at bounding box center [617, 333] width 12 height 13
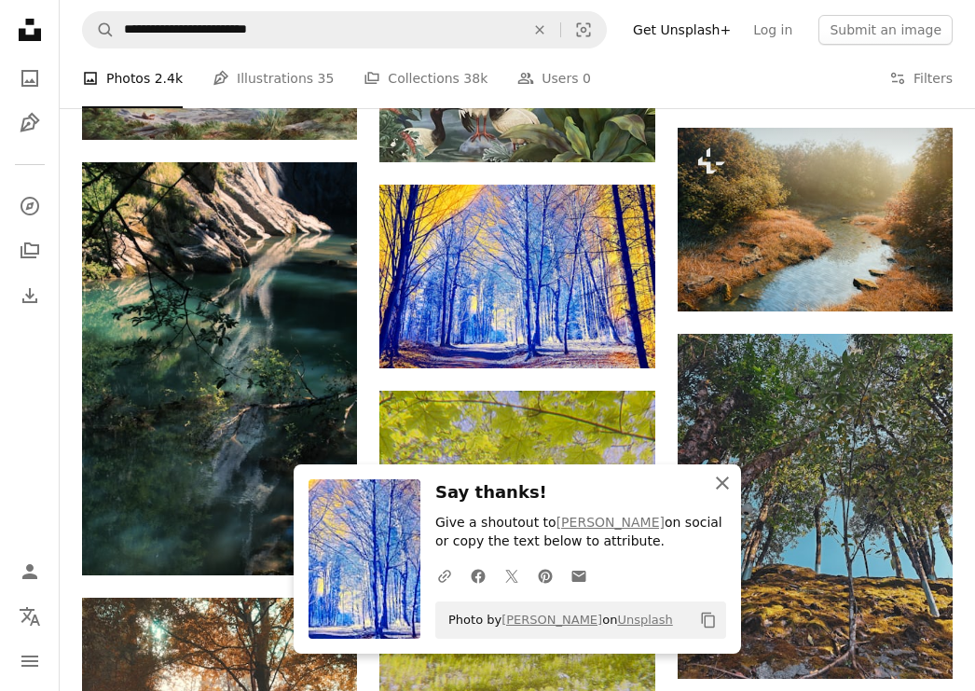
click at [726, 477] on icon "button" at bounding box center [722, 482] width 13 height 13
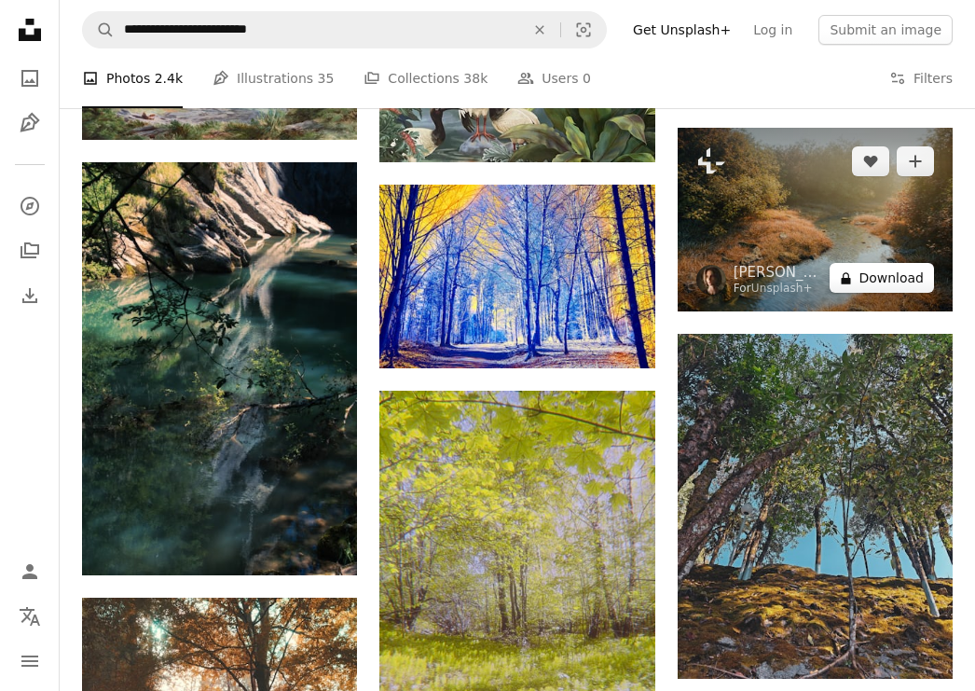
click at [884, 280] on button "A lock Download" at bounding box center [881, 278] width 104 height 30
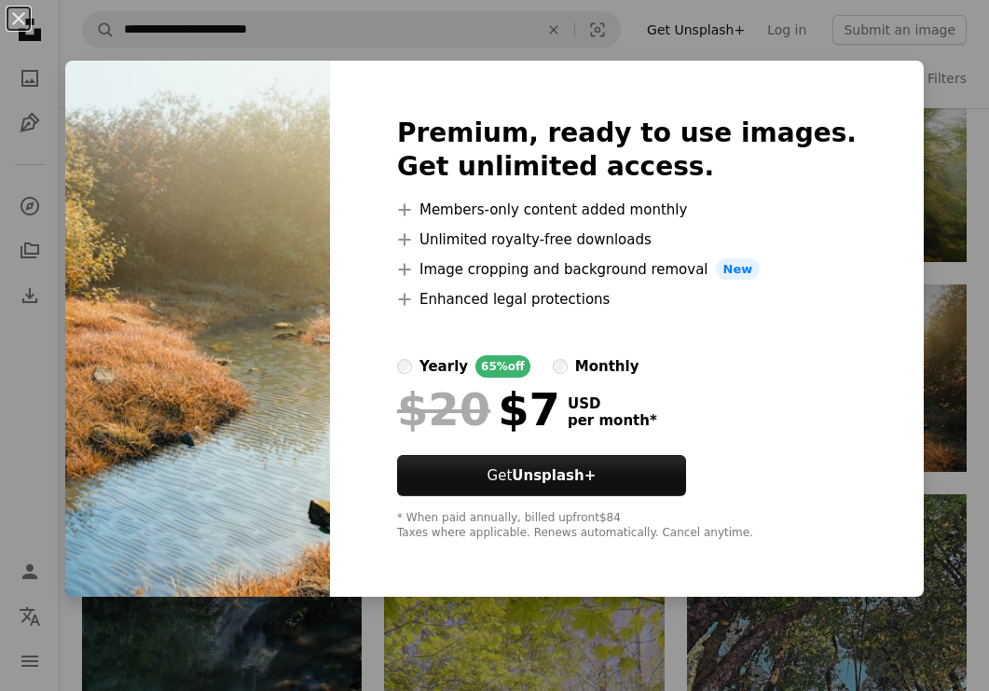
click at [921, 264] on div "An X shape Premium, ready to use images. Get unlimited access. A plus sign Memb…" at bounding box center [494, 345] width 989 height 691
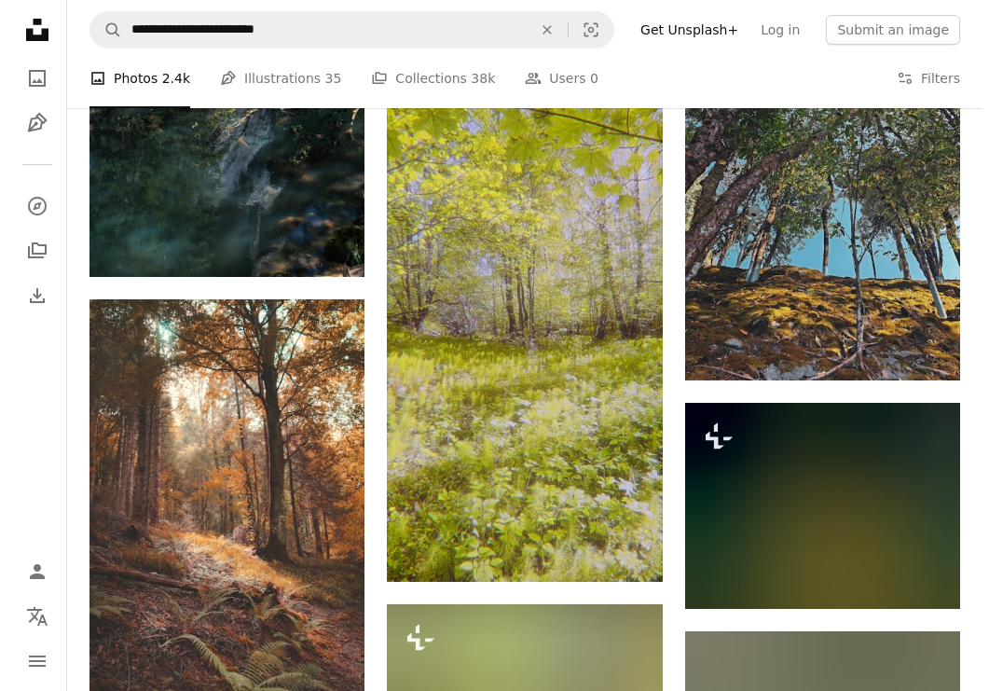
scroll to position [11108, 0]
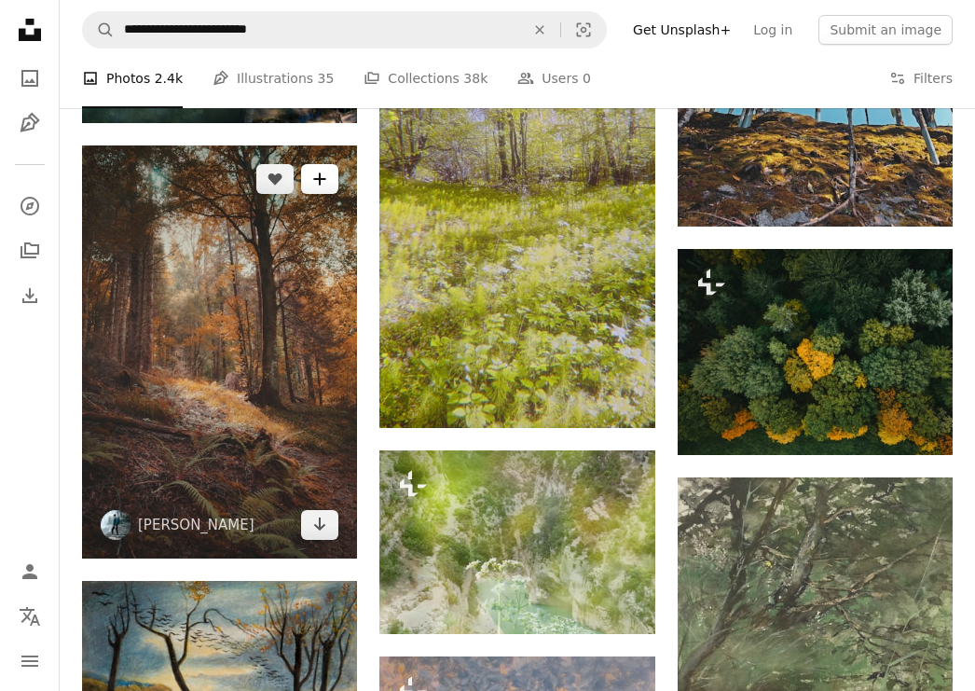
click at [319, 191] on button "A plus sign" at bounding box center [319, 179] width 37 height 30
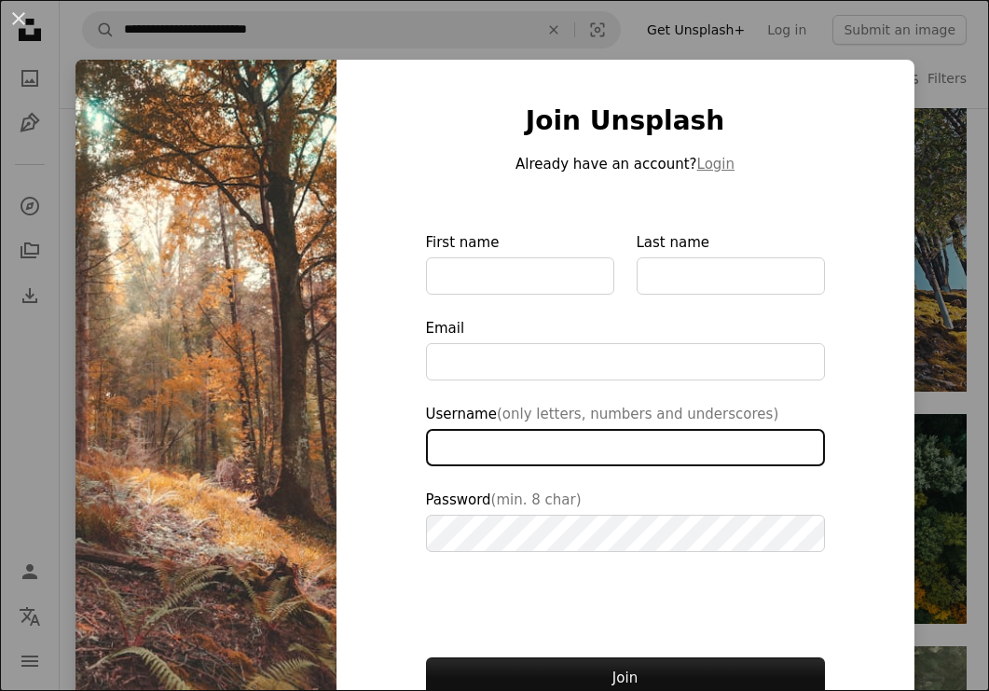
type input "**********"
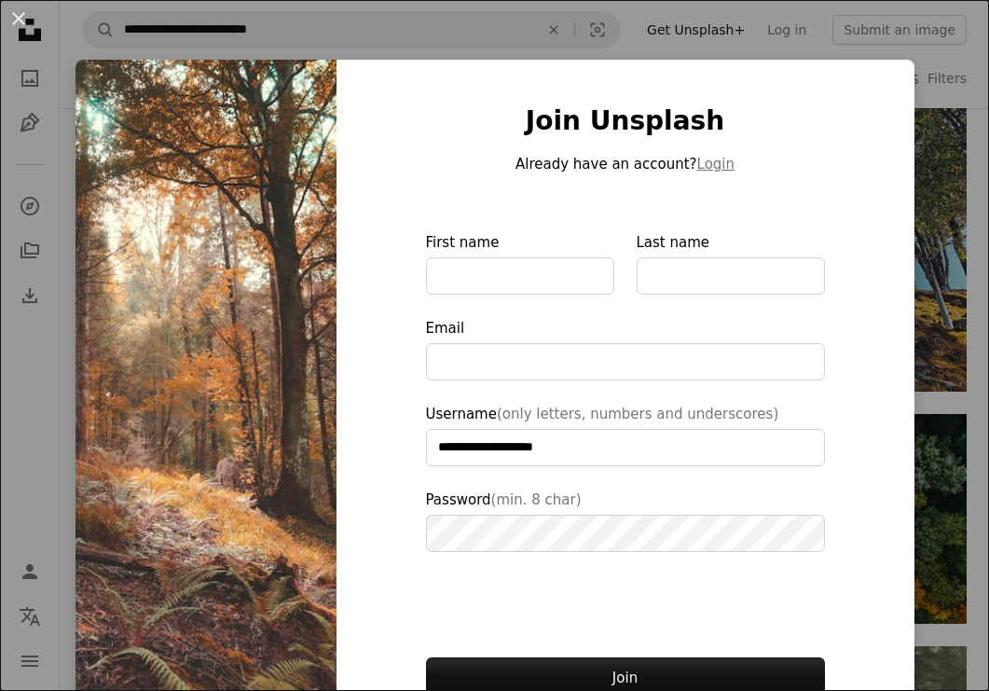
type input "**********"
click at [299, 239] on img at bounding box center [205, 422] width 261 height 724
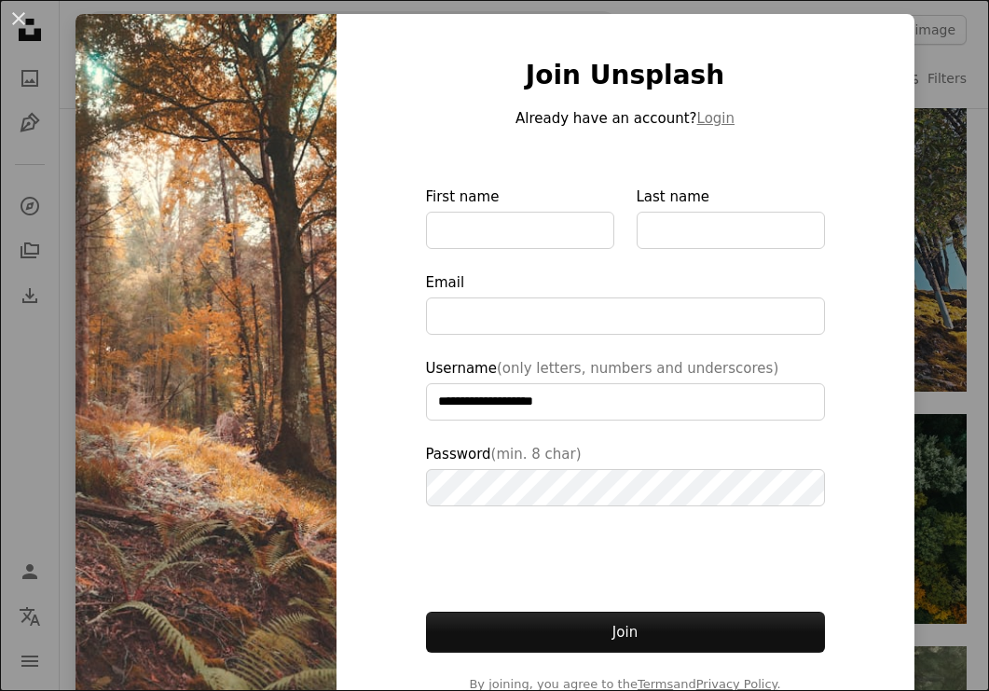
scroll to position [93, 0]
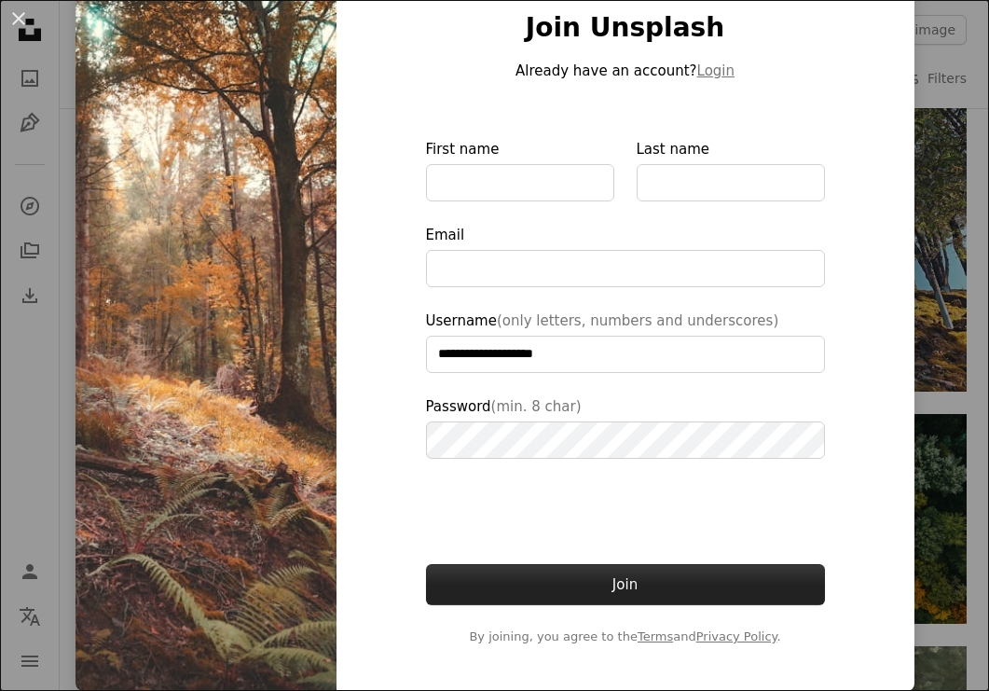
click at [595, 590] on button "Join" at bounding box center [625, 584] width 399 height 41
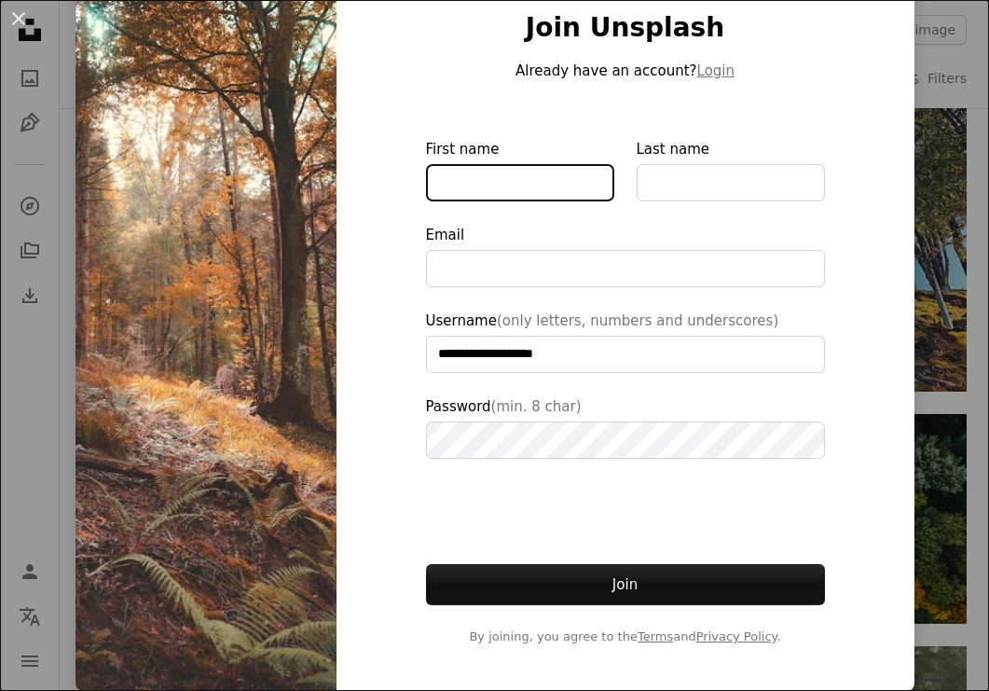
click at [440, 185] on input "First name" at bounding box center [520, 182] width 188 height 37
type input "*****"
type input "**********"
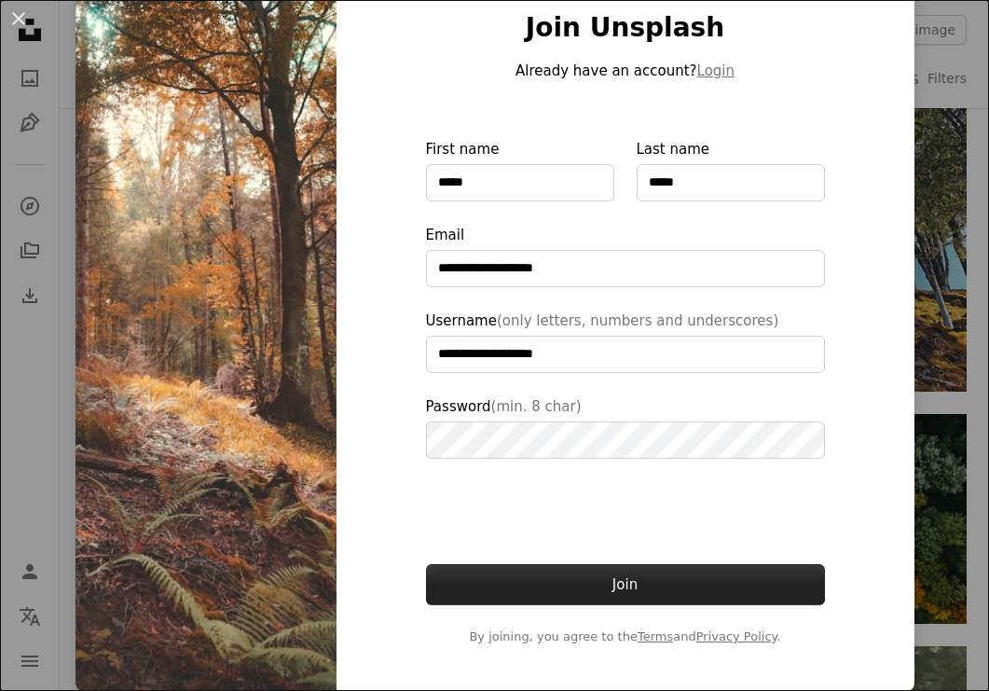
click at [615, 580] on button "Join" at bounding box center [625, 584] width 399 height 41
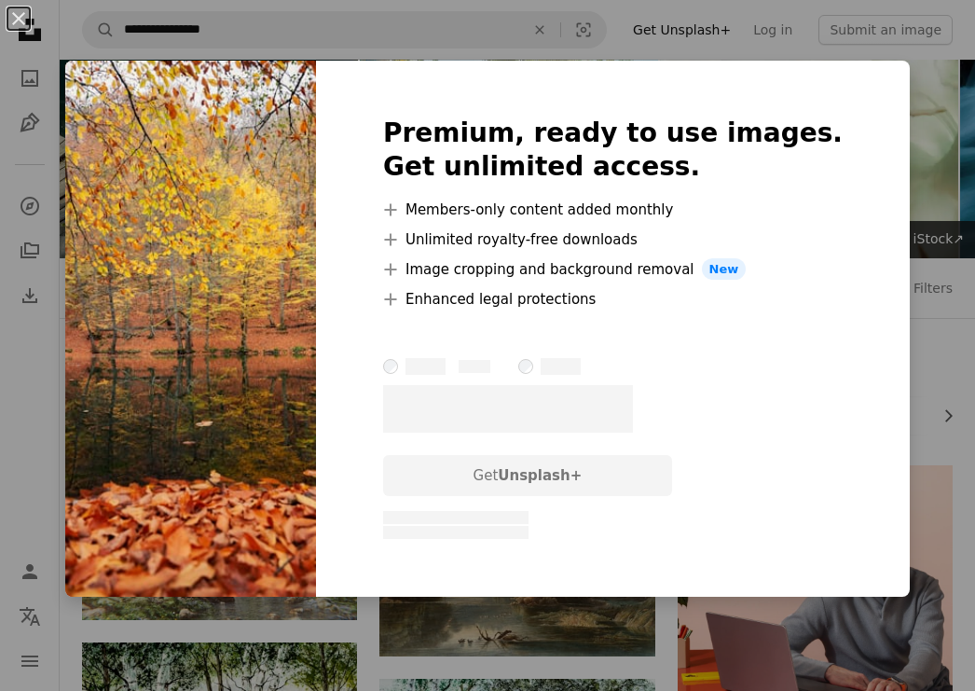
scroll to position [710, 0]
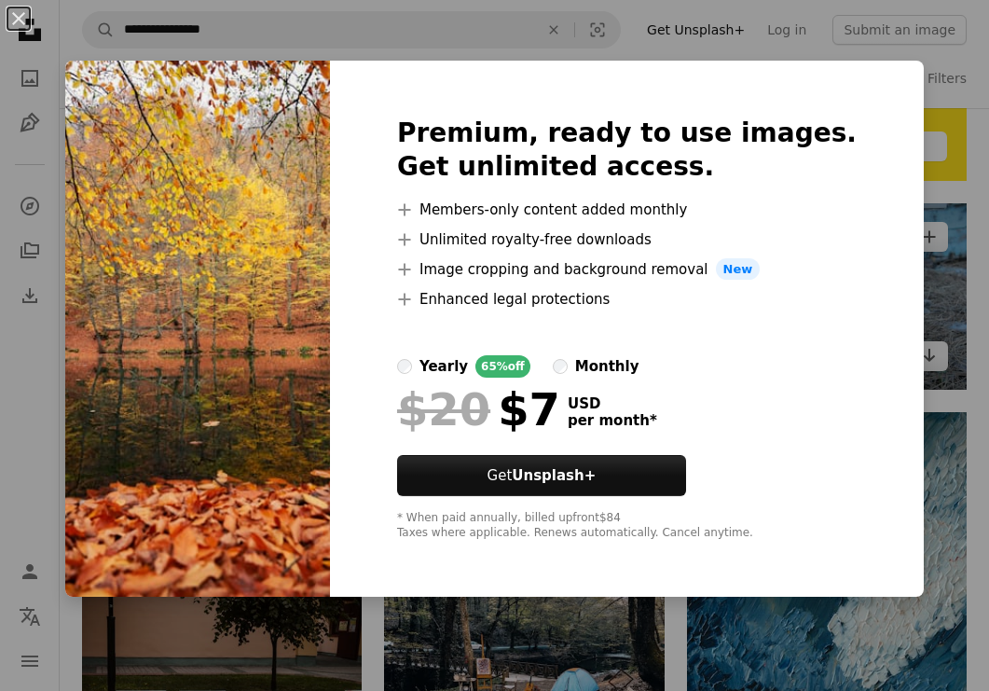
click at [915, 269] on div "An X shape Premium, ready to use images. Get unlimited access. A plus sign Memb…" at bounding box center [494, 345] width 989 height 691
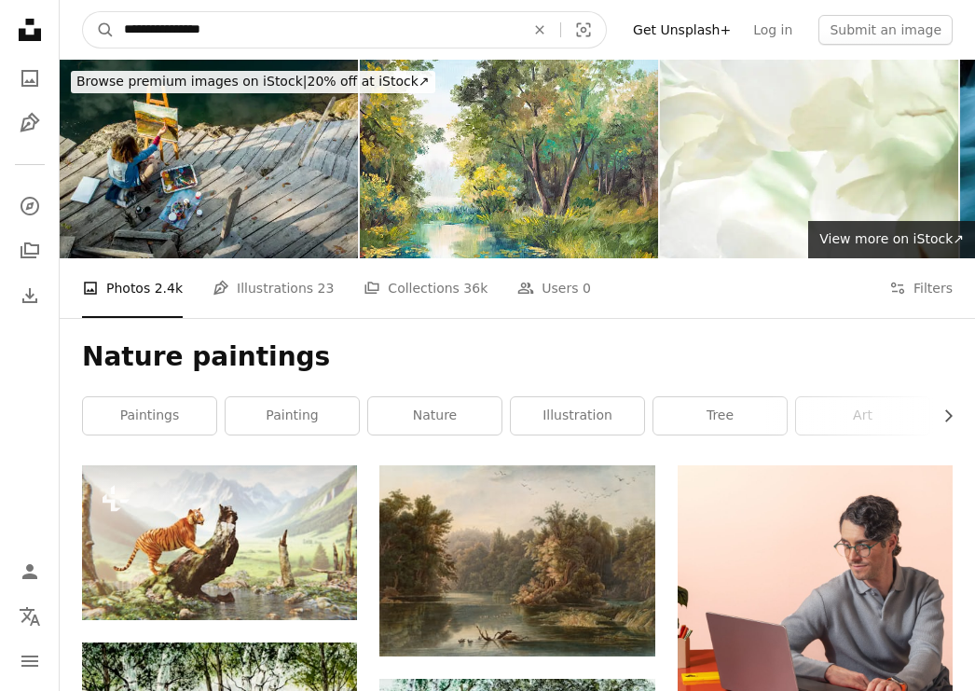
click at [169, 29] on input "**********" at bounding box center [317, 29] width 404 height 35
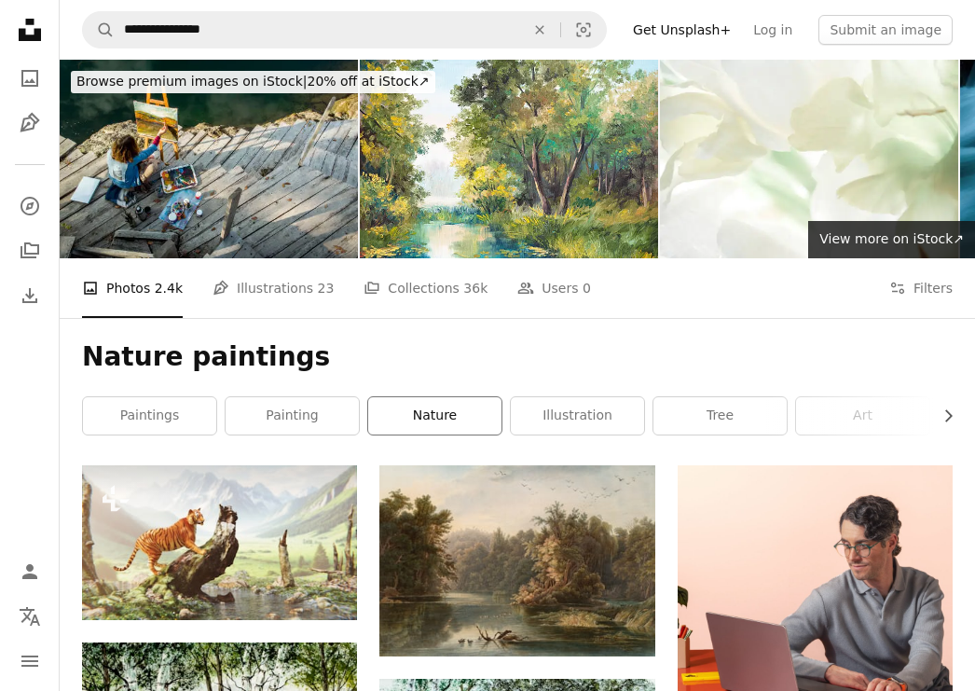
click at [425, 417] on link "nature" at bounding box center [434, 415] width 133 height 37
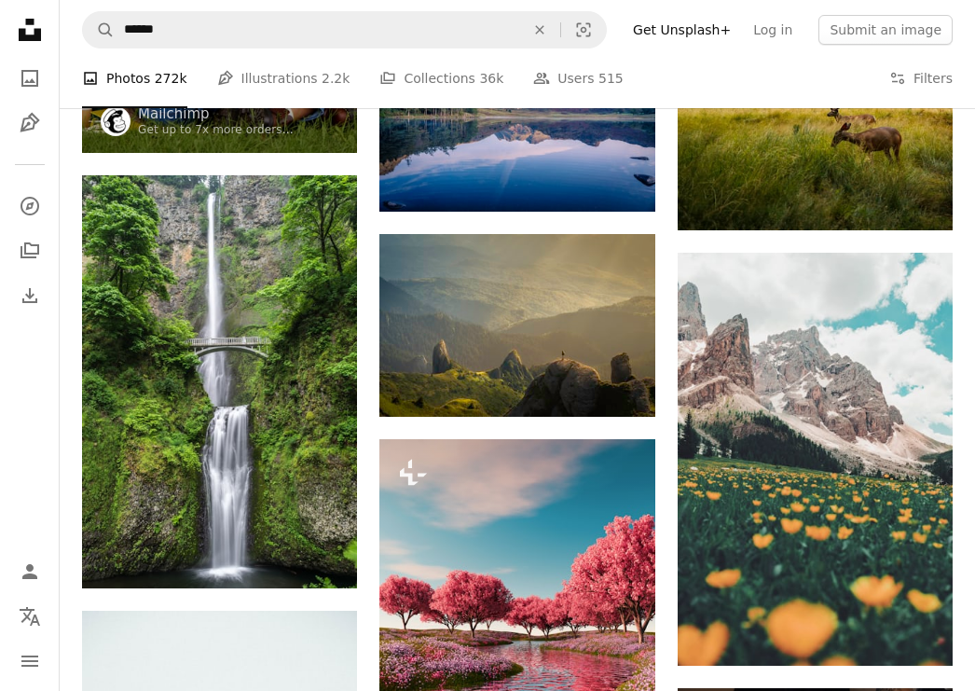
scroll to position [1398, 0]
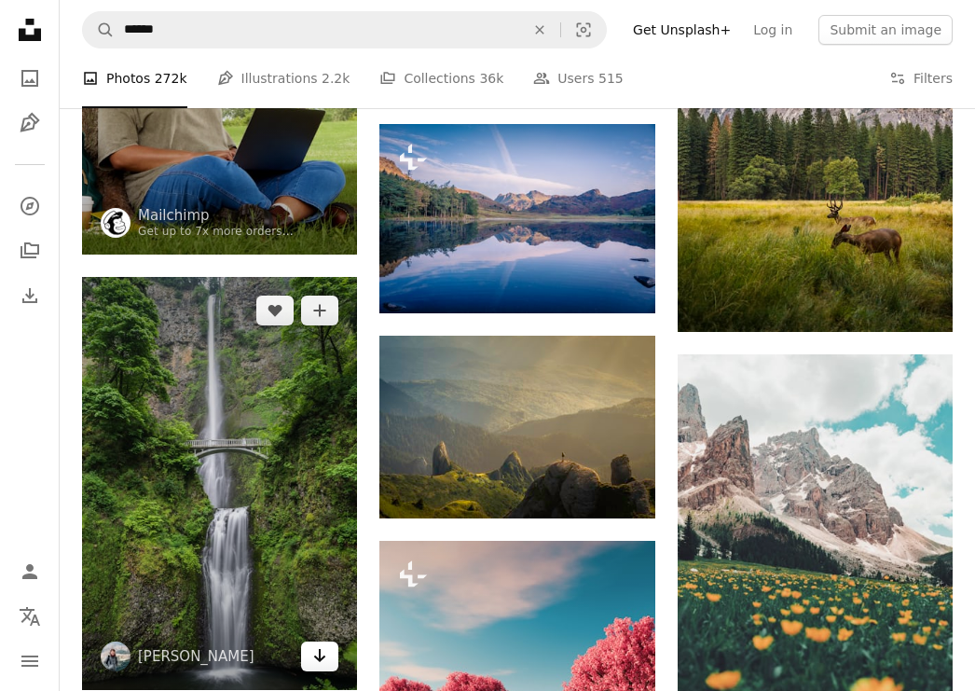
click at [317, 660] on icon "Arrow pointing down" at bounding box center [319, 655] width 15 height 22
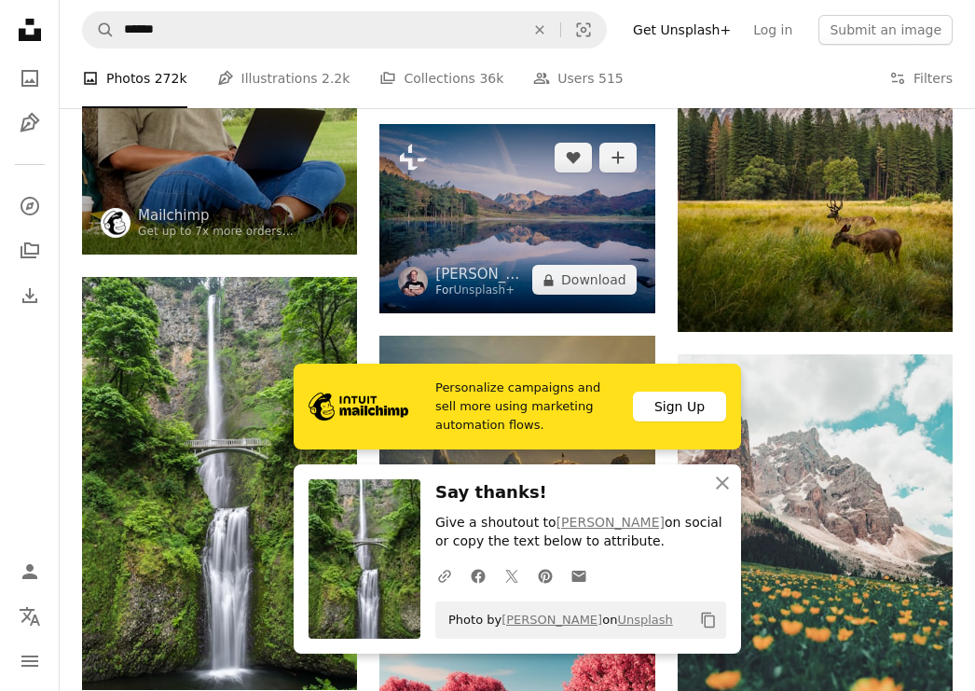
click at [526, 260] on img at bounding box center [516, 218] width 275 height 189
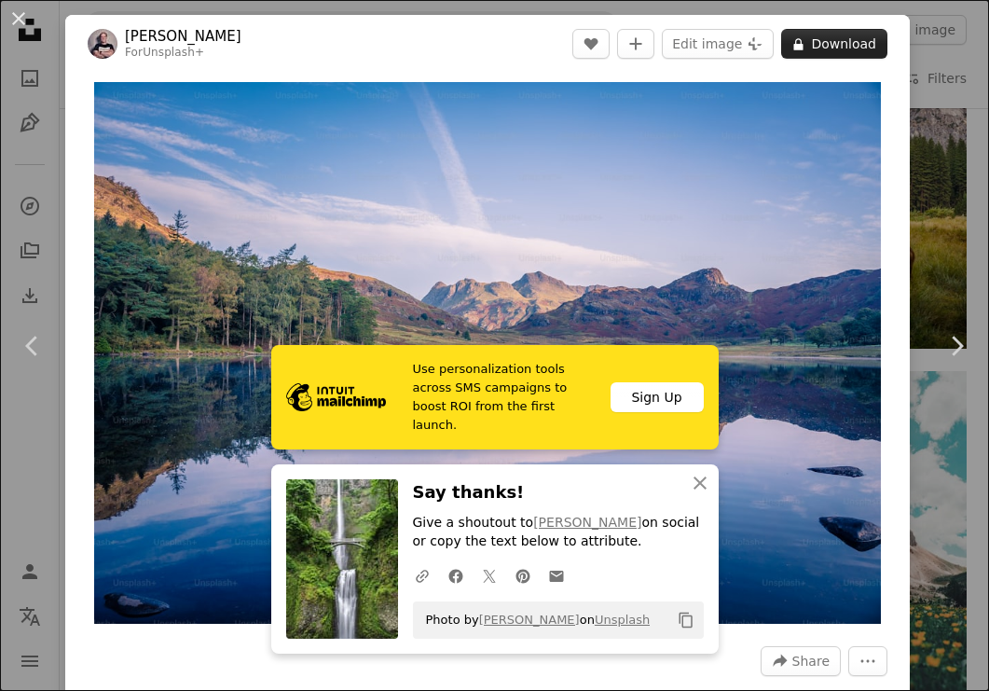
click at [820, 46] on button "A lock Download" at bounding box center [834, 44] width 106 height 30
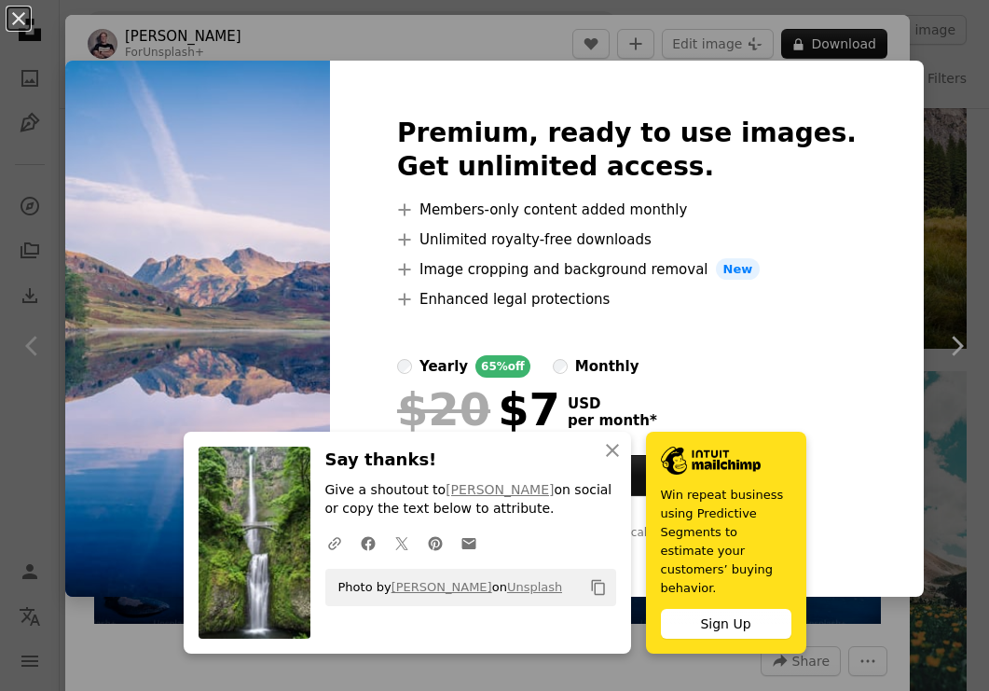
click at [936, 262] on div "An X shape Premium, ready to use images. Get unlimited access. A plus sign Memb…" at bounding box center [494, 345] width 989 height 691
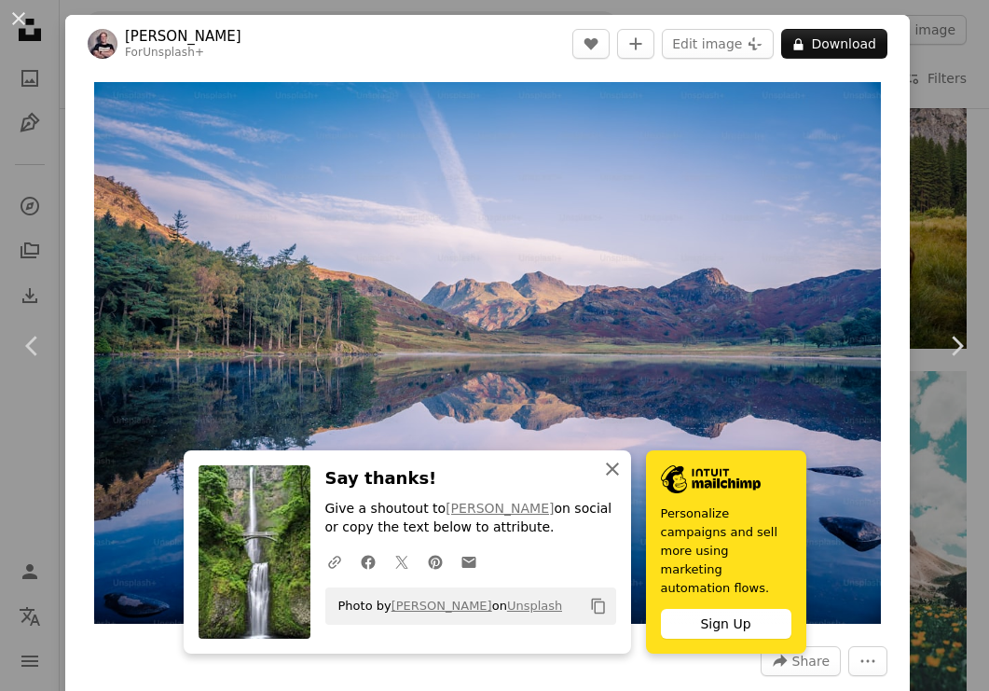
click at [609, 478] on icon "An X shape" at bounding box center [612, 469] width 22 height 22
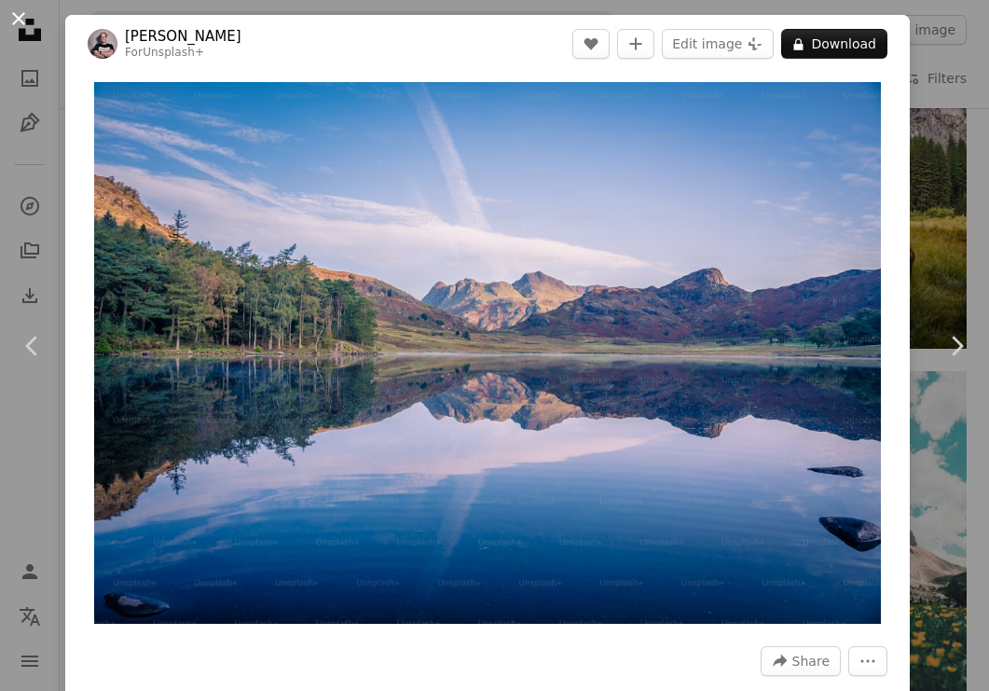
click at [22, 13] on button "An X shape" at bounding box center [18, 18] width 22 height 22
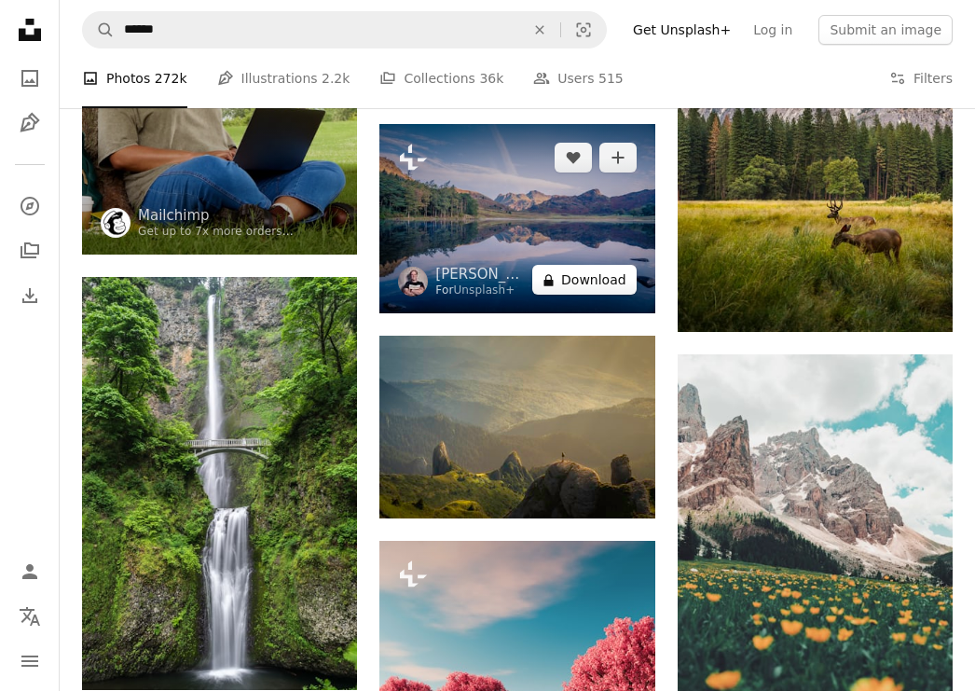
click at [595, 282] on button "A lock Download" at bounding box center [584, 280] width 104 height 30
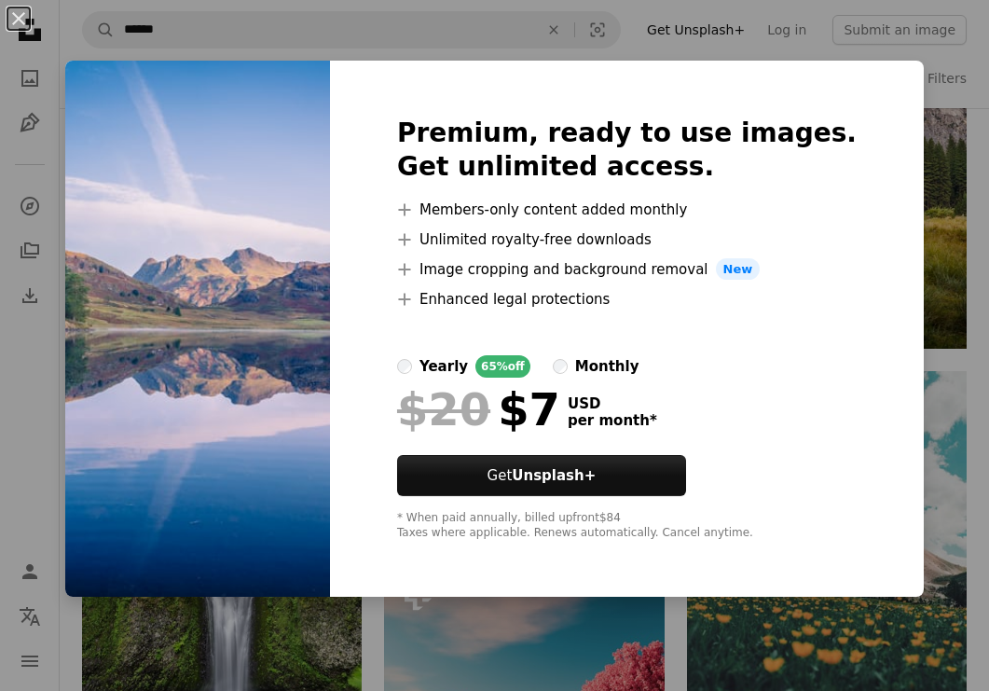
click at [915, 202] on div "An X shape Premium, ready to use images. Get unlimited access. A plus sign Memb…" at bounding box center [494, 345] width 989 height 691
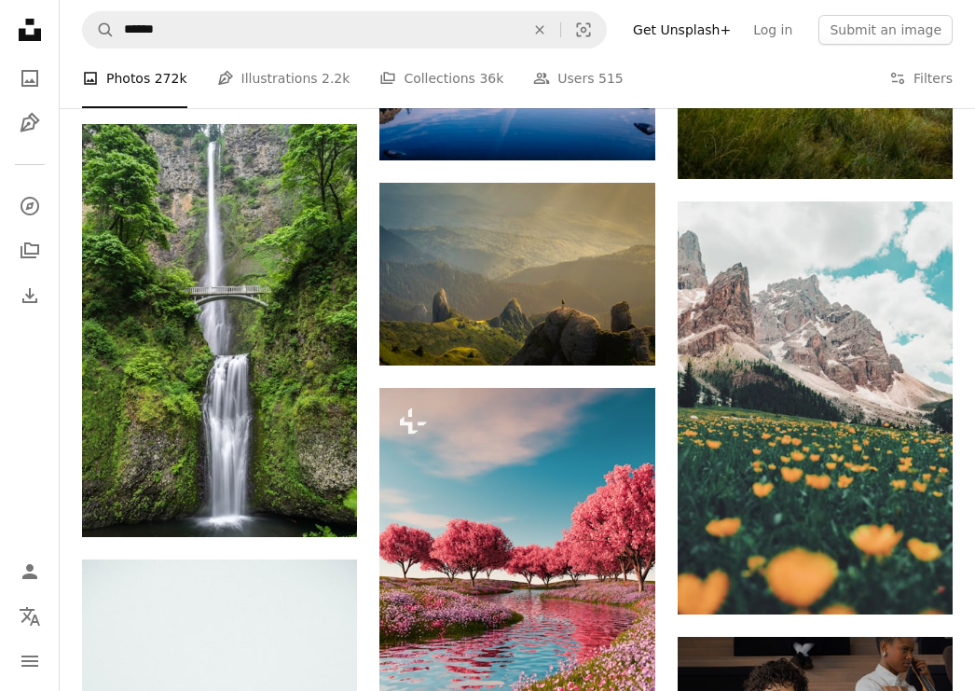
scroll to position [1571, 0]
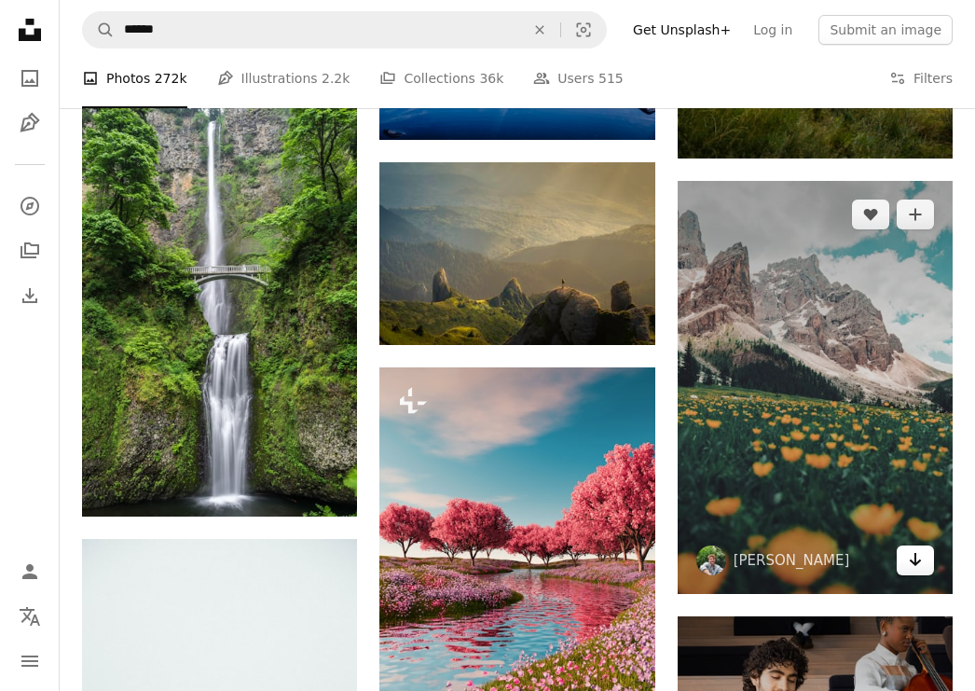
click at [915, 553] on icon "Download" at bounding box center [915, 559] width 12 height 13
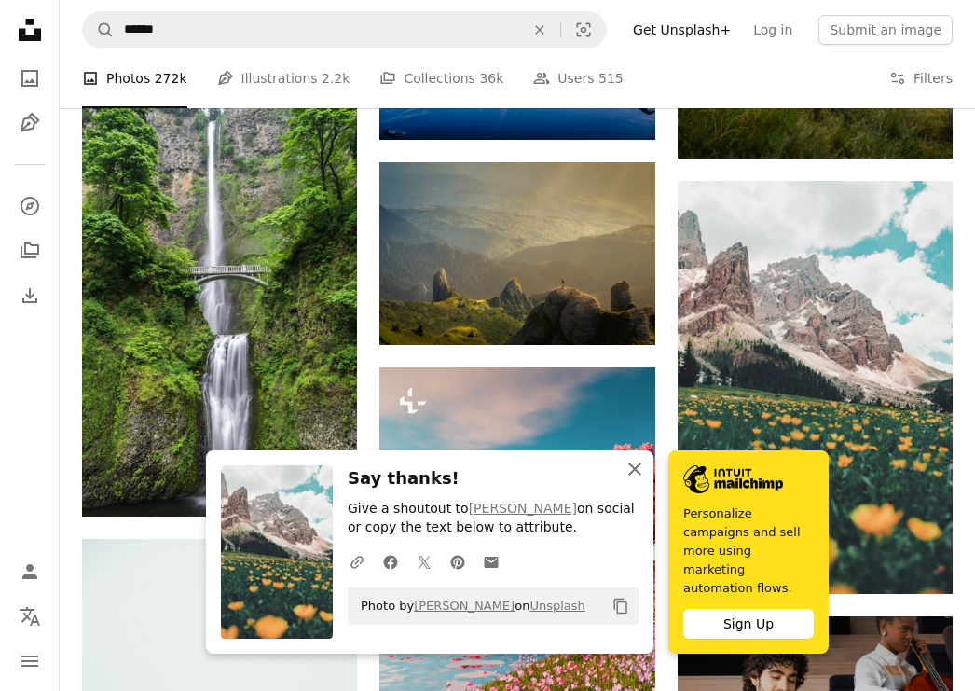
click at [642, 480] on icon "An X shape" at bounding box center [634, 469] width 22 height 22
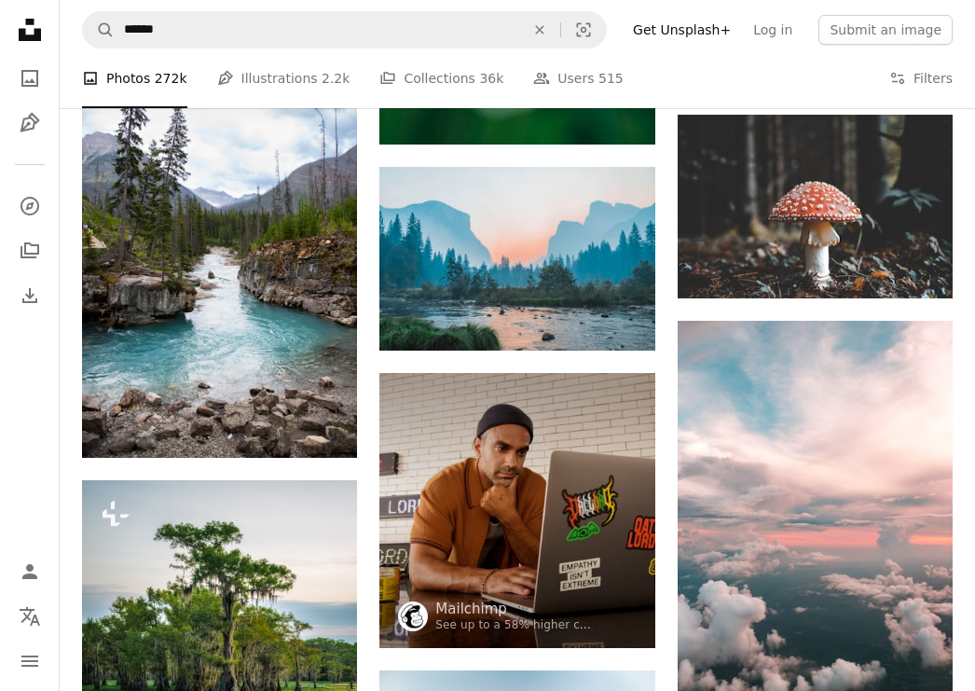
scroll to position [3959, 0]
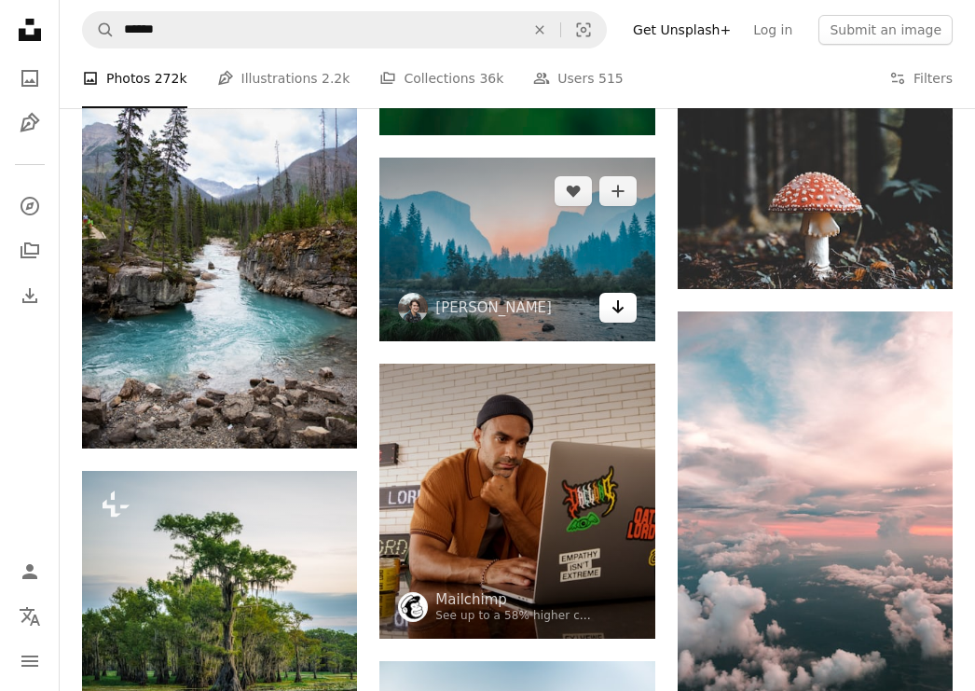
click at [622, 311] on icon "Arrow pointing down" at bounding box center [617, 306] width 15 height 22
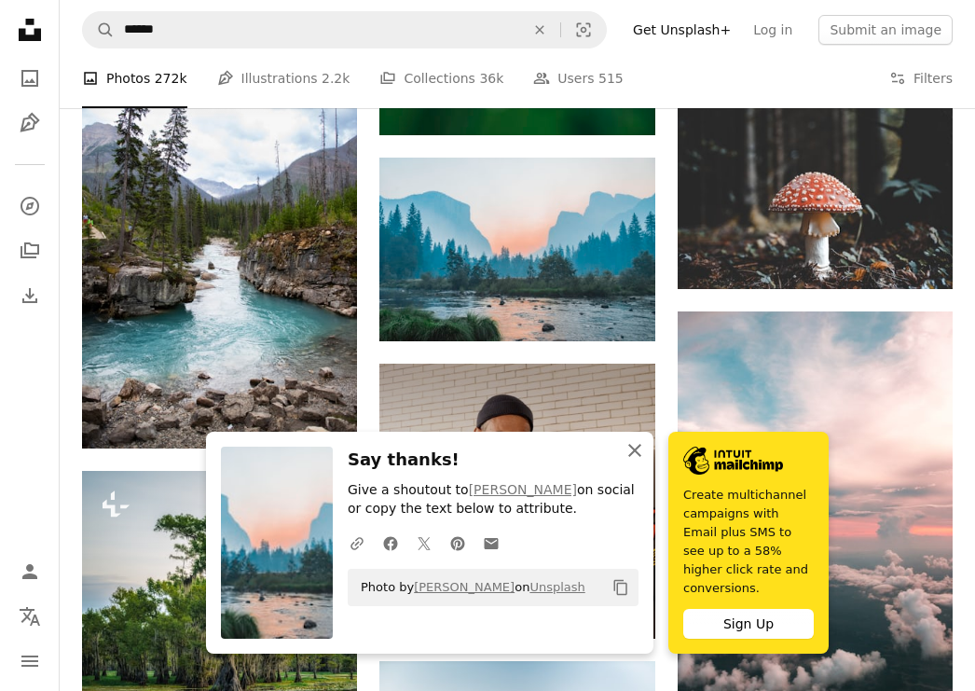
click at [635, 461] on icon "An X shape" at bounding box center [634, 450] width 22 height 22
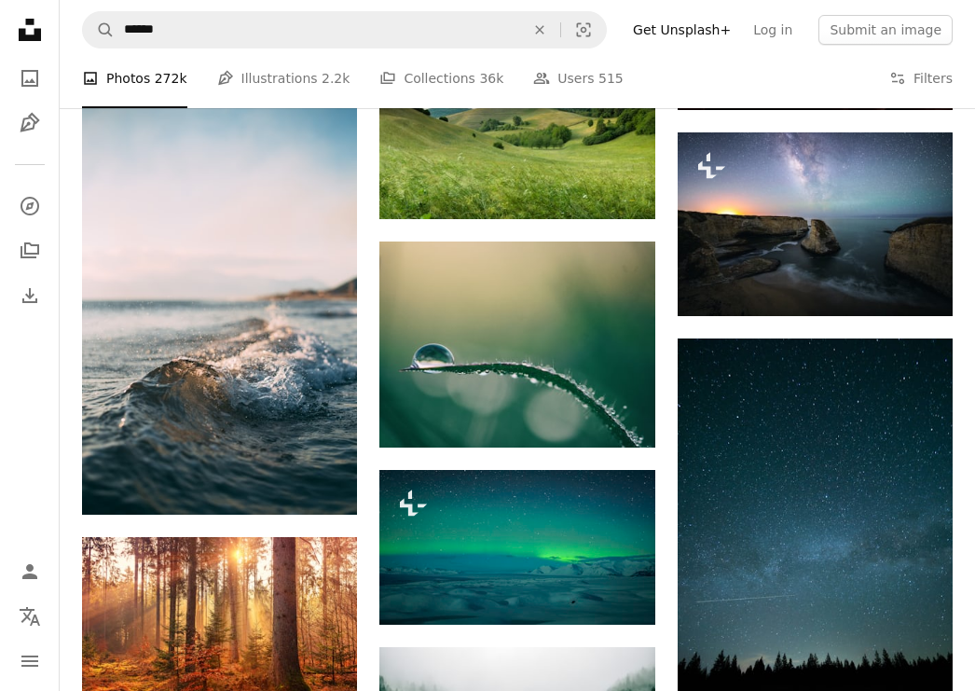
scroll to position [4719, 0]
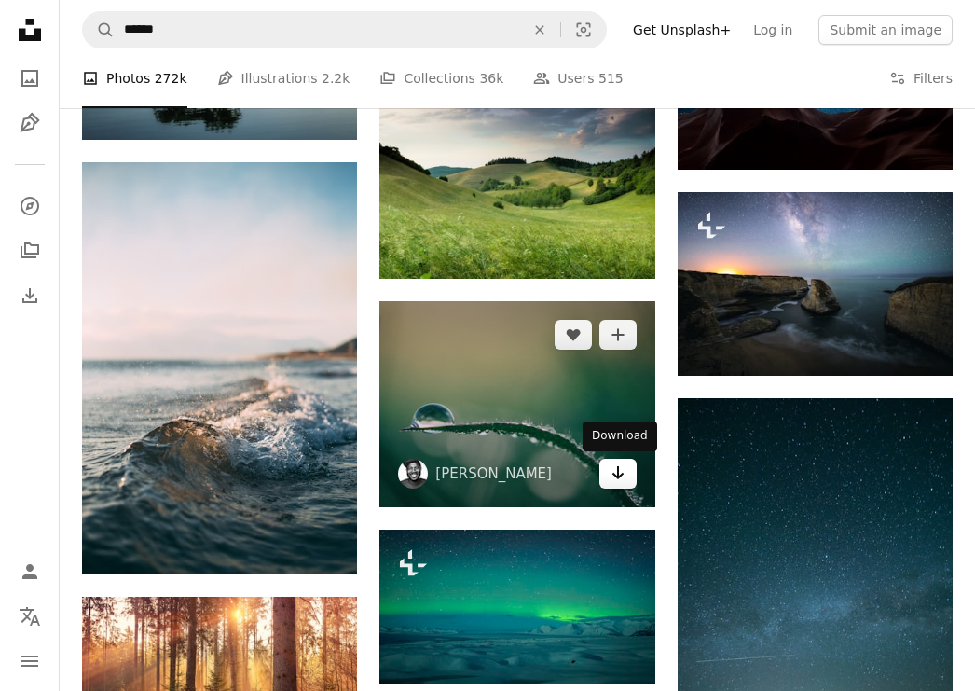
click at [618, 476] on icon "Download" at bounding box center [617, 472] width 12 height 13
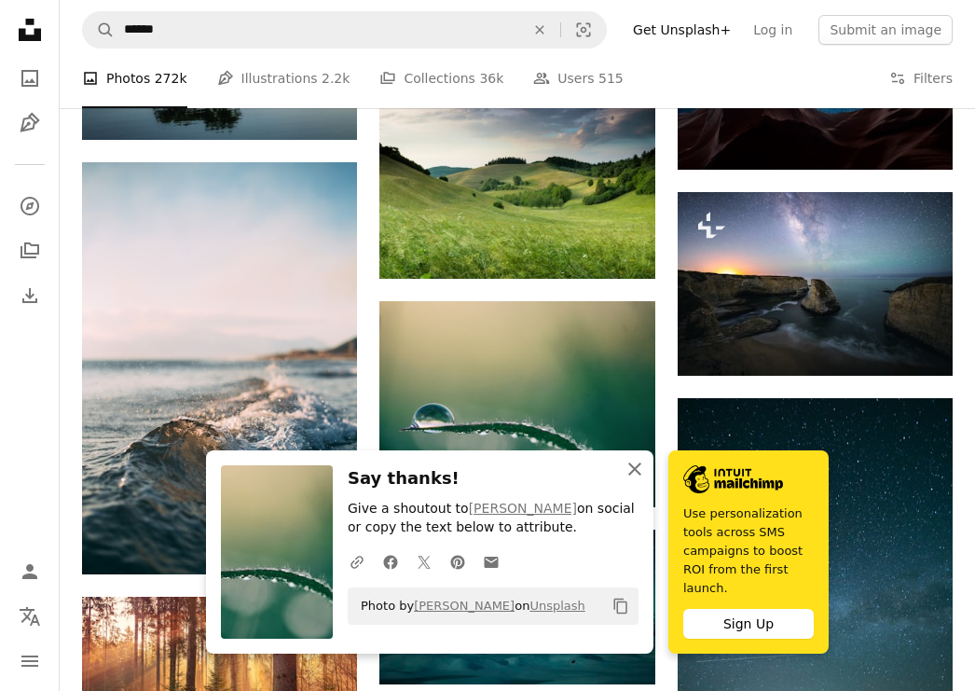
click at [636, 468] on icon "button" at bounding box center [634, 468] width 13 height 13
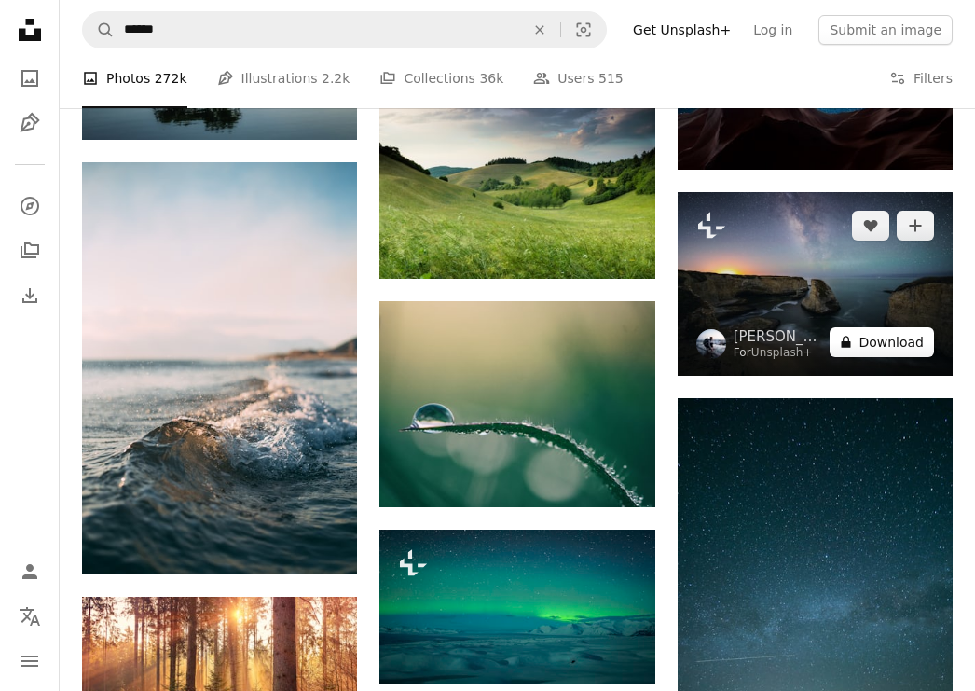
click at [887, 327] on button "A lock Download" at bounding box center [881, 342] width 104 height 30
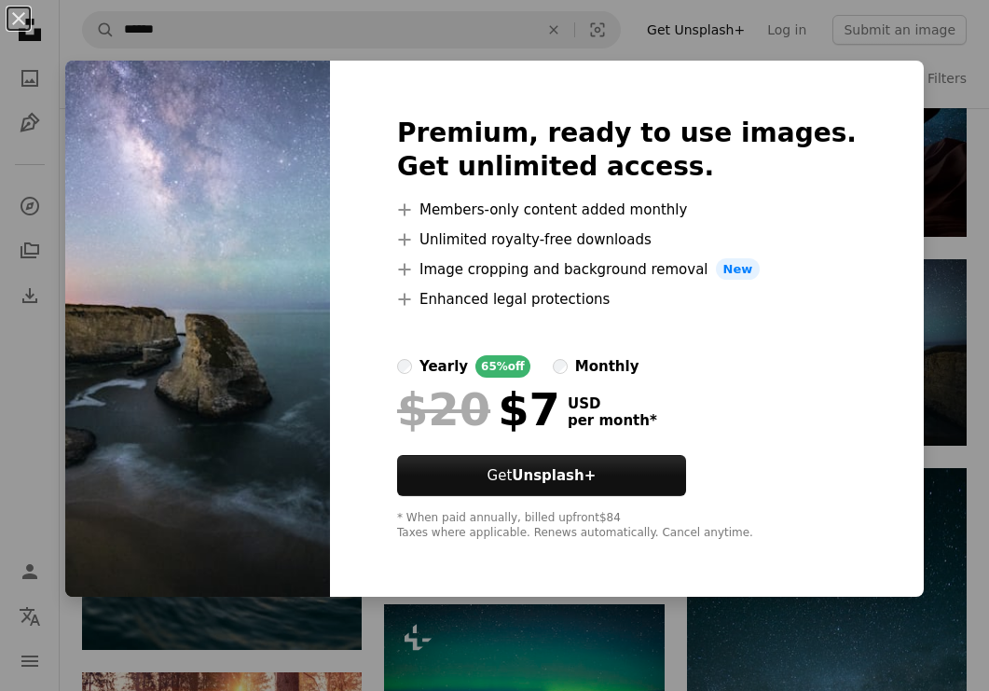
click at [919, 321] on div "An X shape Premium, ready to use images. Get unlimited access. A plus sign Memb…" at bounding box center [494, 345] width 989 height 691
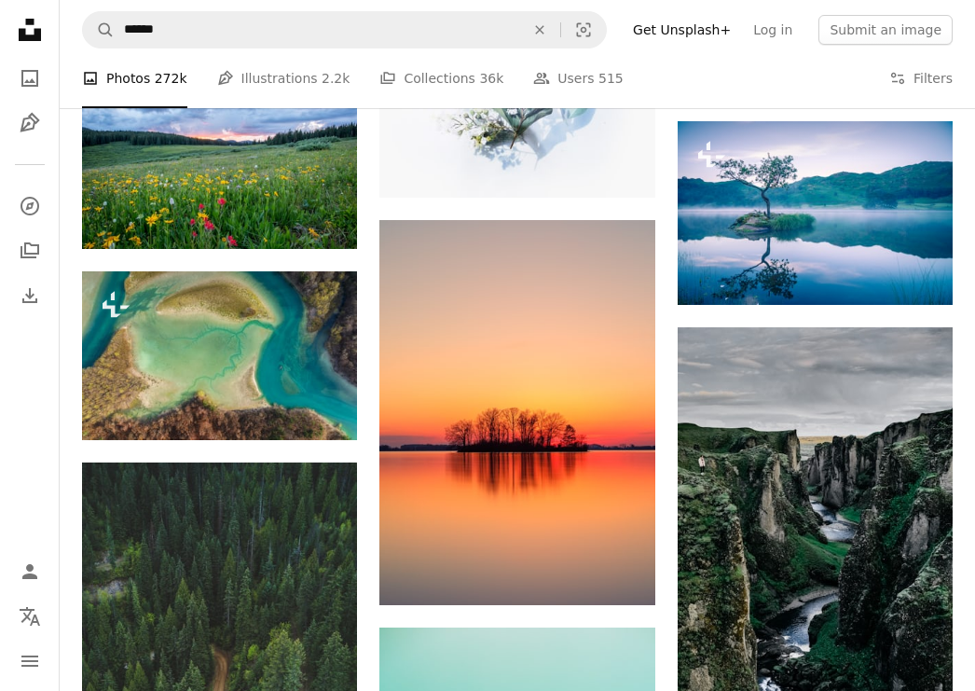
scroll to position [6115, 0]
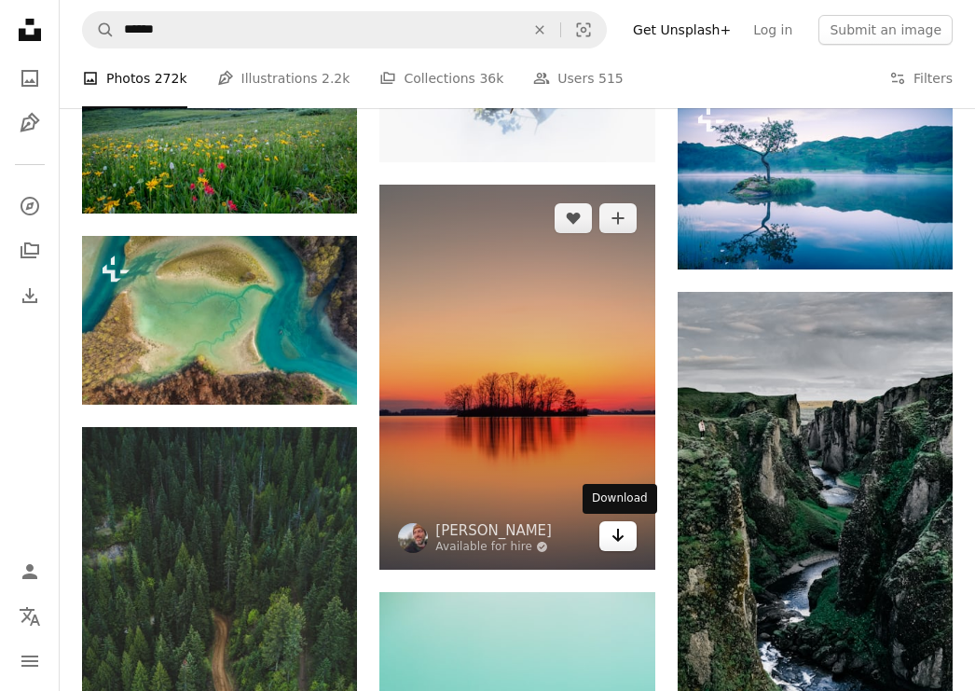
click at [621, 536] on icon "Download" at bounding box center [617, 534] width 12 height 13
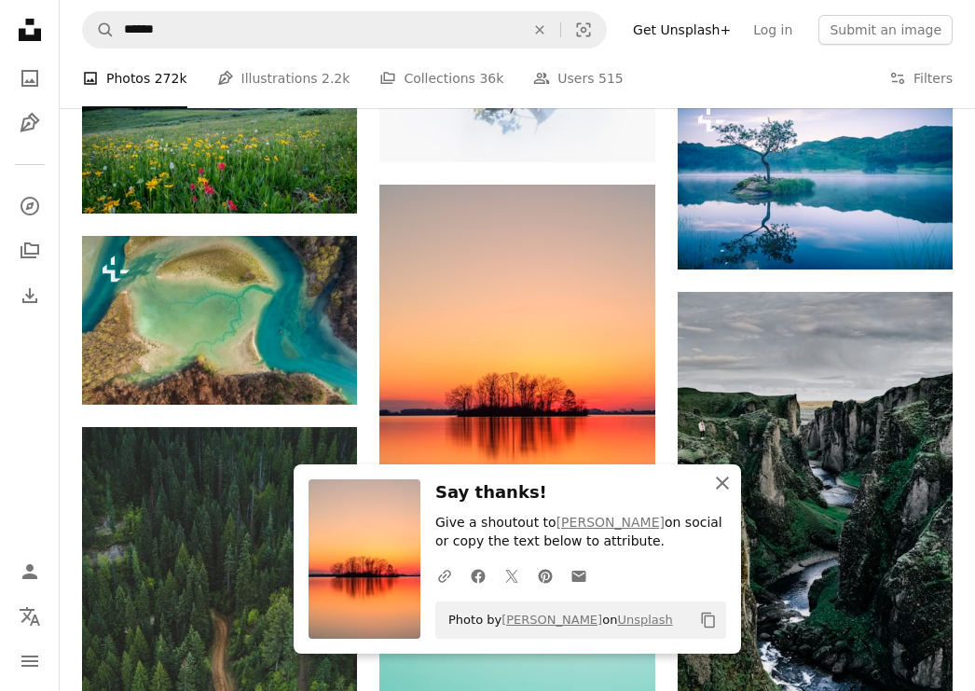
click at [728, 486] on icon "An X shape" at bounding box center [722, 483] width 22 height 22
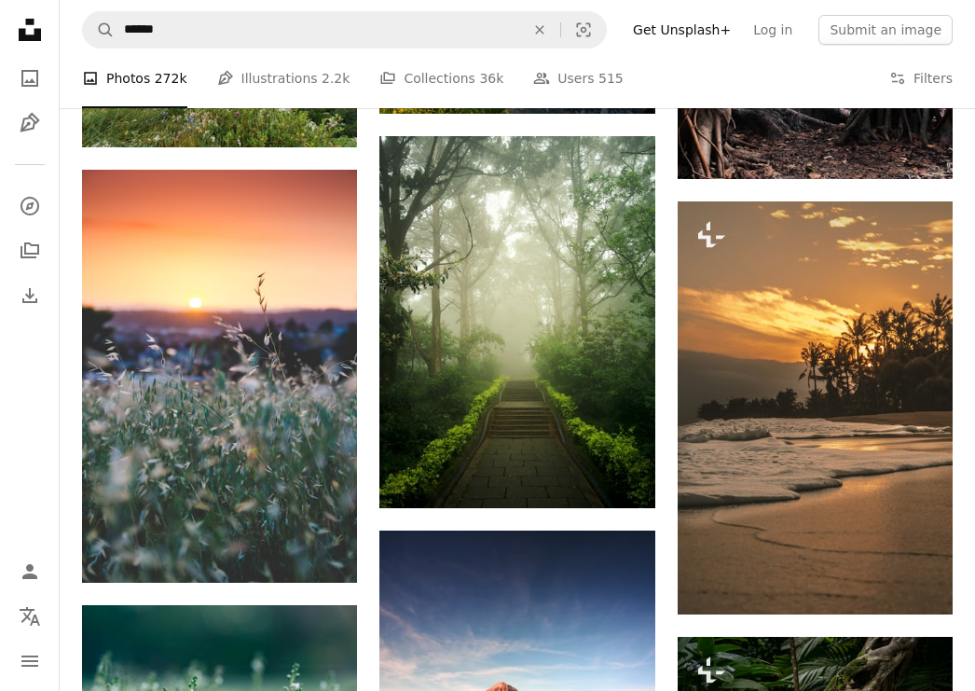
scroll to position [12840, 0]
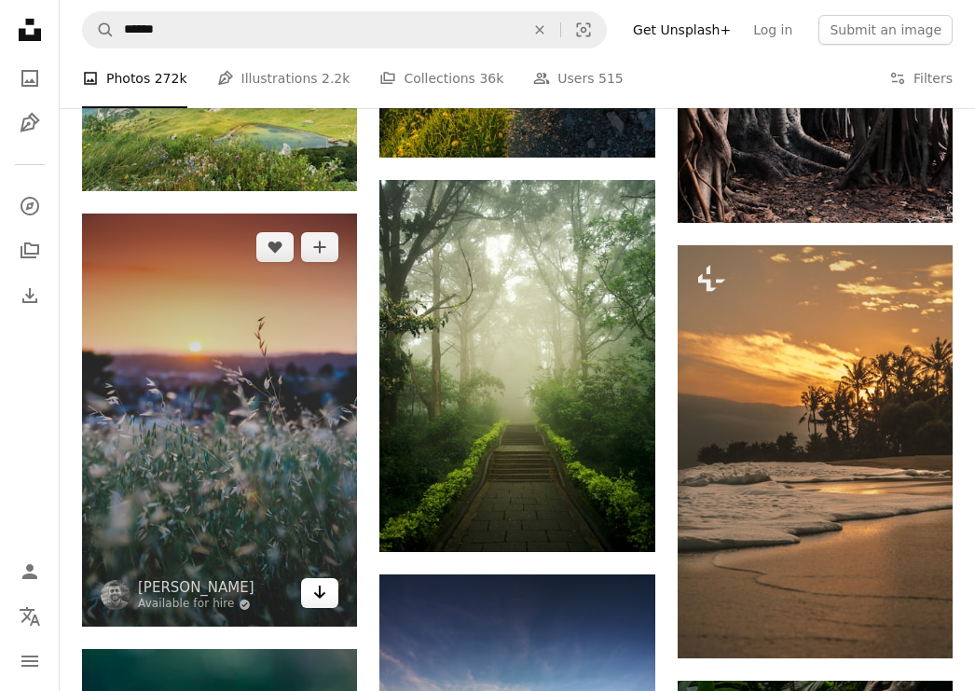
click at [322, 604] on link "Arrow pointing down" at bounding box center [319, 593] width 37 height 30
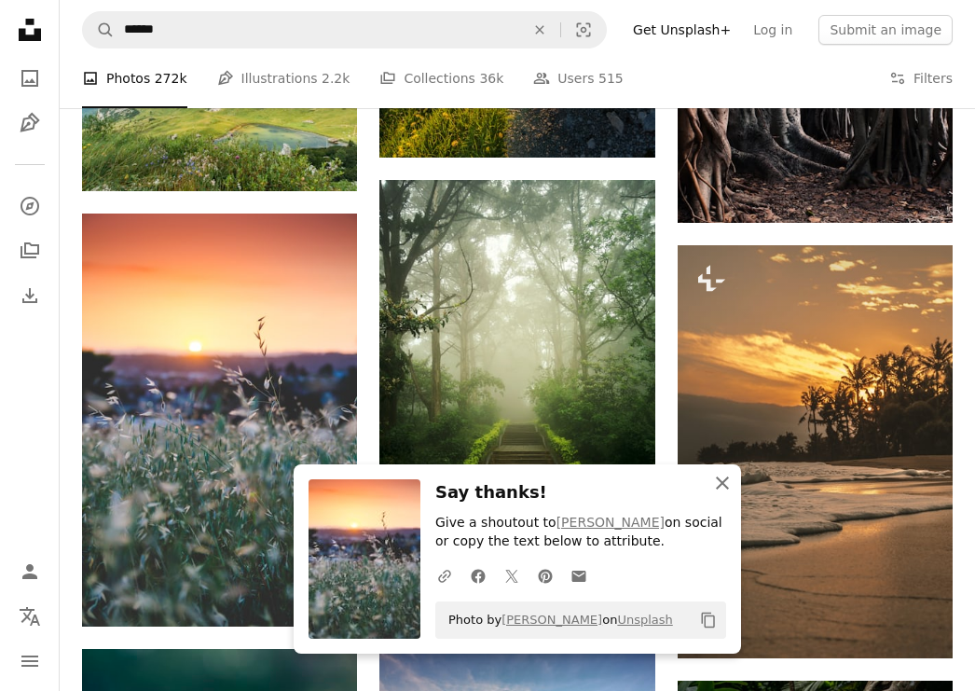
click at [723, 488] on icon "An X shape" at bounding box center [722, 483] width 22 height 22
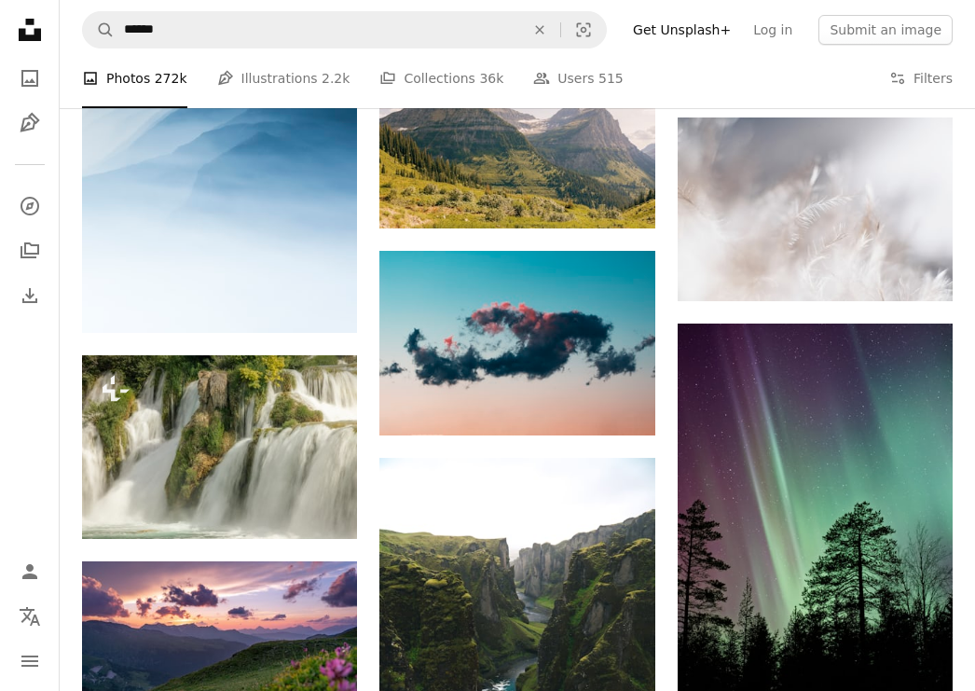
scroll to position [16091, 0]
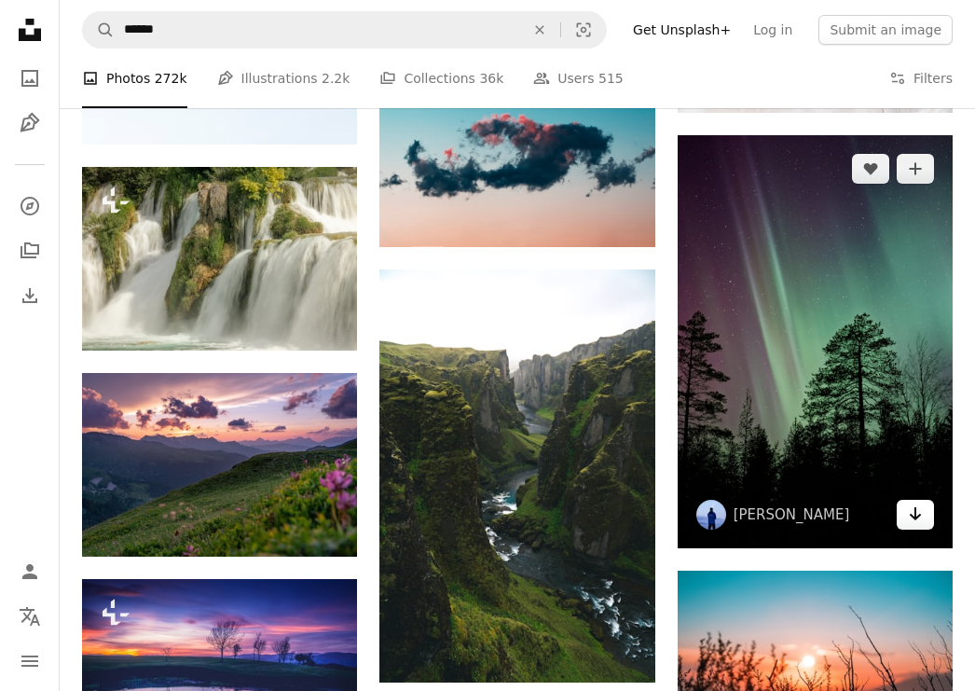
click at [921, 504] on icon "Arrow pointing down" at bounding box center [915, 513] width 15 height 22
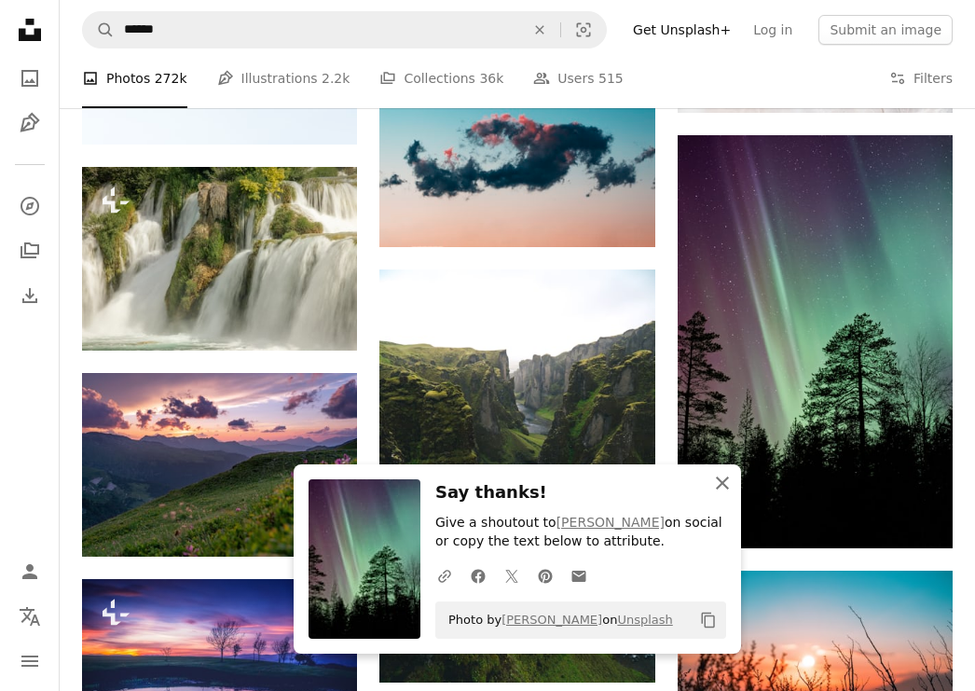
click at [732, 486] on icon "An X shape" at bounding box center [722, 483] width 22 height 22
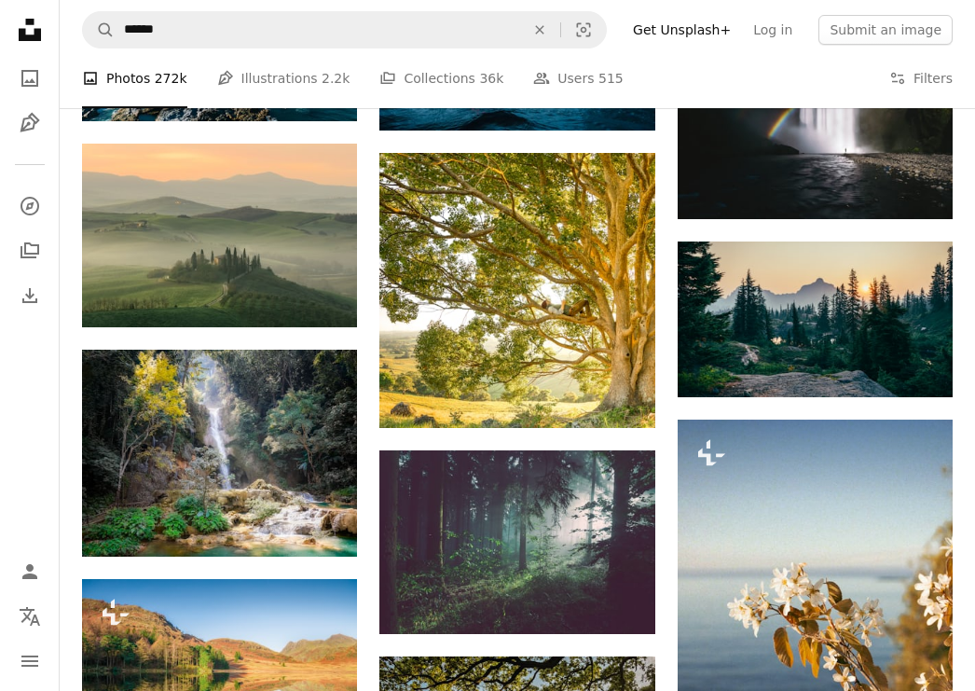
scroll to position [19826, 0]
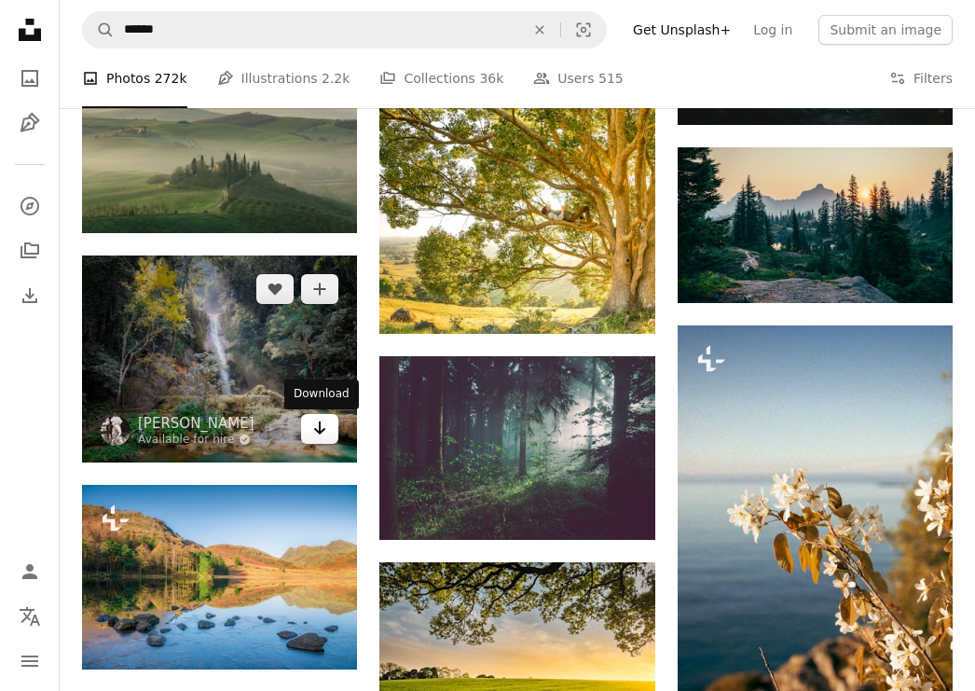
click at [322, 431] on icon "Arrow pointing down" at bounding box center [319, 428] width 15 height 22
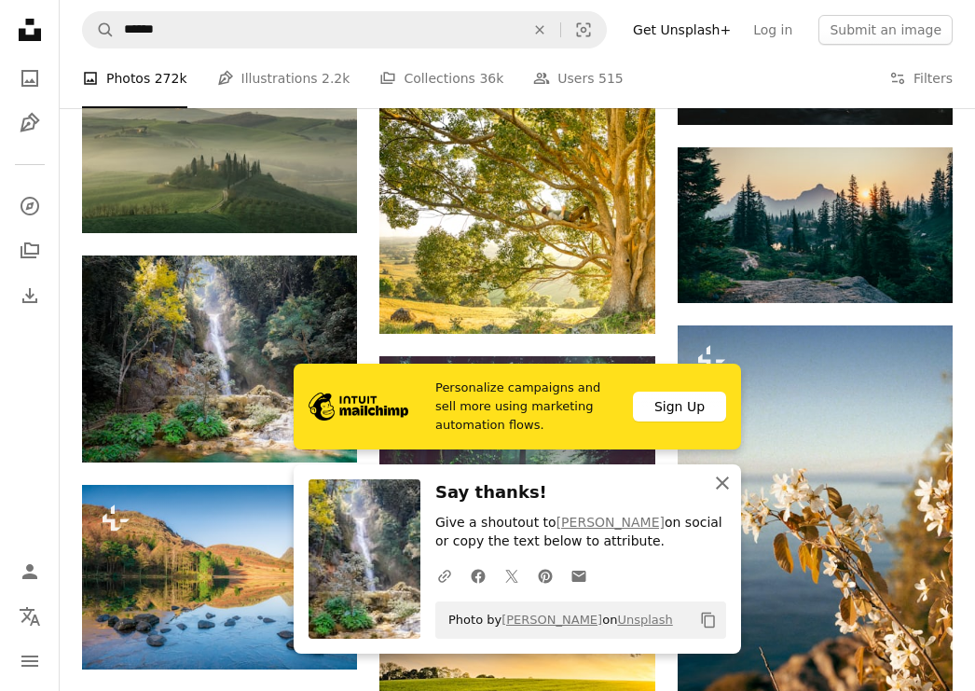
click at [726, 483] on icon "An X shape" at bounding box center [722, 483] width 22 height 22
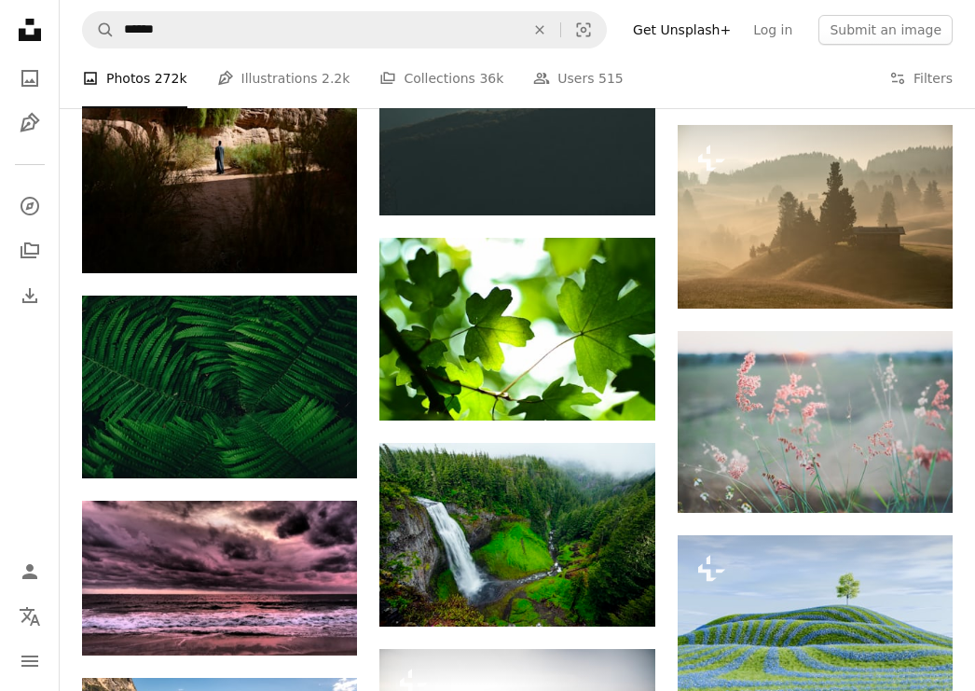
scroll to position [30150, 0]
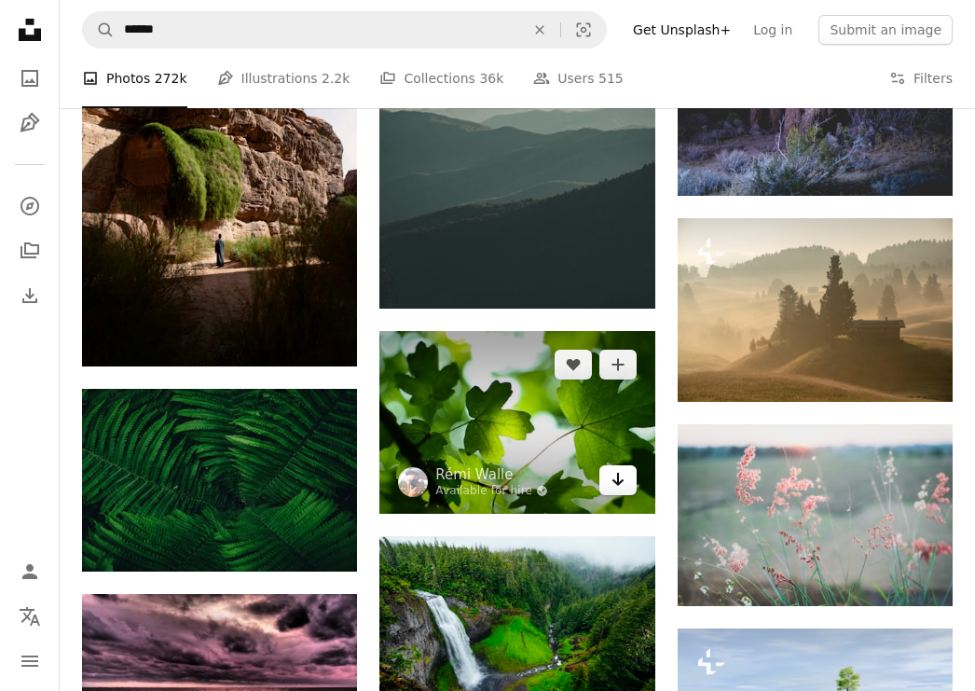
click at [619, 482] on icon "Arrow pointing down" at bounding box center [617, 479] width 15 height 22
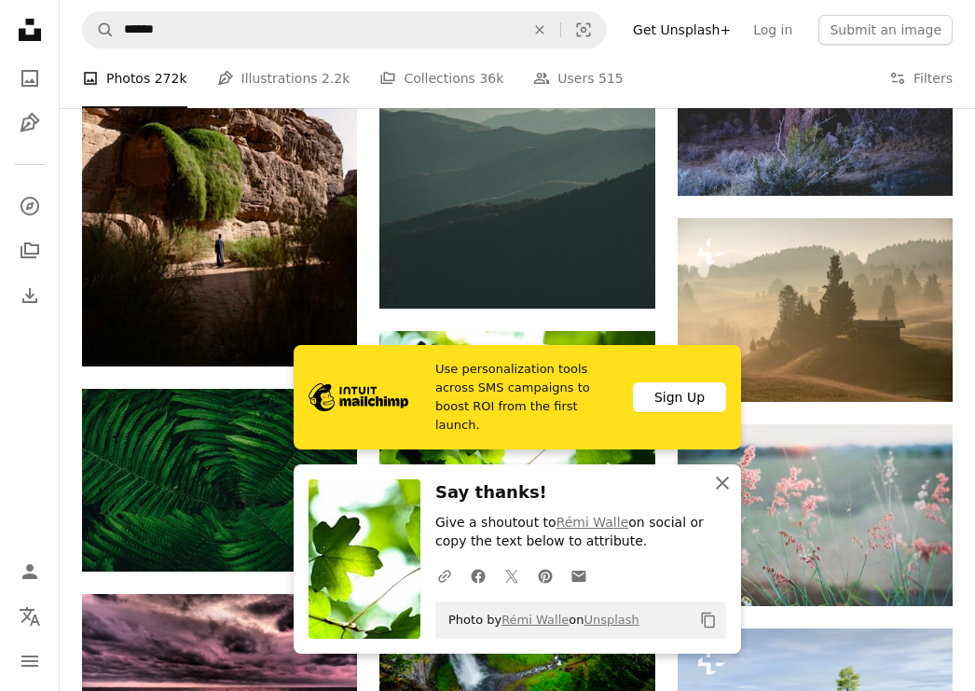
click at [721, 486] on icon "An X shape" at bounding box center [722, 483] width 22 height 22
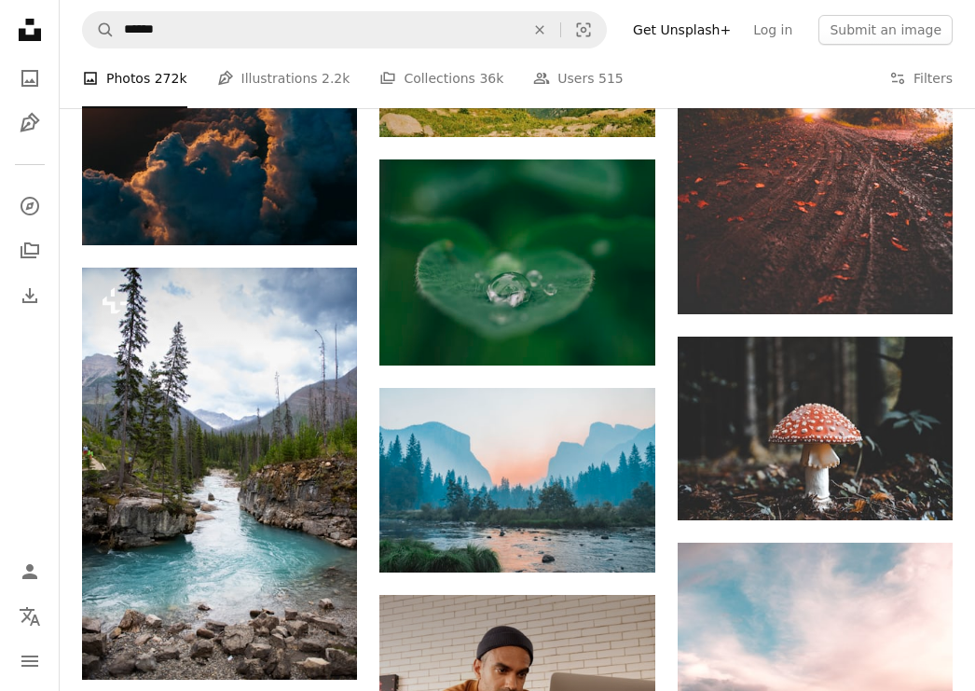
scroll to position [0, 0]
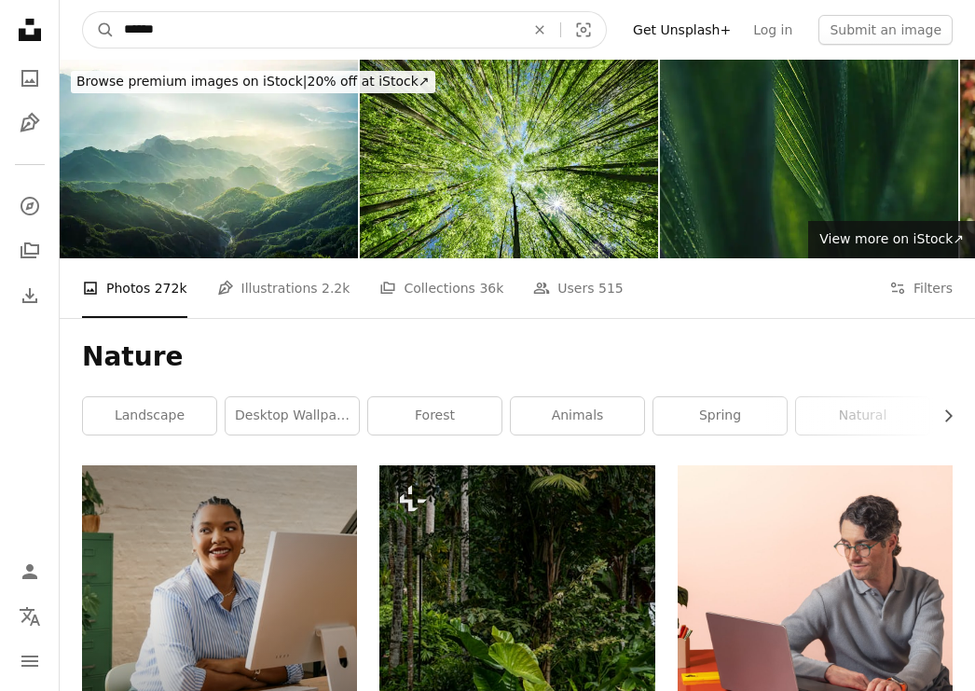
click at [173, 34] on input "******" at bounding box center [317, 29] width 404 height 35
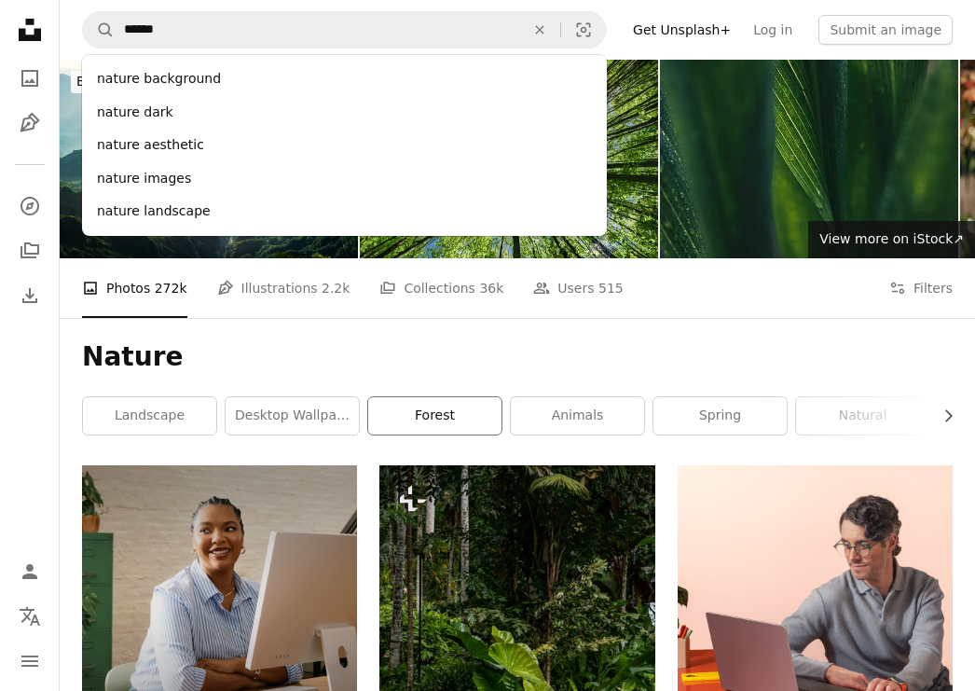
click at [437, 418] on link "forest" at bounding box center [434, 415] width 133 height 37
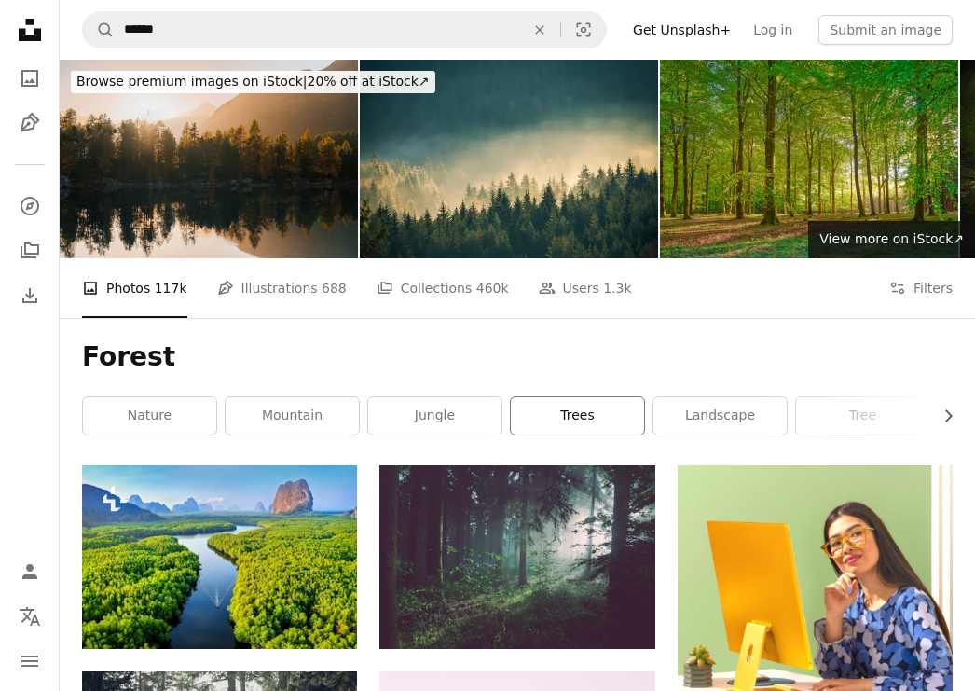
click at [568, 409] on link "trees" at bounding box center [577, 415] width 133 height 37
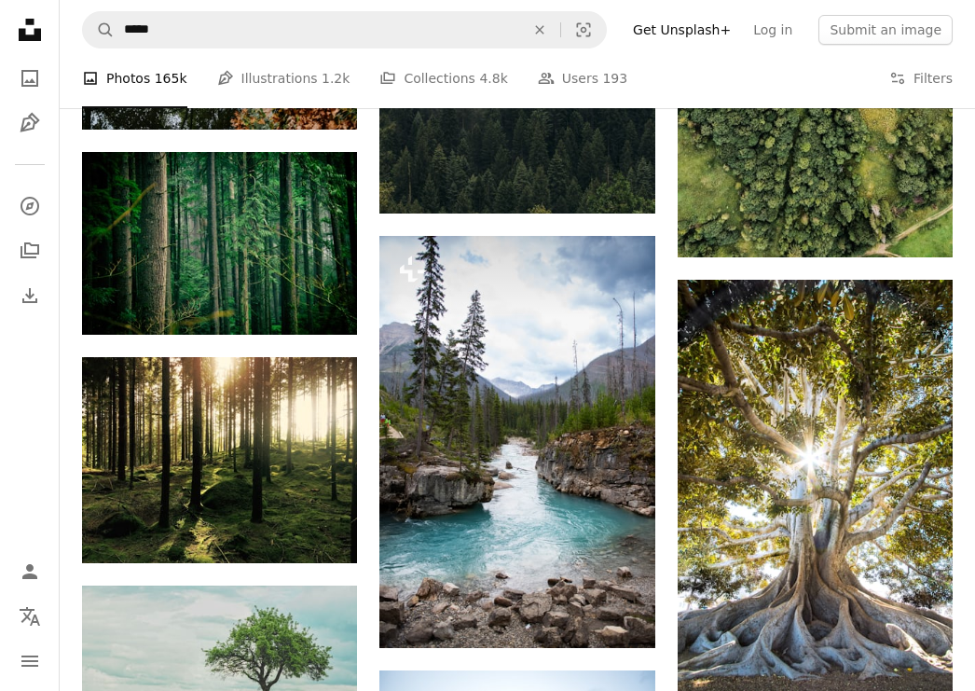
scroll to position [4473, 0]
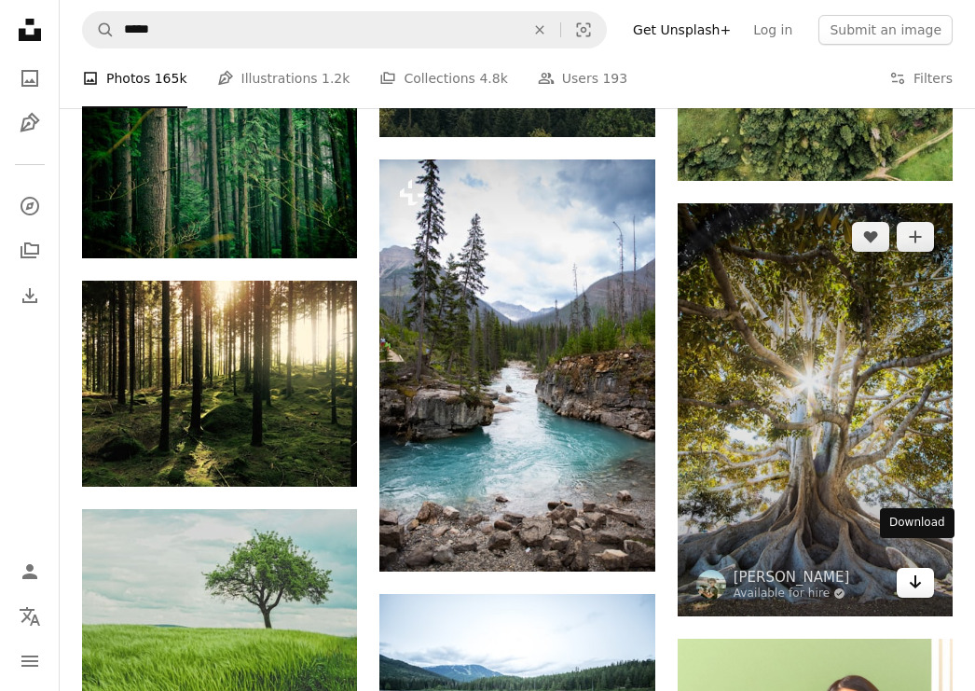
click at [920, 570] on icon "Arrow pointing down" at bounding box center [915, 581] width 15 height 22
